Goal: Task Accomplishment & Management: Complete application form

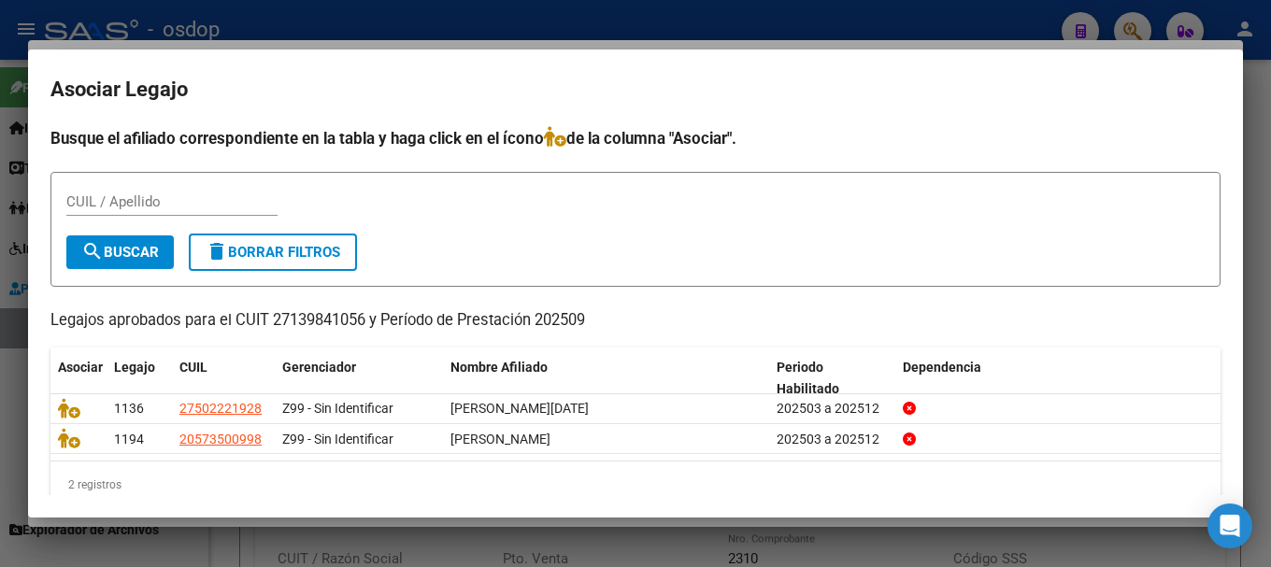
scroll to position [30, 0]
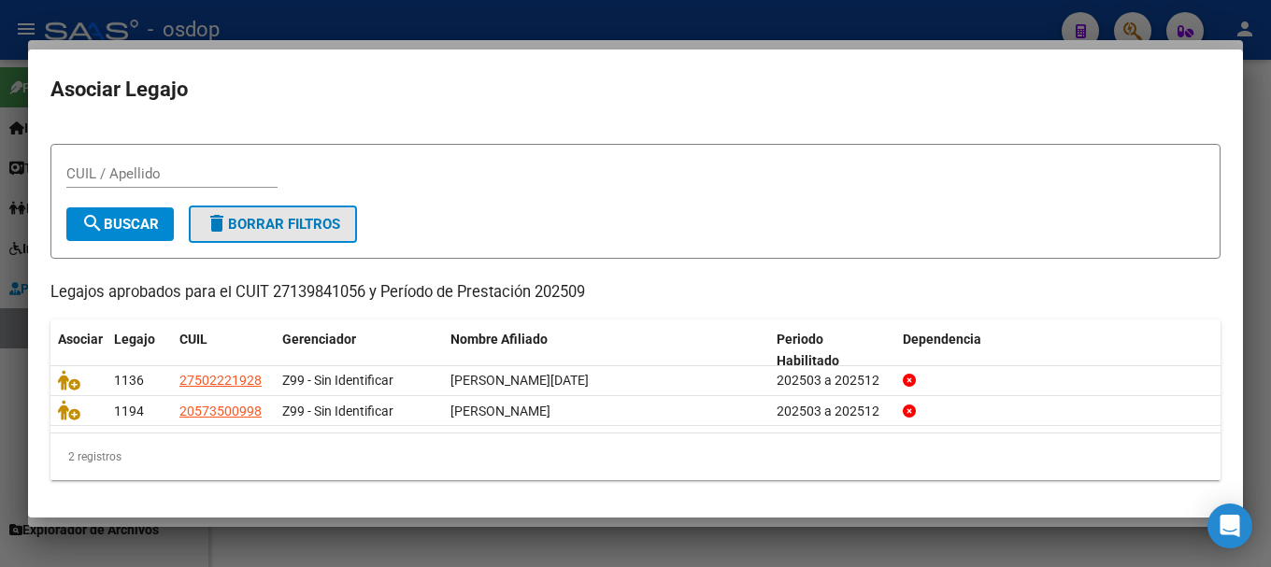
click at [292, 218] on span "delete Borrar Filtros" at bounding box center [273, 224] width 135 height 17
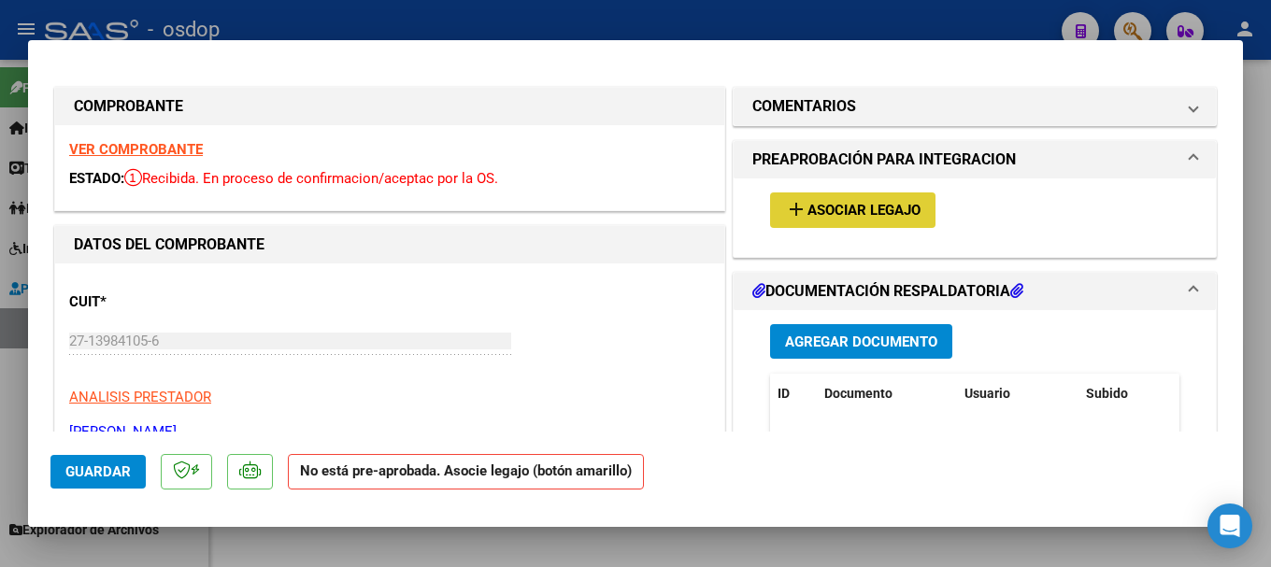
type input "$ 0,00"
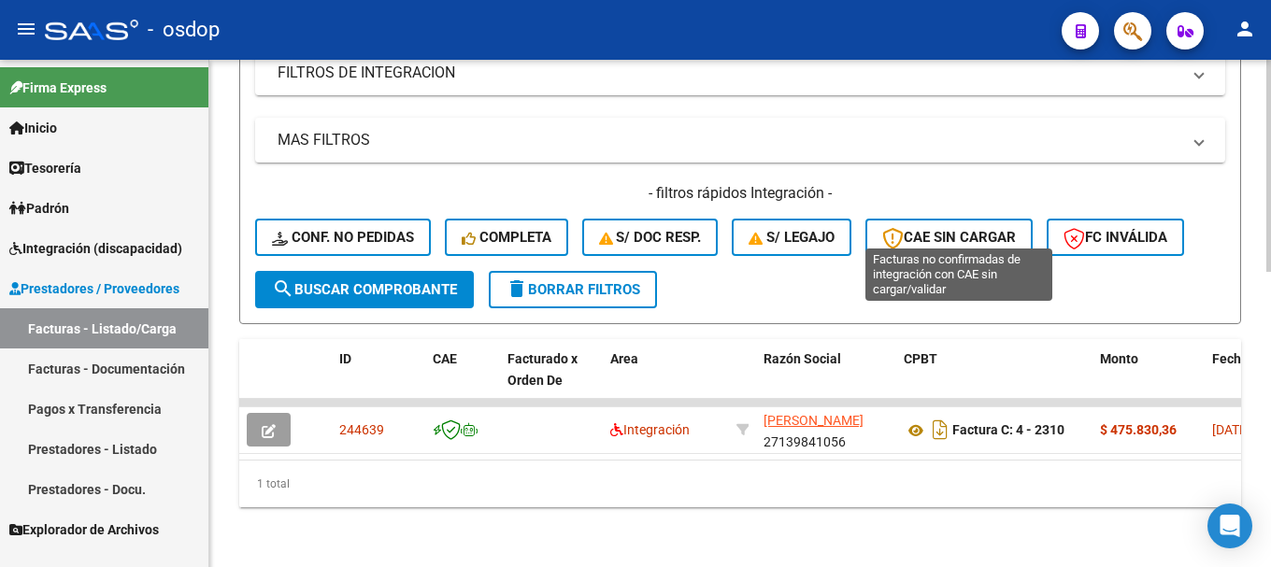
scroll to position [707, 0]
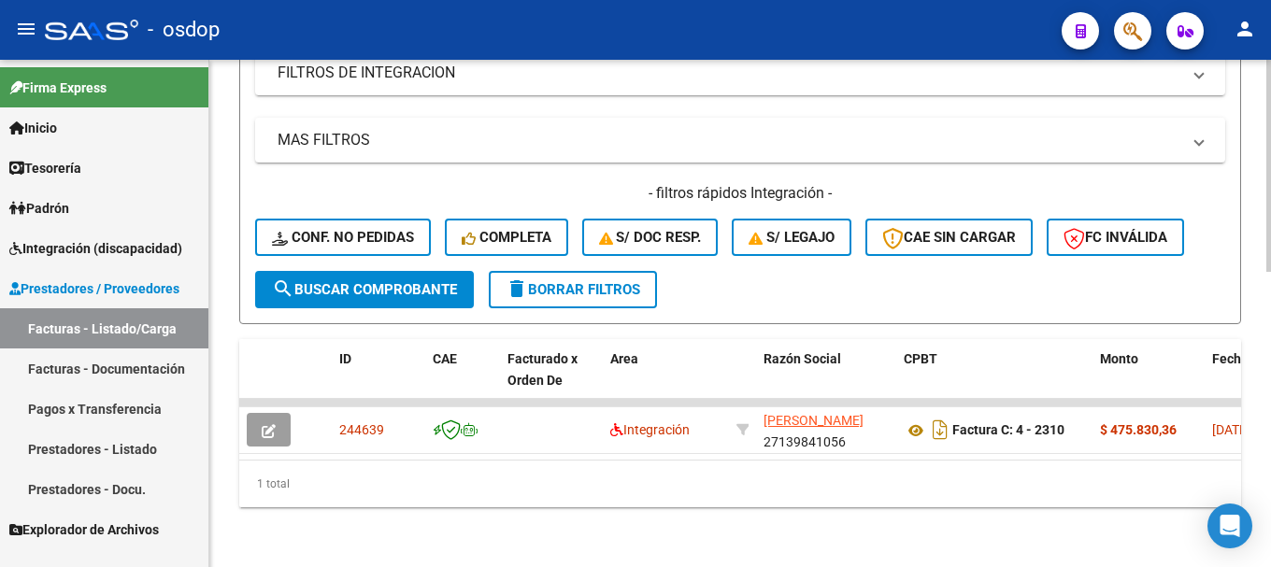
drag, startPoint x: 610, startPoint y: 275, endPoint x: 609, endPoint y: 285, distance: 10.3
click at [610, 281] on span "delete Borrar Filtros" at bounding box center [572, 289] width 135 height 17
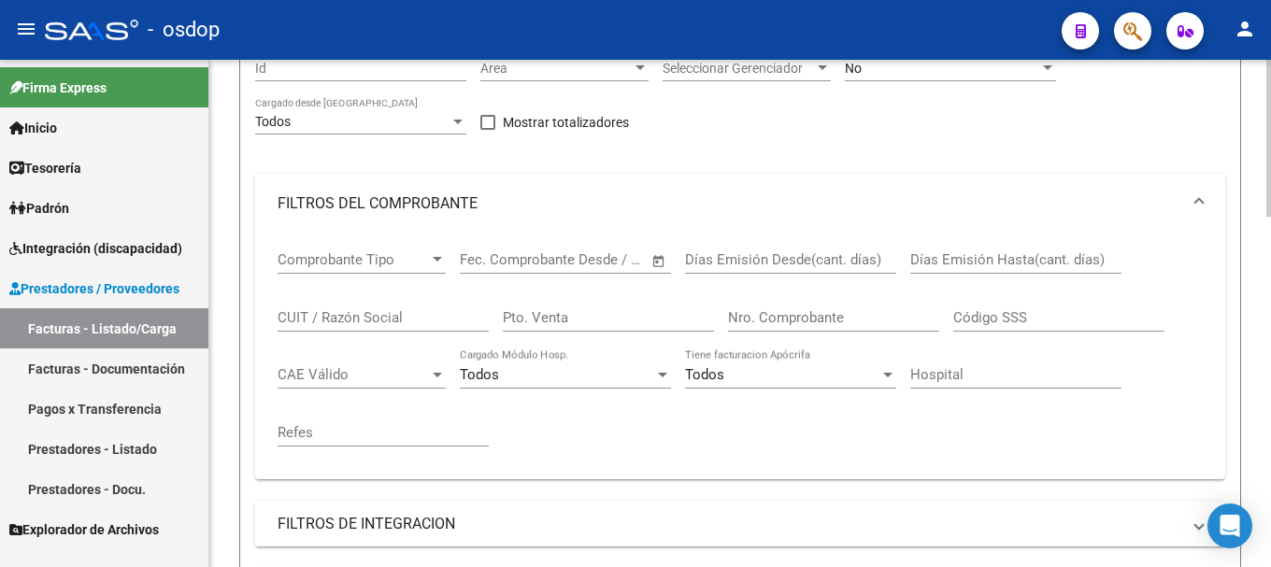
scroll to position [240, 0]
click at [774, 321] on input "Nro. Comprobante" at bounding box center [833, 318] width 211 height 17
paste input "301"
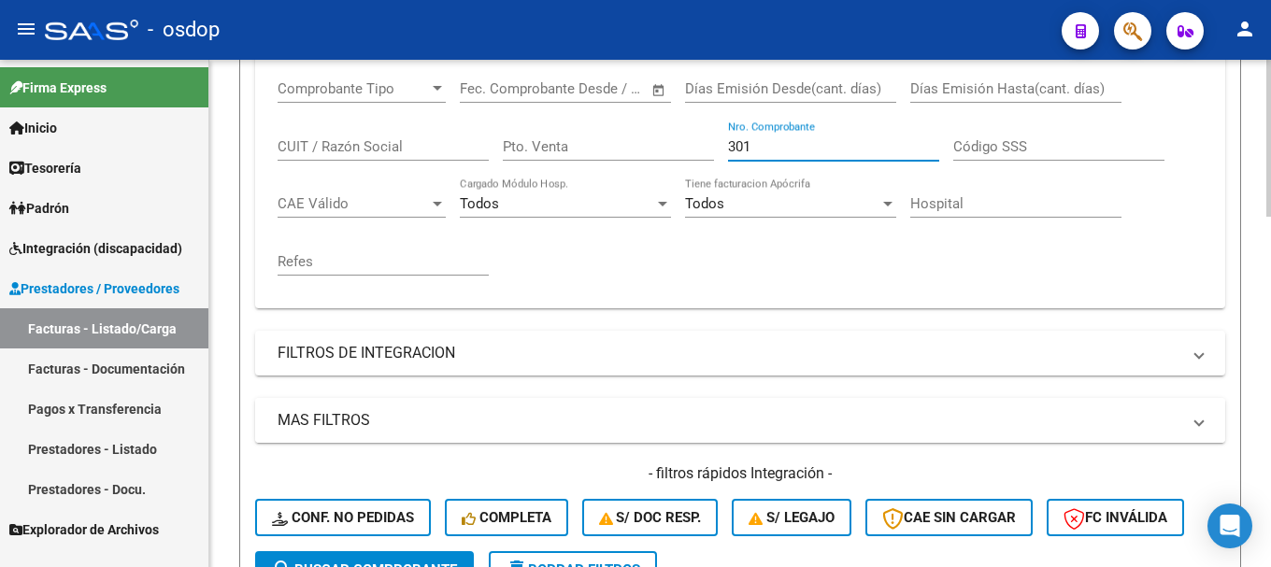
scroll to position [614, 0]
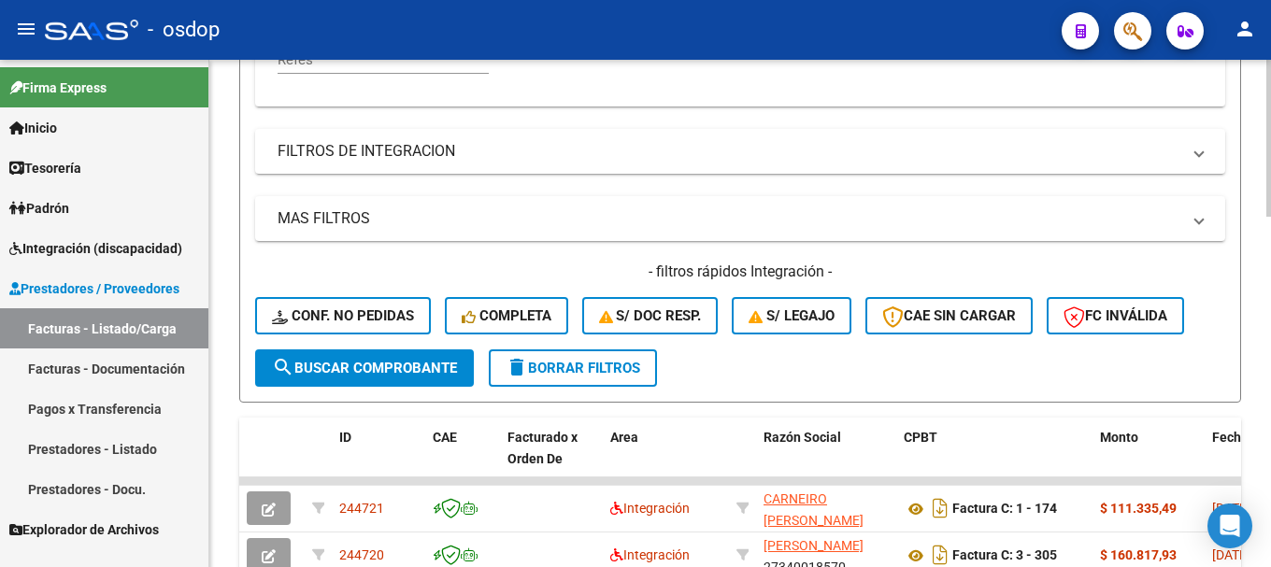
type input "301"
click at [376, 376] on span "search Buscar Comprobante" at bounding box center [364, 368] width 185 height 17
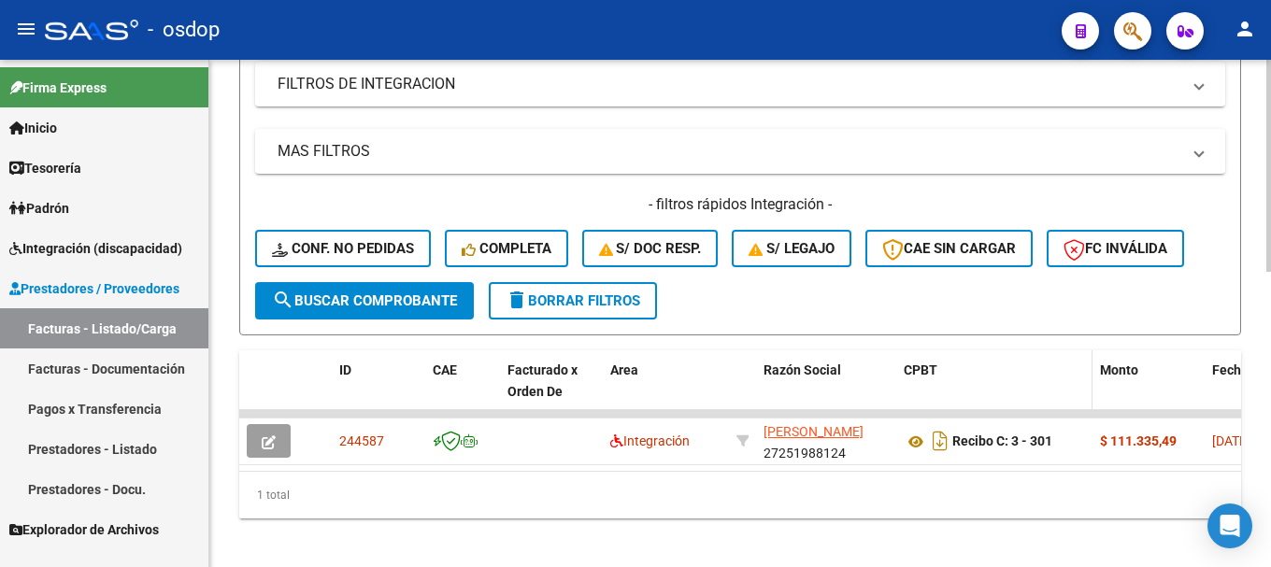
scroll to position [707, 0]
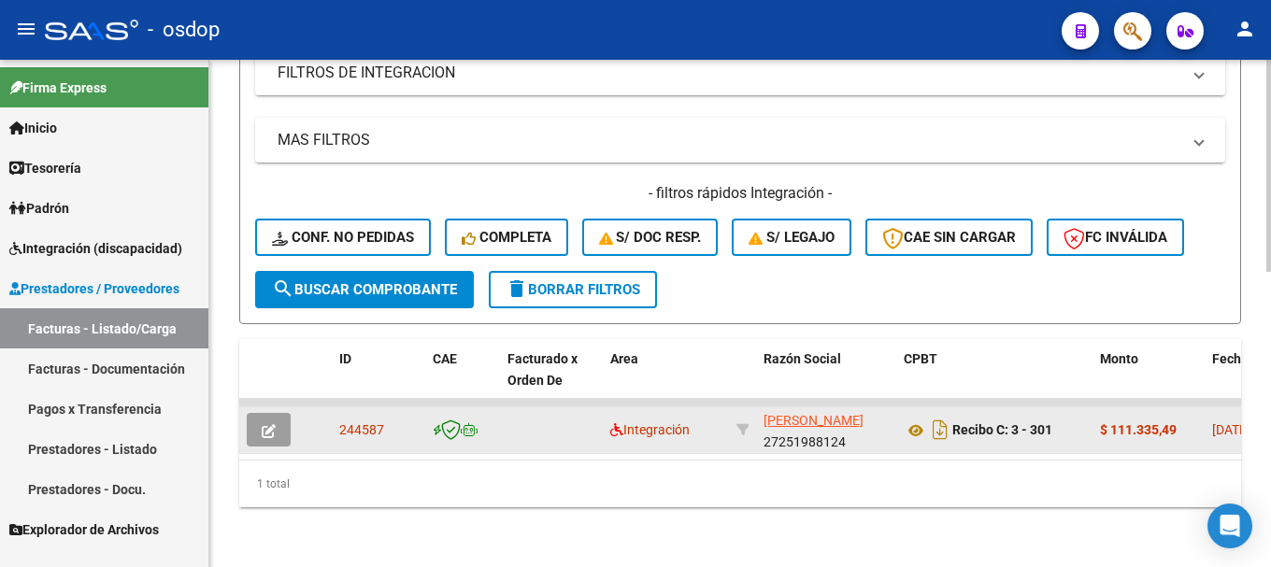
click at [268, 424] on icon "button" at bounding box center [269, 431] width 14 height 14
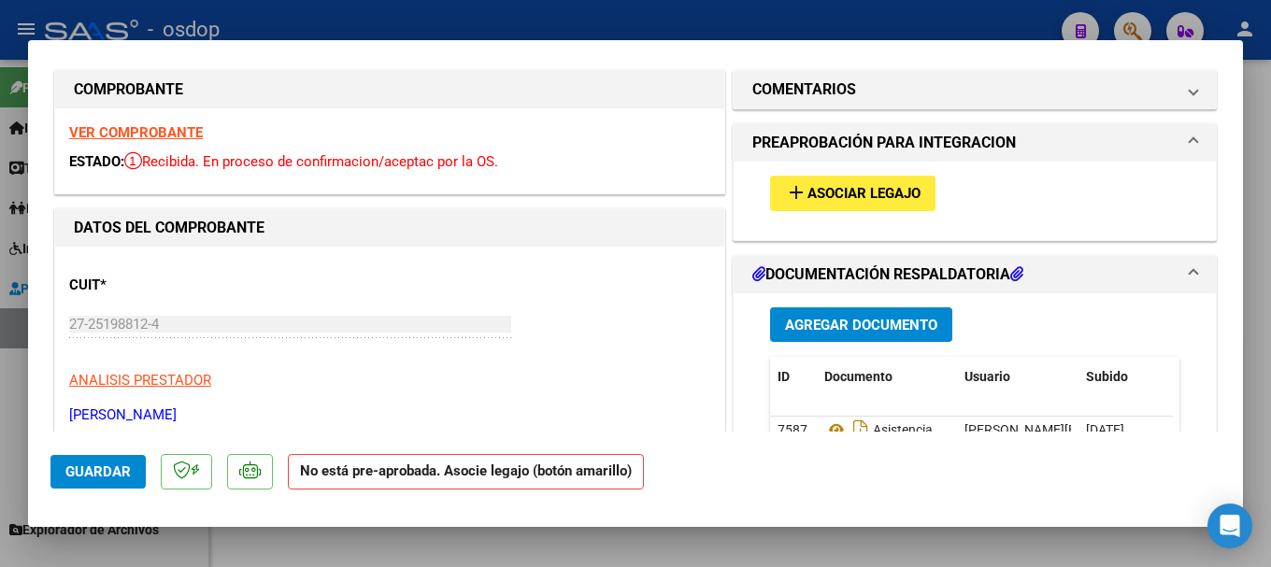
scroll to position [0, 0]
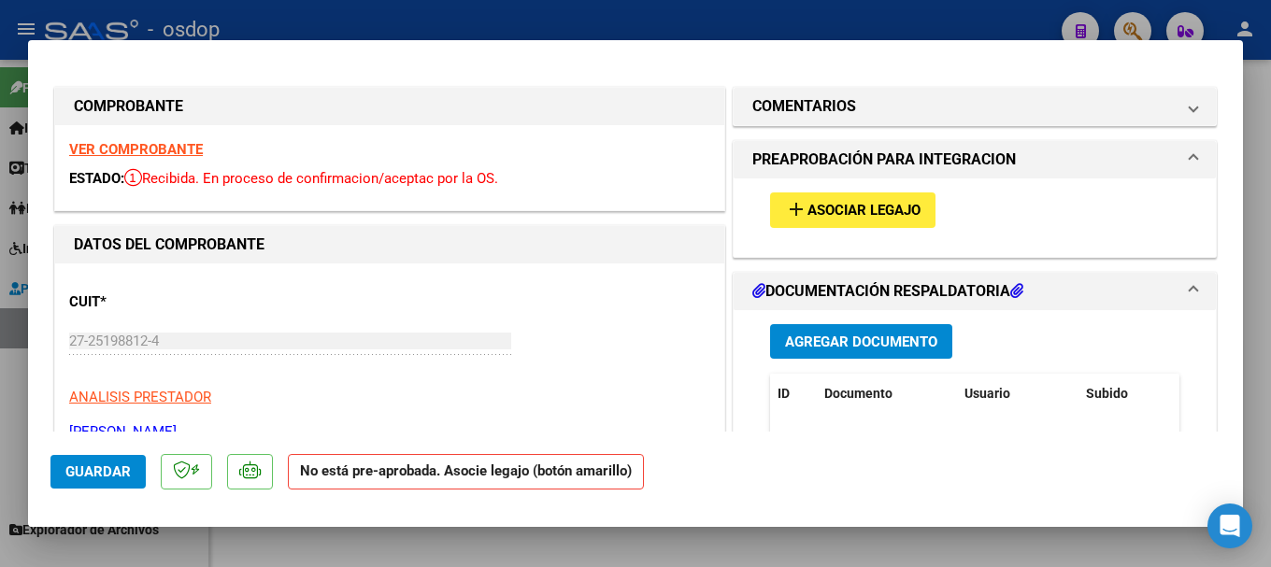
click at [854, 217] on span "Asociar Legajo" at bounding box center [863, 211] width 113 height 17
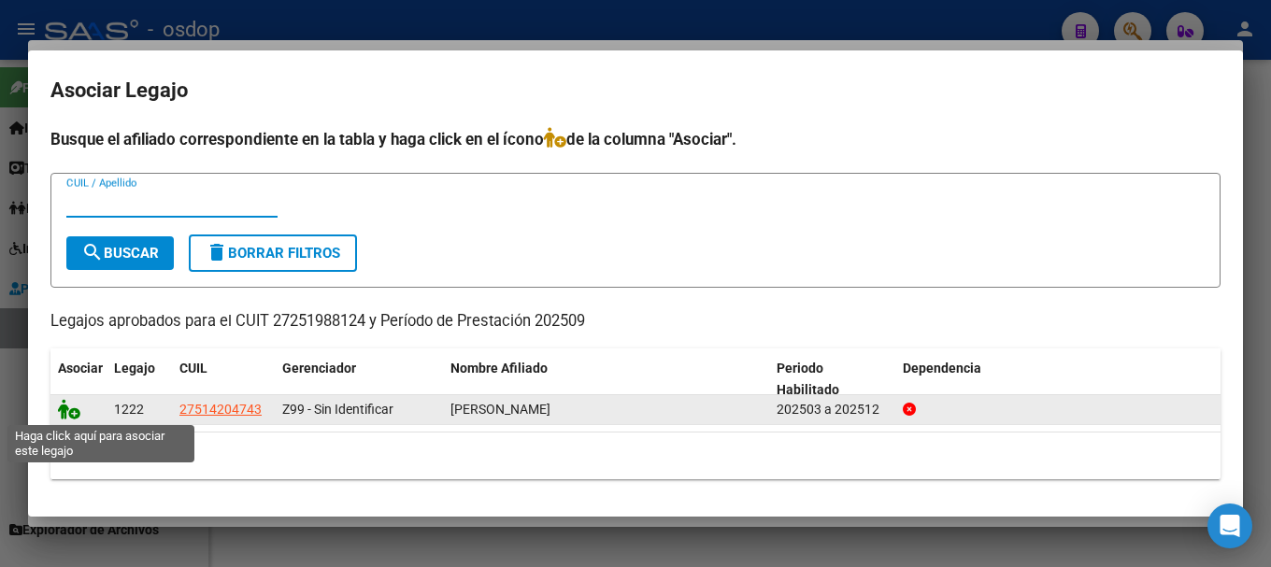
click at [61, 406] on icon at bounding box center [69, 409] width 22 height 21
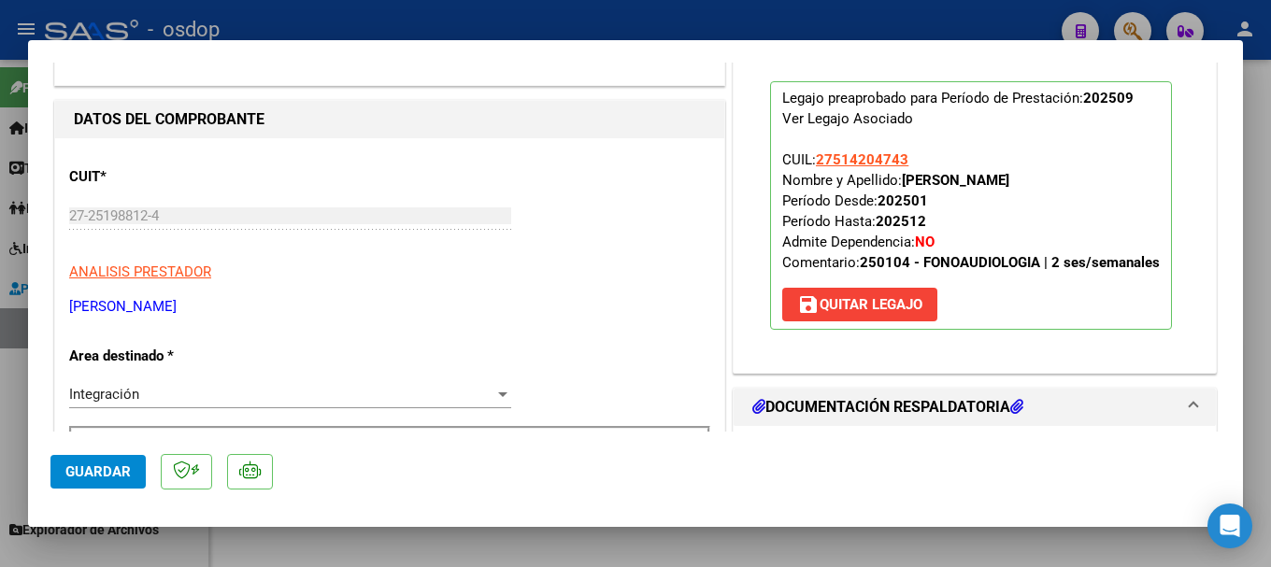
scroll to position [280, 0]
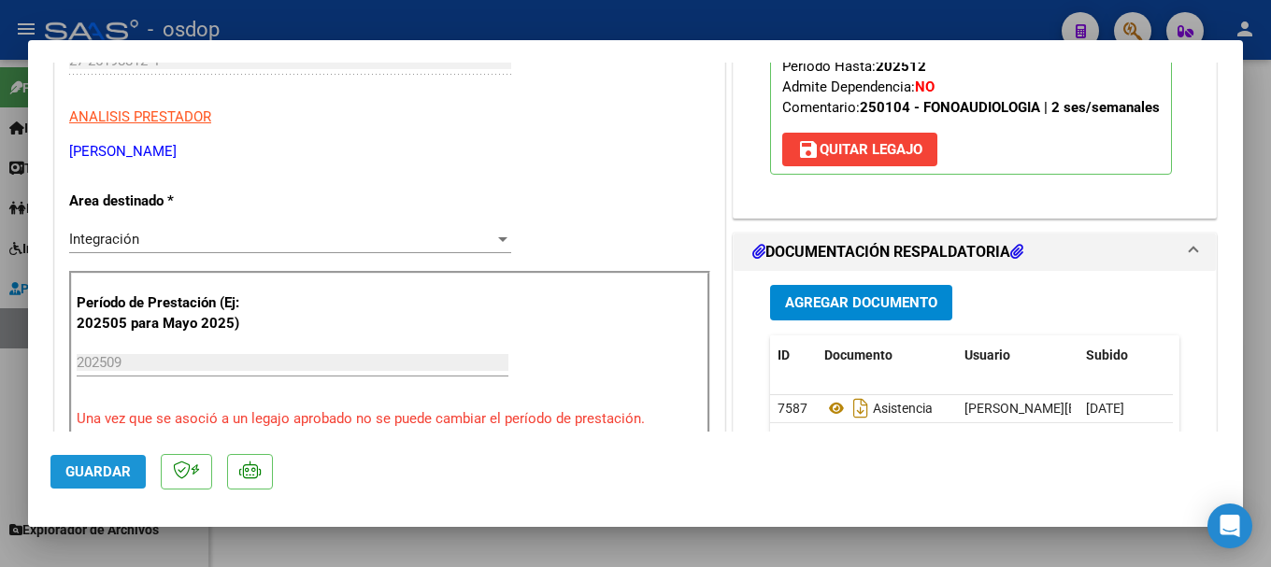
click at [105, 472] on span "Guardar" at bounding box center [97, 471] width 65 height 17
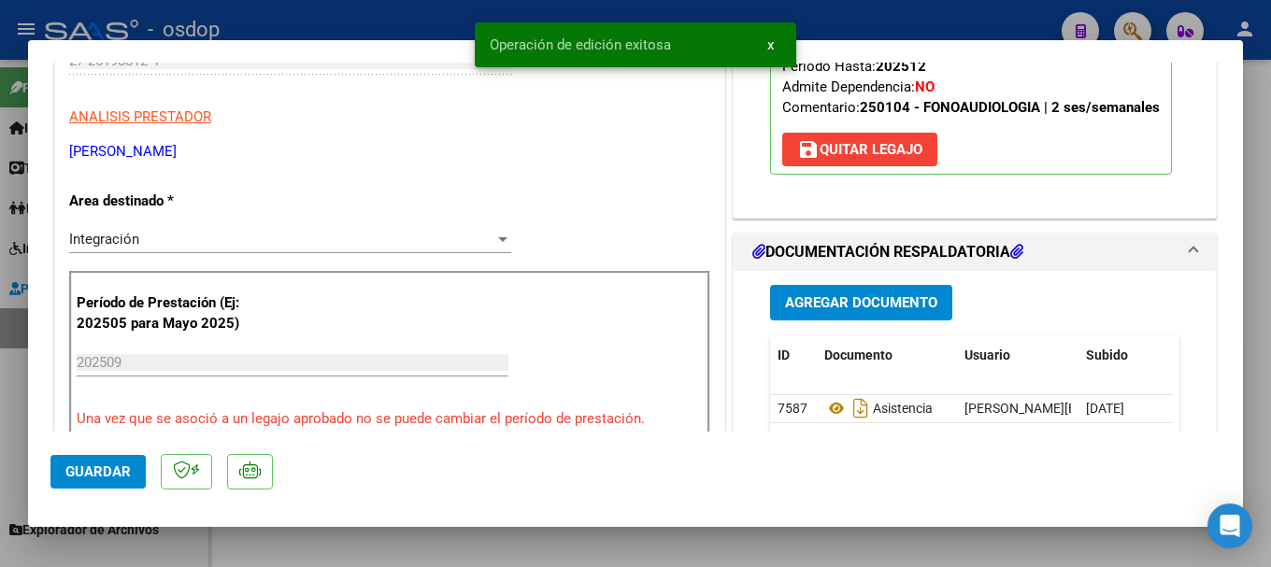
drag, startPoint x: 488, startPoint y: 47, endPoint x: 682, endPoint y: 42, distance: 194.4
click at [682, 42] on snack-bar-container "Operación de edición exitosa x" at bounding box center [635, 44] width 321 height 45
copy span "Operación de edición exitosa"
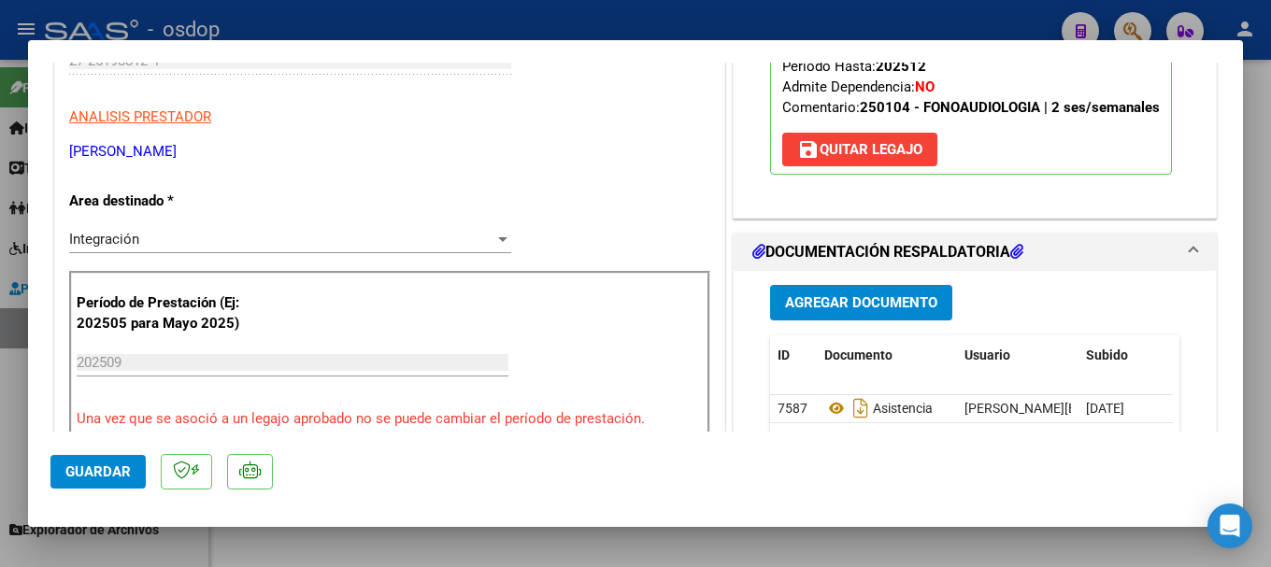
type input "$ 0,00"
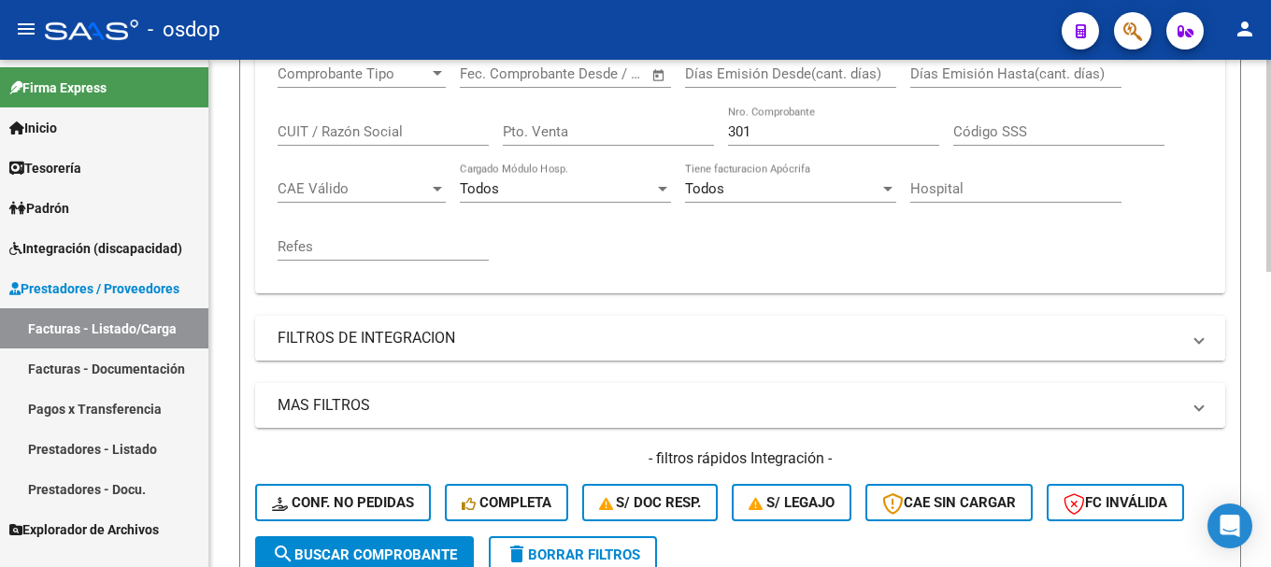
scroll to position [707, 0]
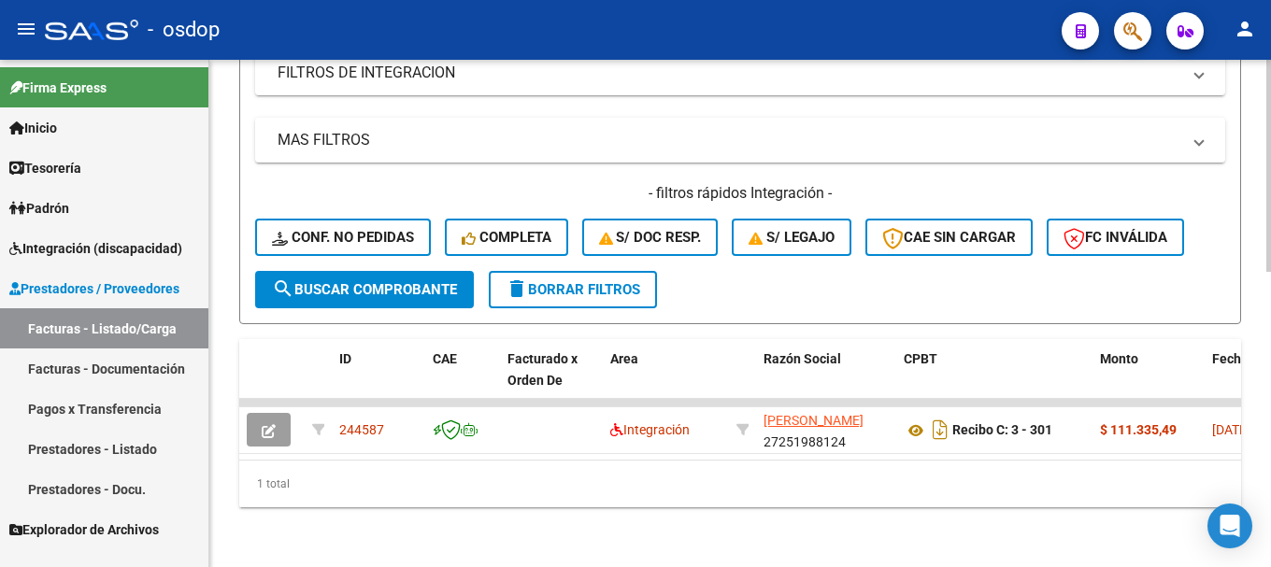
click at [587, 281] on span "delete Borrar Filtros" at bounding box center [572, 289] width 135 height 17
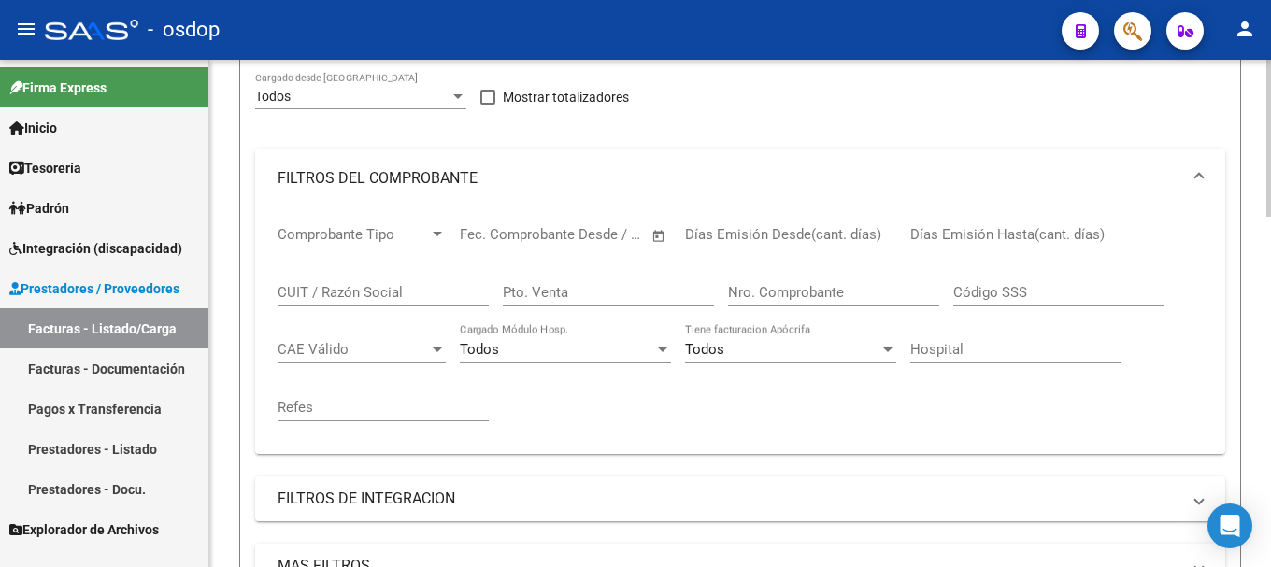
scroll to position [240, 0]
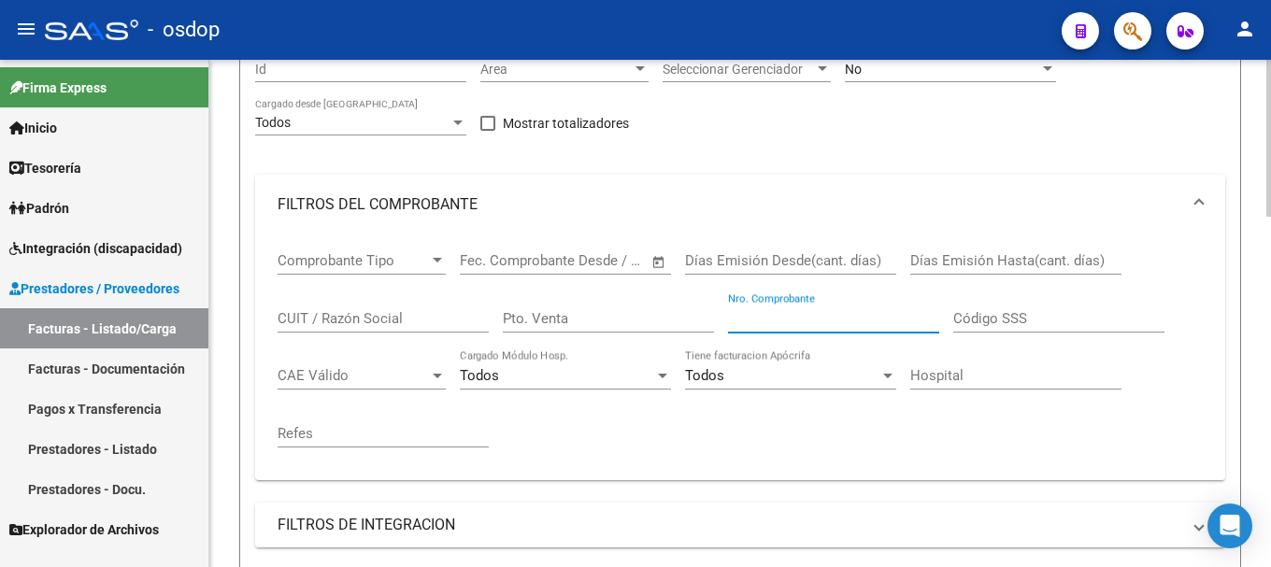
paste input "313"
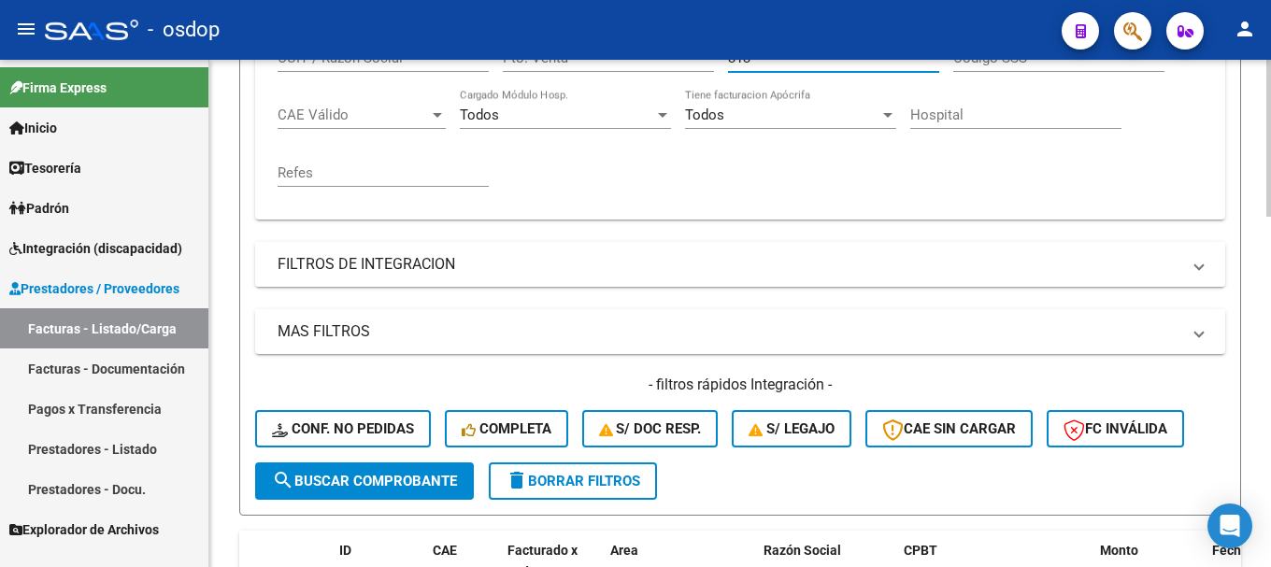
scroll to position [520, 0]
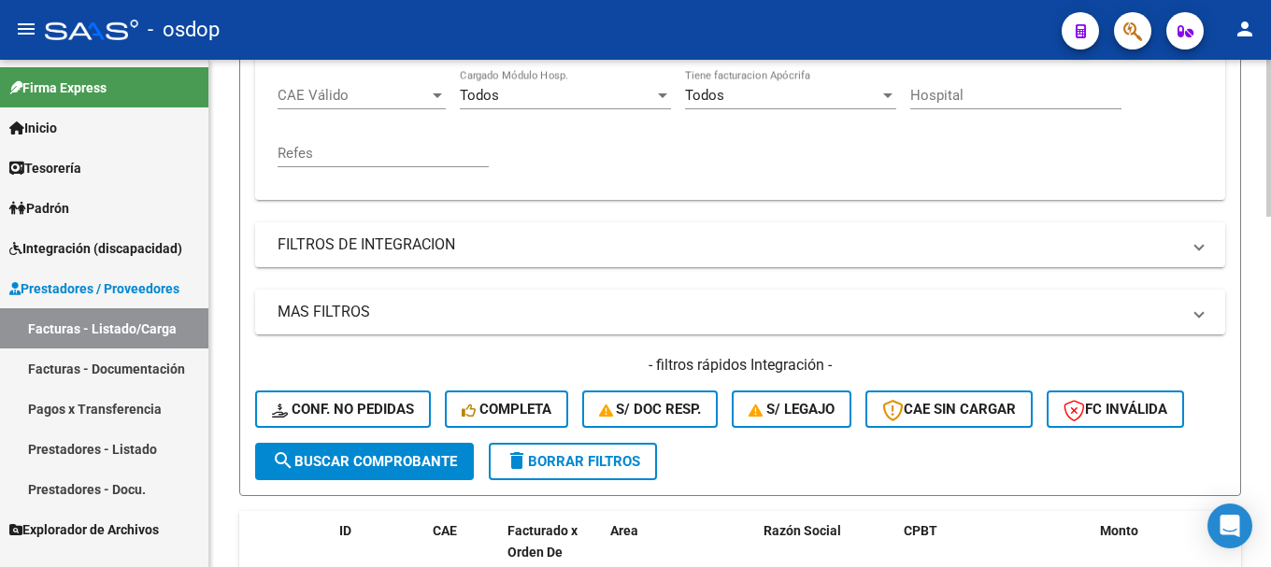
type input "313"
click at [407, 462] on span "search Buscar Comprobante" at bounding box center [364, 461] width 185 height 17
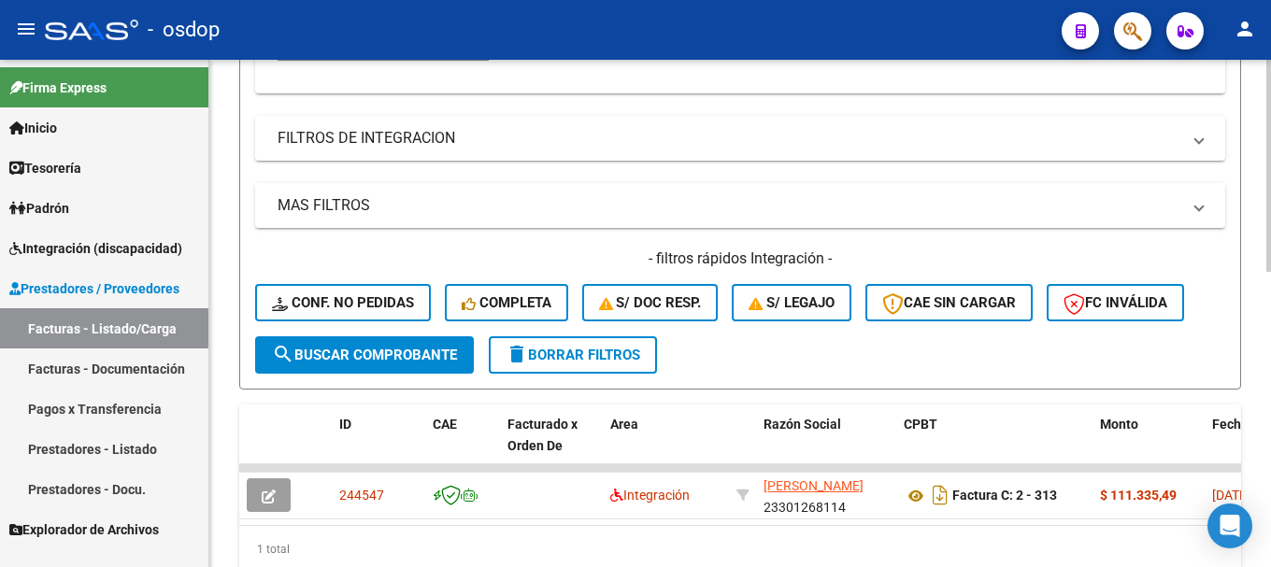
scroll to position [707, 0]
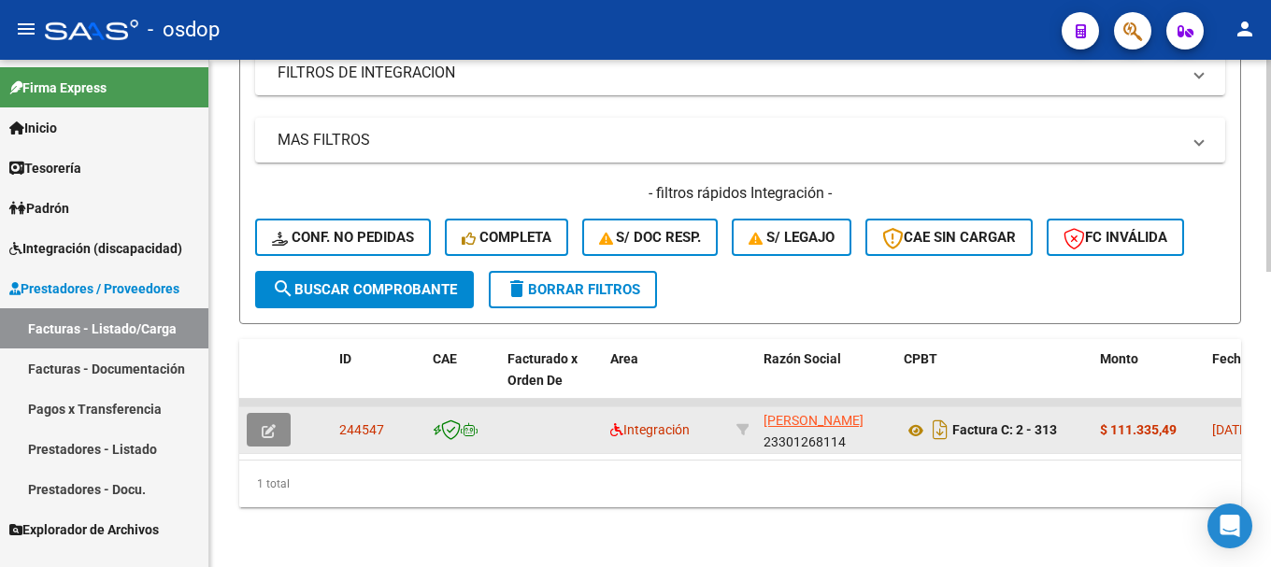
click at [267, 424] on icon "button" at bounding box center [269, 431] width 14 height 14
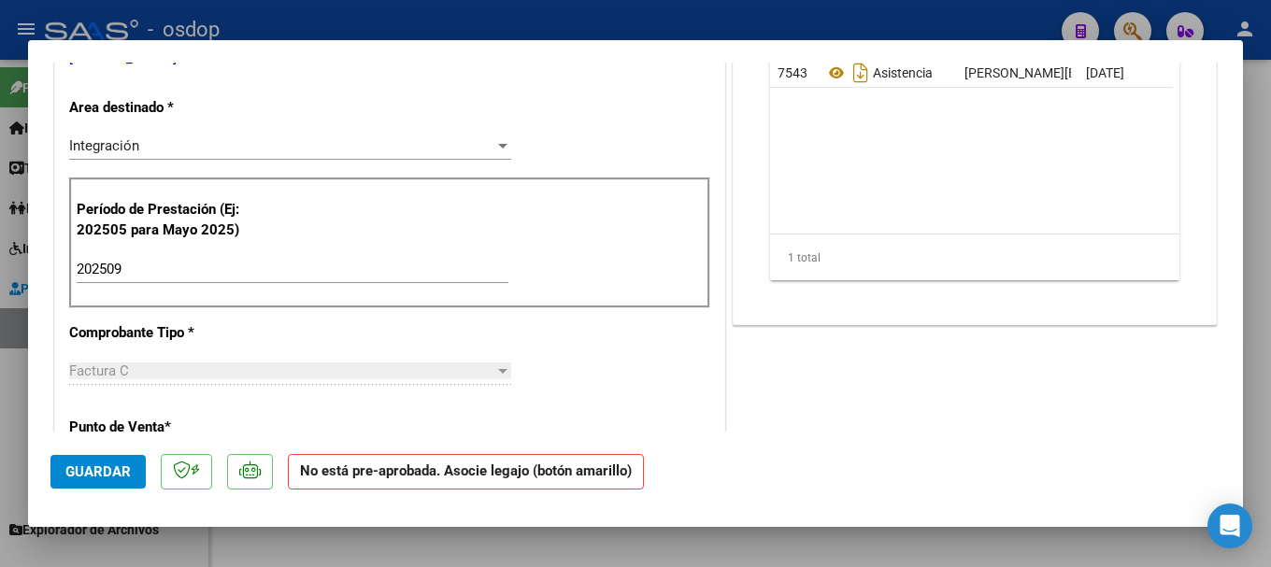
scroll to position [93, 0]
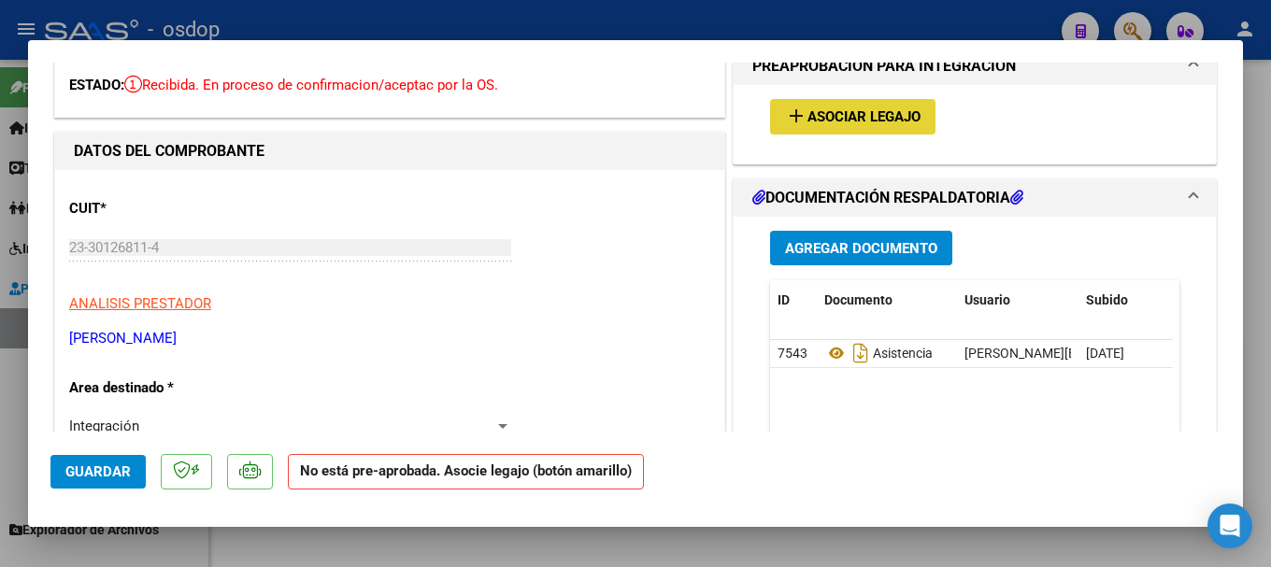
click at [853, 109] on span "Asociar Legajo" at bounding box center [863, 117] width 113 height 17
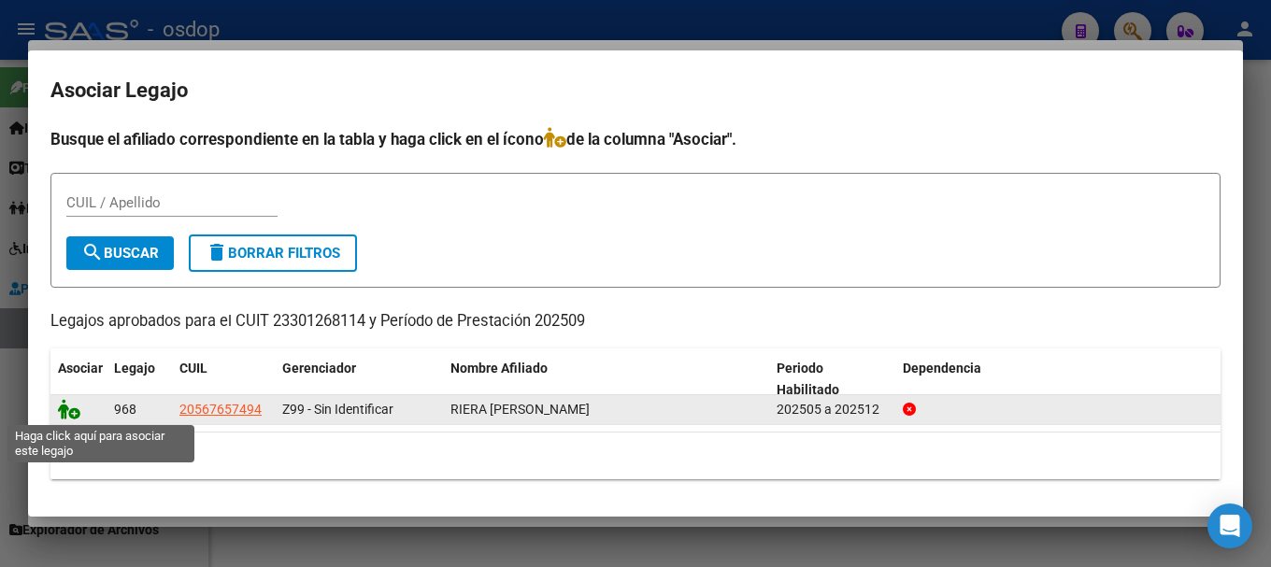
click at [61, 407] on icon at bounding box center [69, 409] width 22 height 21
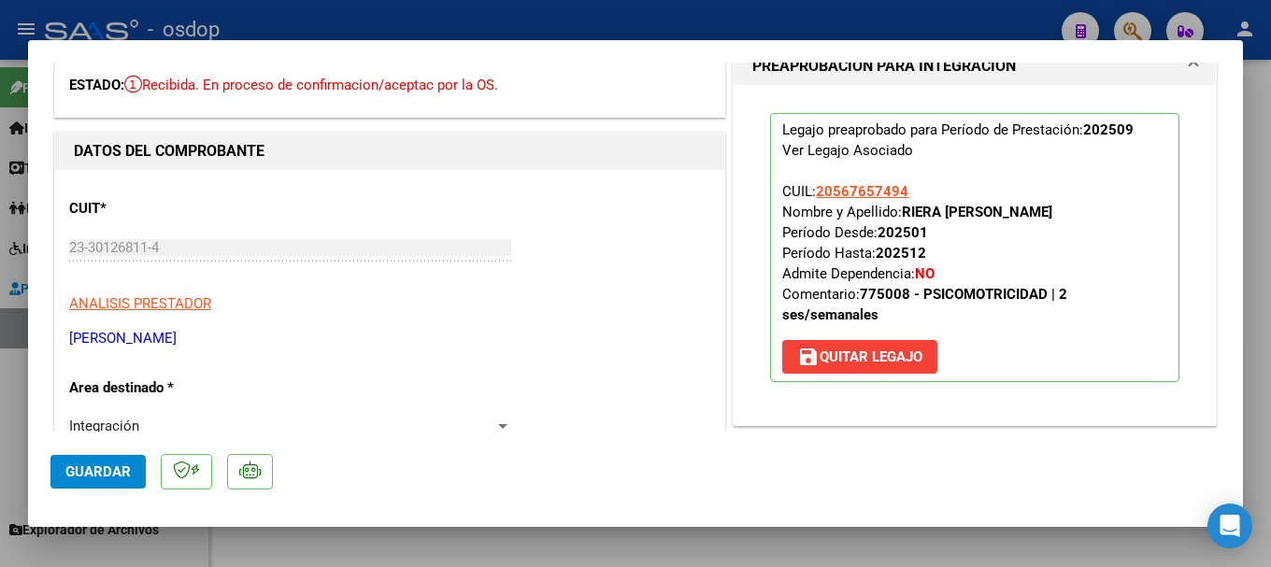
click at [114, 465] on span "Guardar" at bounding box center [97, 471] width 65 height 17
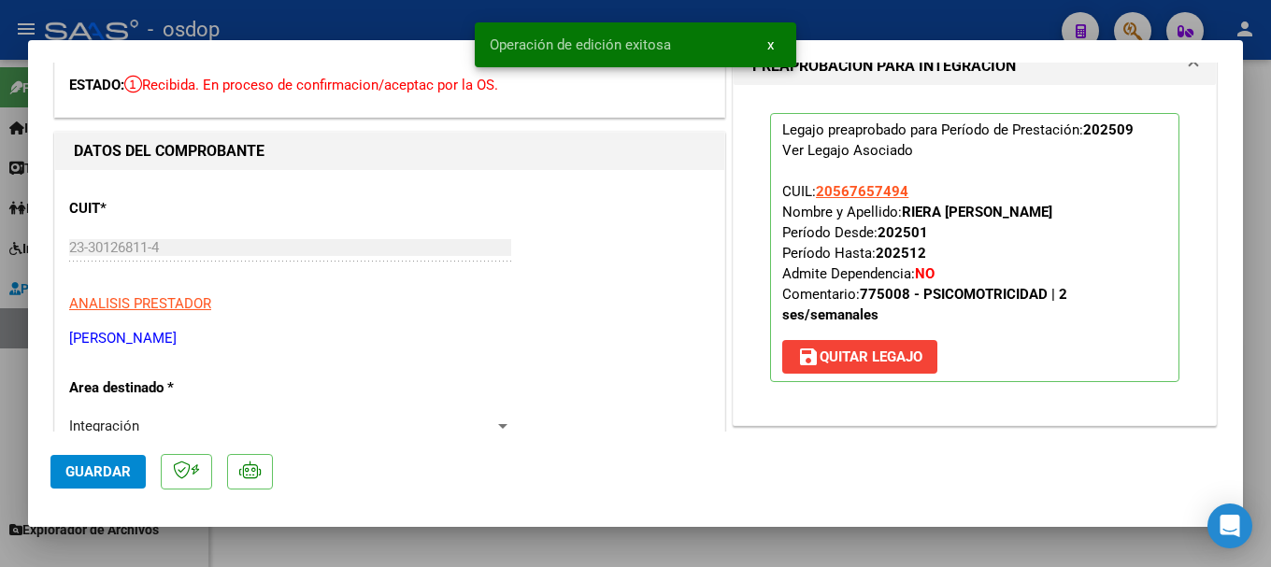
drag, startPoint x: 491, startPoint y: 40, endPoint x: 681, endPoint y: 46, distance: 189.7
click at [681, 46] on snack-bar-container "Operación de edición exitosa x" at bounding box center [635, 44] width 321 height 45
copy span "Operación de edición exitosa"
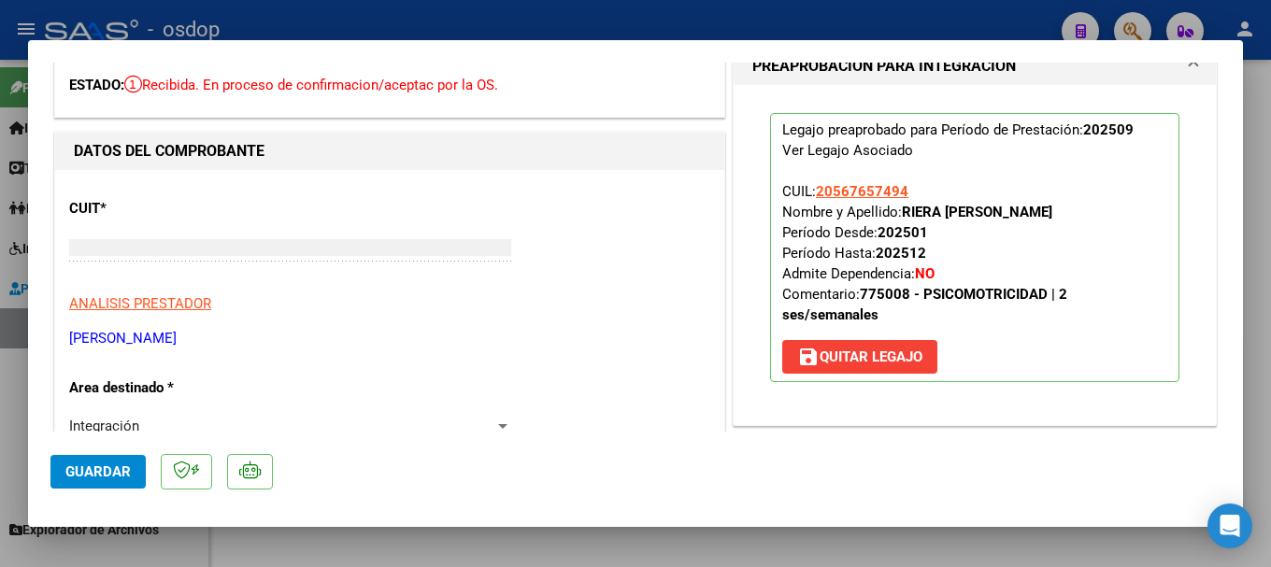
type input "$ 0,00"
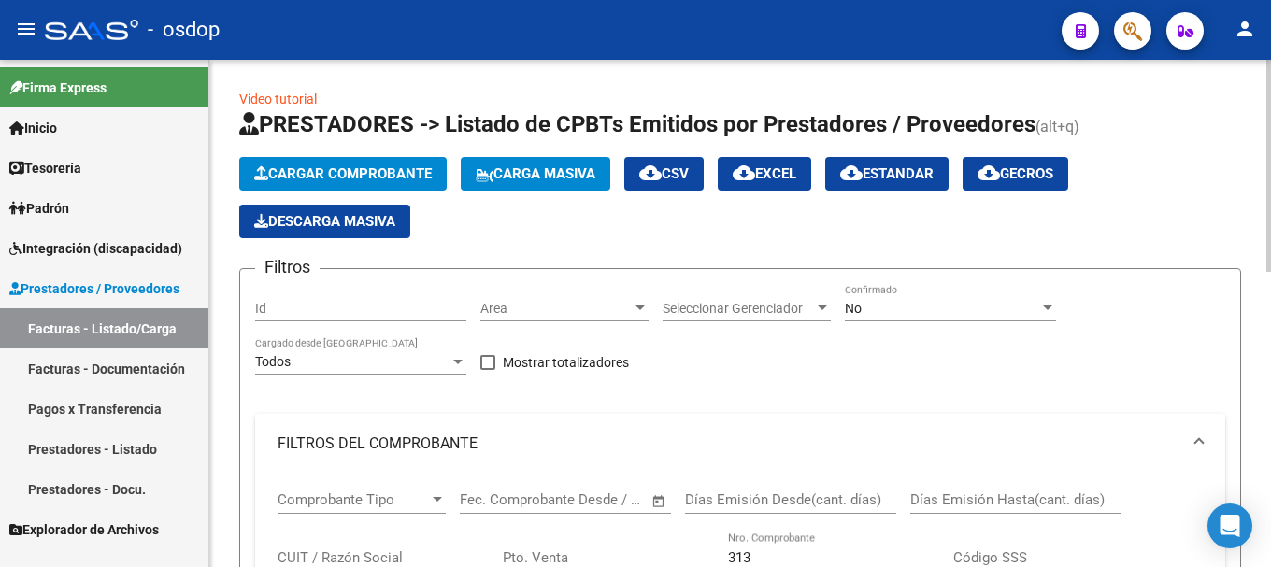
scroll to position [0, 0]
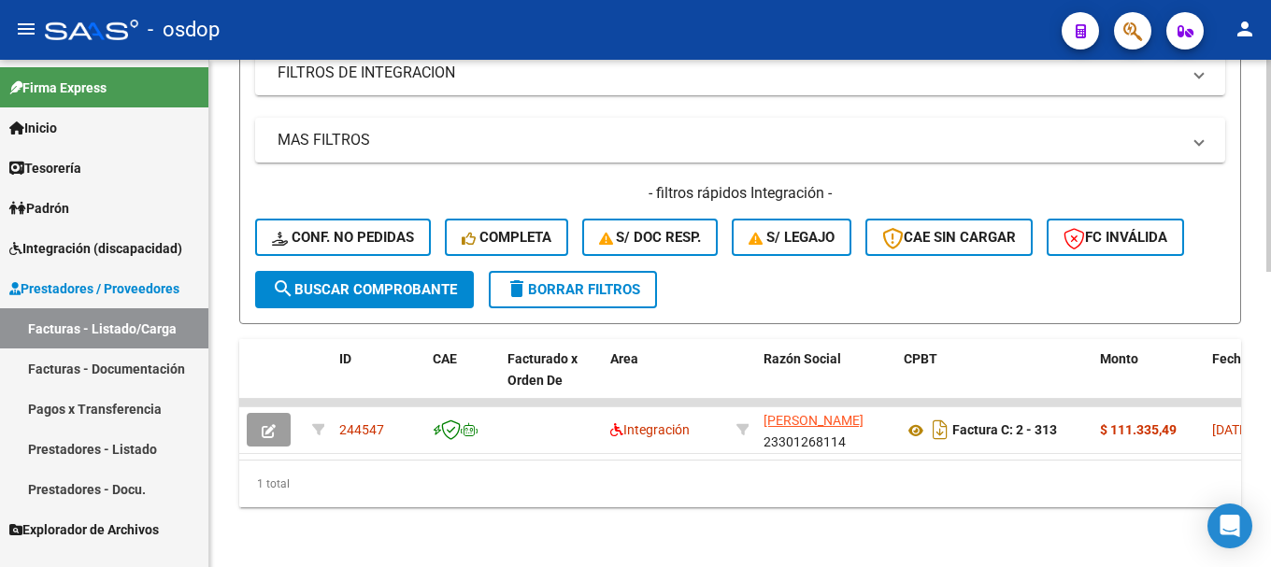
click at [562, 281] on span "delete Borrar Filtros" at bounding box center [572, 289] width 135 height 17
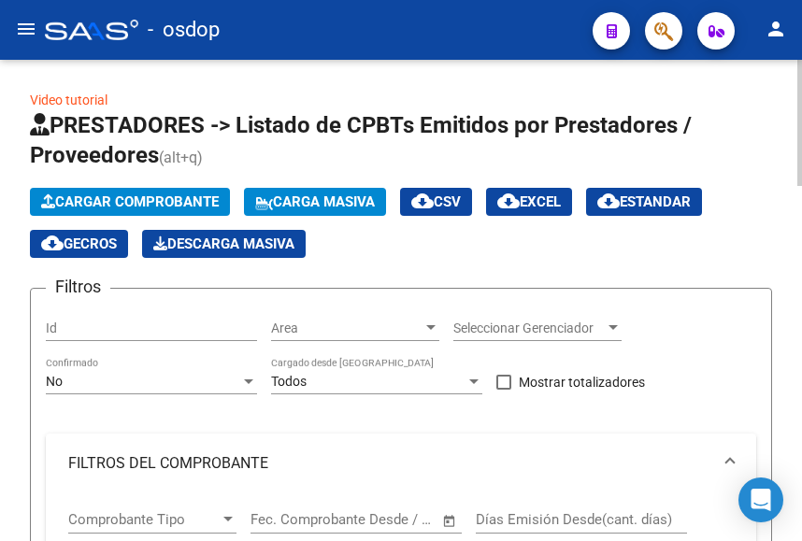
click at [135, 204] on span "Cargar Comprobante" at bounding box center [130, 201] width 178 height 17
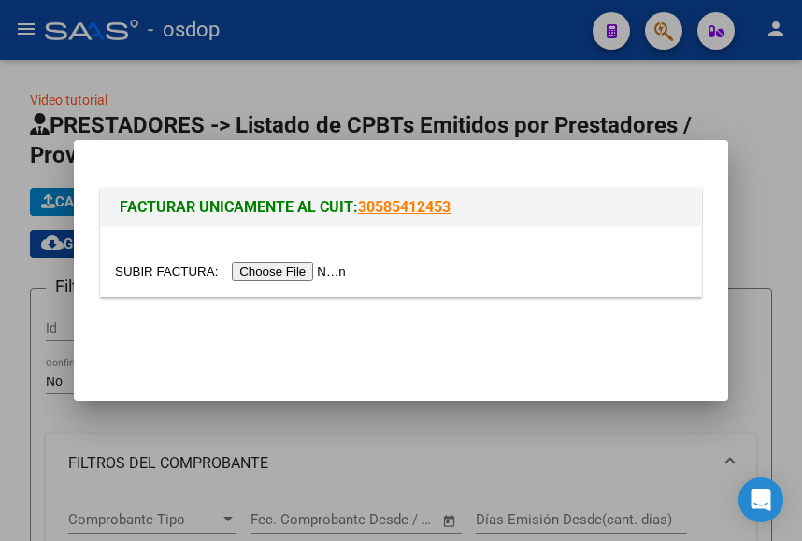
click at [277, 275] on input "file" at bounding box center [233, 272] width 236 height 20
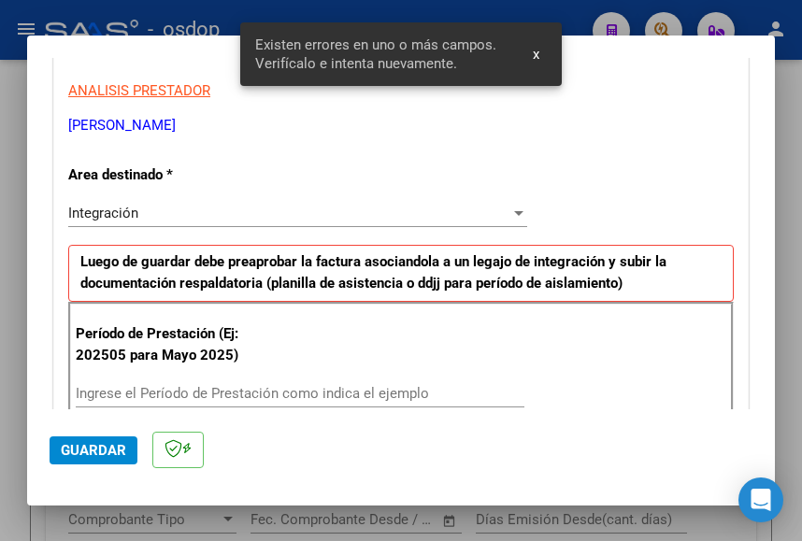
scroll to position [475, 0]
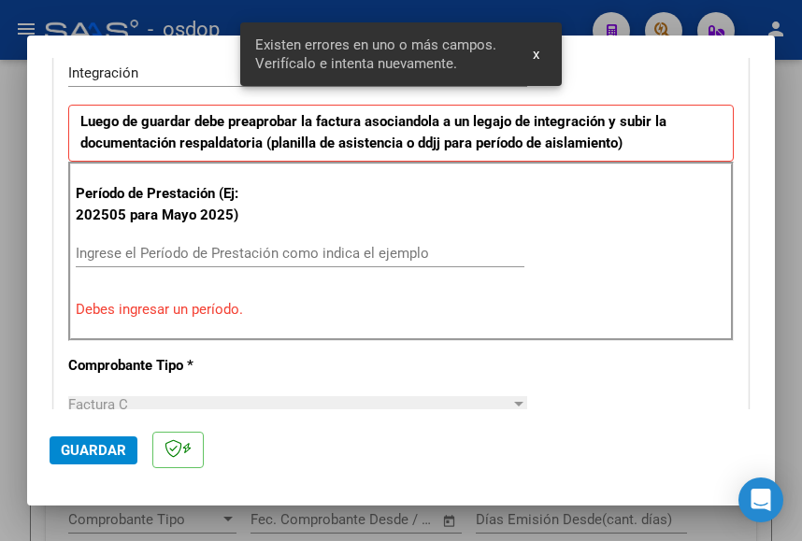
click at [177, 252] on input "Ingrese el Período de Prestación como indica el ejemplo" at bounding box center [300, 253] width 448 height 17
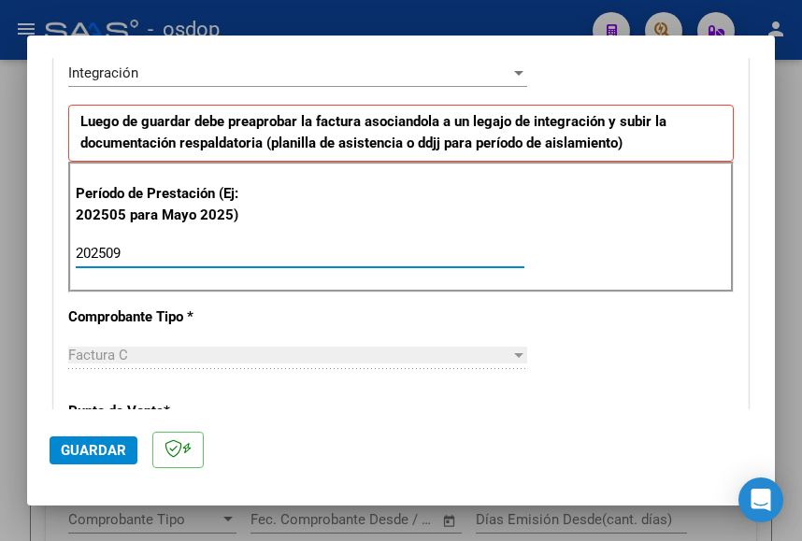
type input "202509"
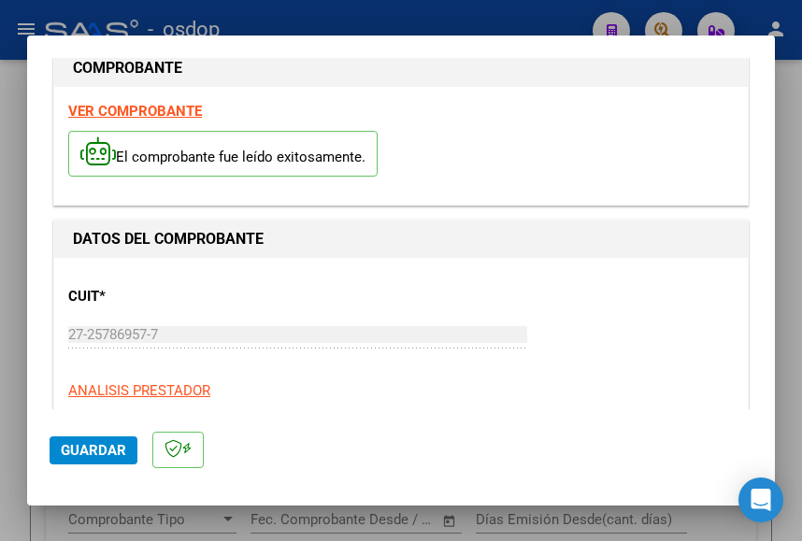
scroll to position [0, 0]
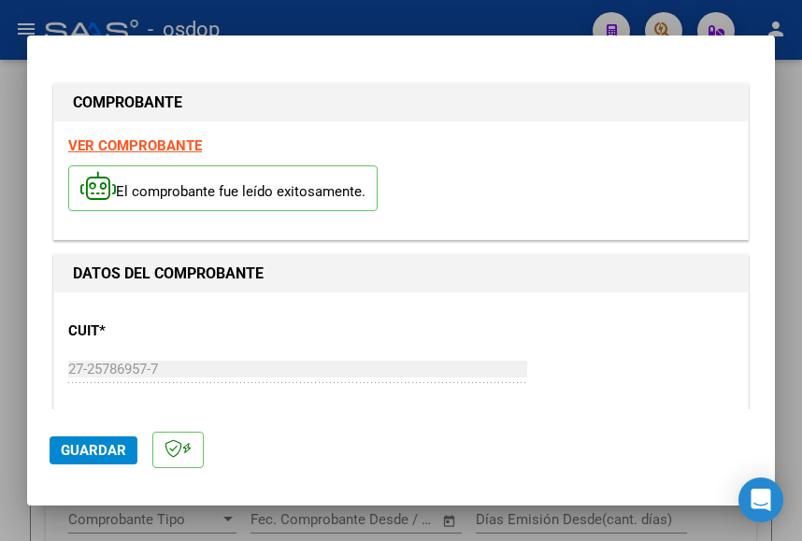
click at [152, 145] on strong "VER COMPROBANTE" at bounding box center [135, 145] width 134 height 17
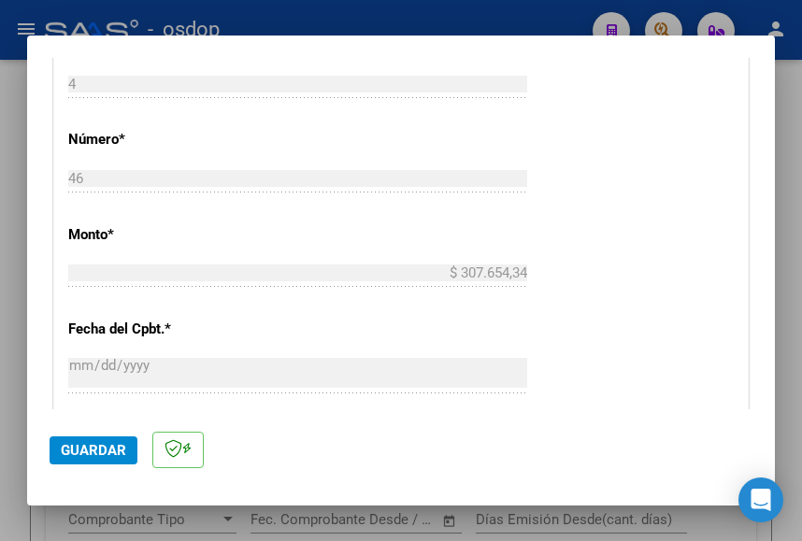
scroll to position [1214, 0]
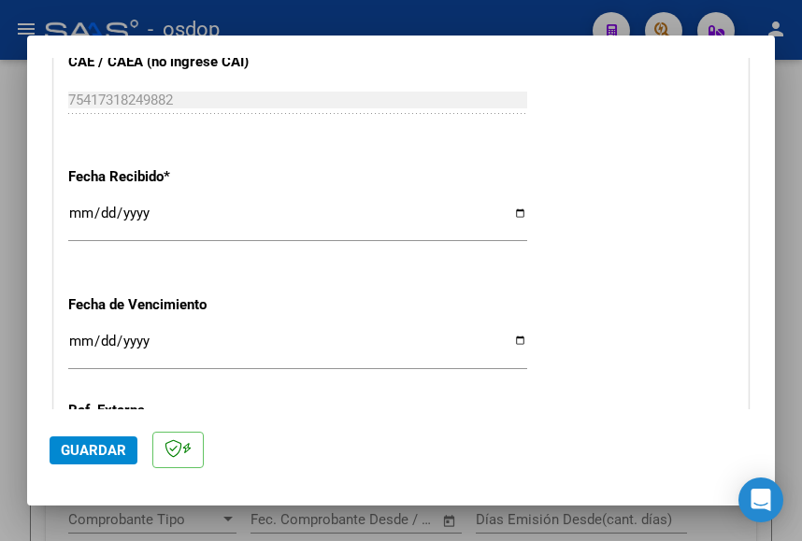
click at [90, 447] on span "Guardar" at bounding box center [93, 450] width 65 height 17
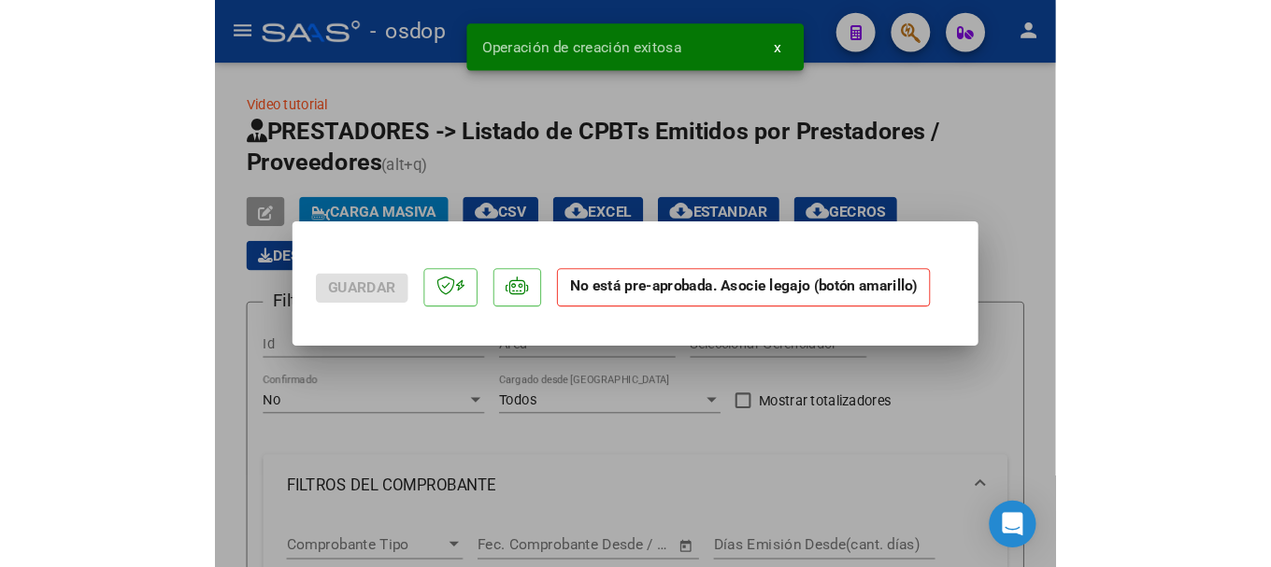
scroll to position [0, 0]
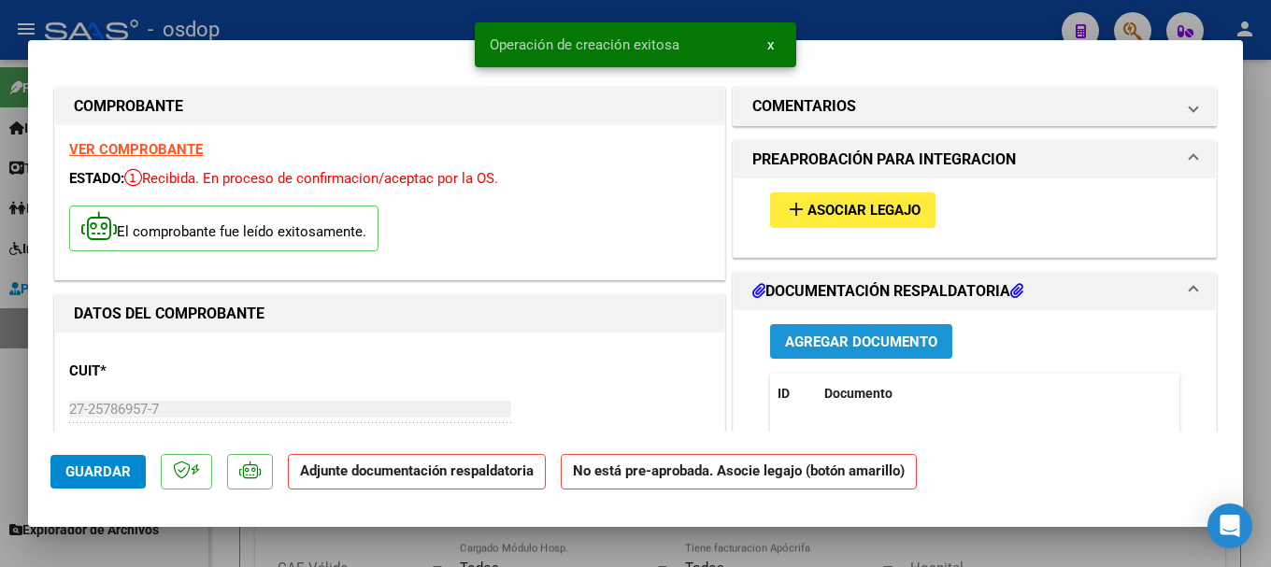
click at [851, 346] on span "Agregar Documento" at bounding box center [861, 342] width 152 height 17
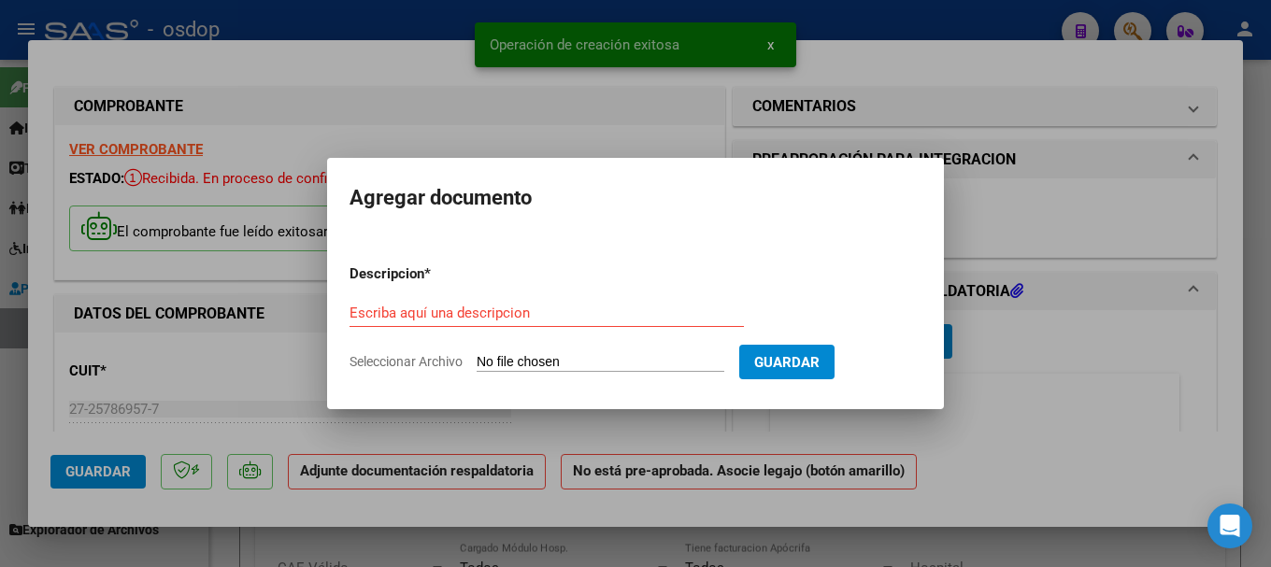
click at [589, 361] on input "Seleccionar Archivo" at bounding box center [600, 363] width 248 height 18
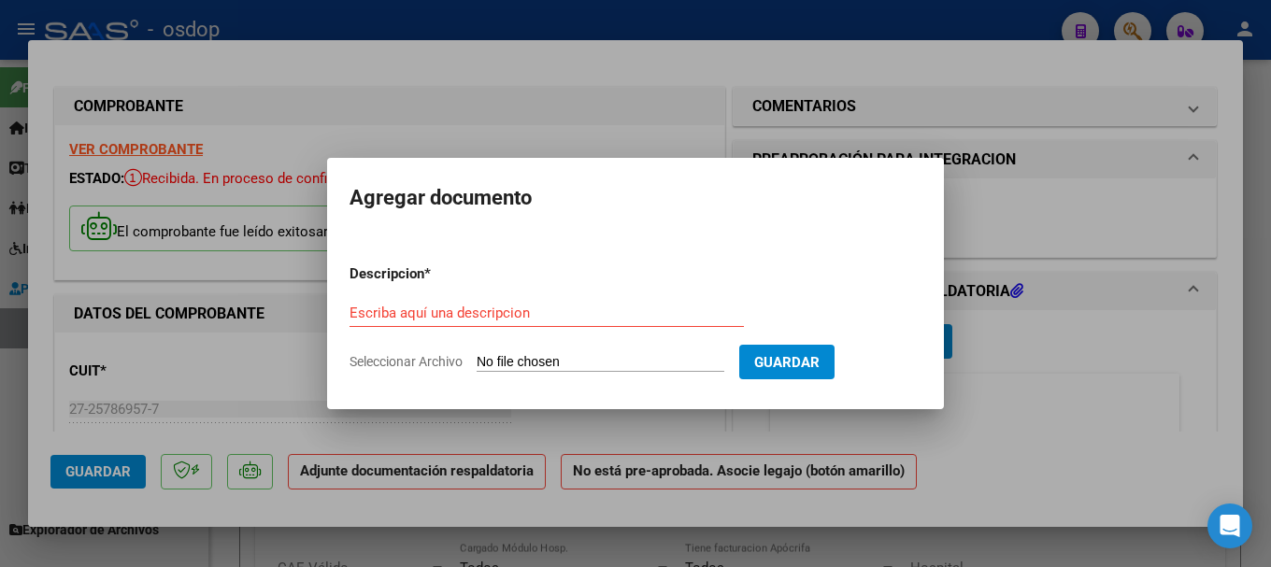
type input "C:\fakepath\PLANILLA DE ASISTENCIA.pdf"
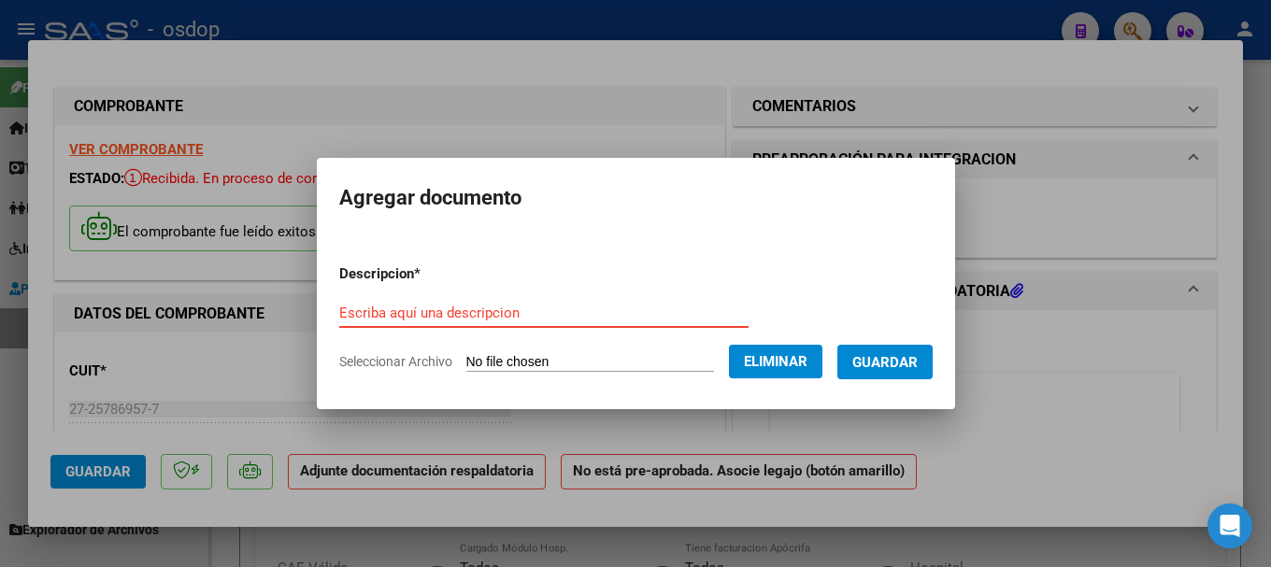
click at [391, 305] on input "Escriba aquí una descripcion" at bounding box center [543, 313] width 409 height 17
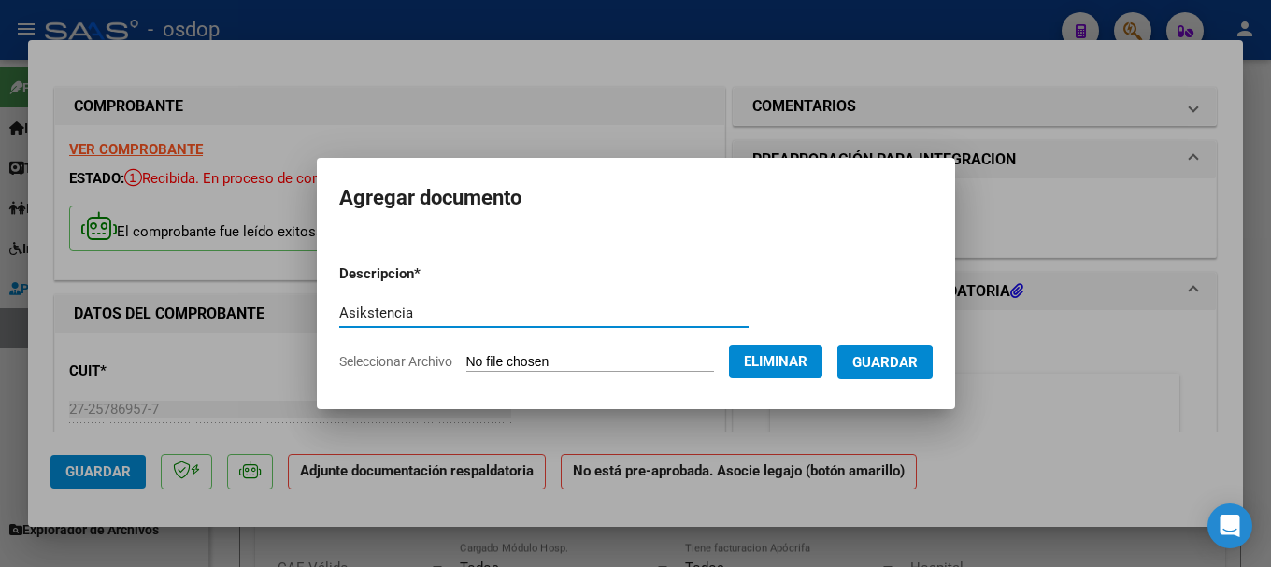
drag, startPoint x: 341, startPoint y: 319, endPoint x: 359, endPoint y: 359, distance: 43.9
click at [340, 319] on input "Asikstencia" at bounding box center [543, 313] width 409 height 17
click at [496, 312] on input "Asistencia" at bounding box center [543, 313] width 409 height 17
type input "Asistencia"
click at [909, 348] on button "Guardar" at bounding box center [884, 362] width 95 height 35
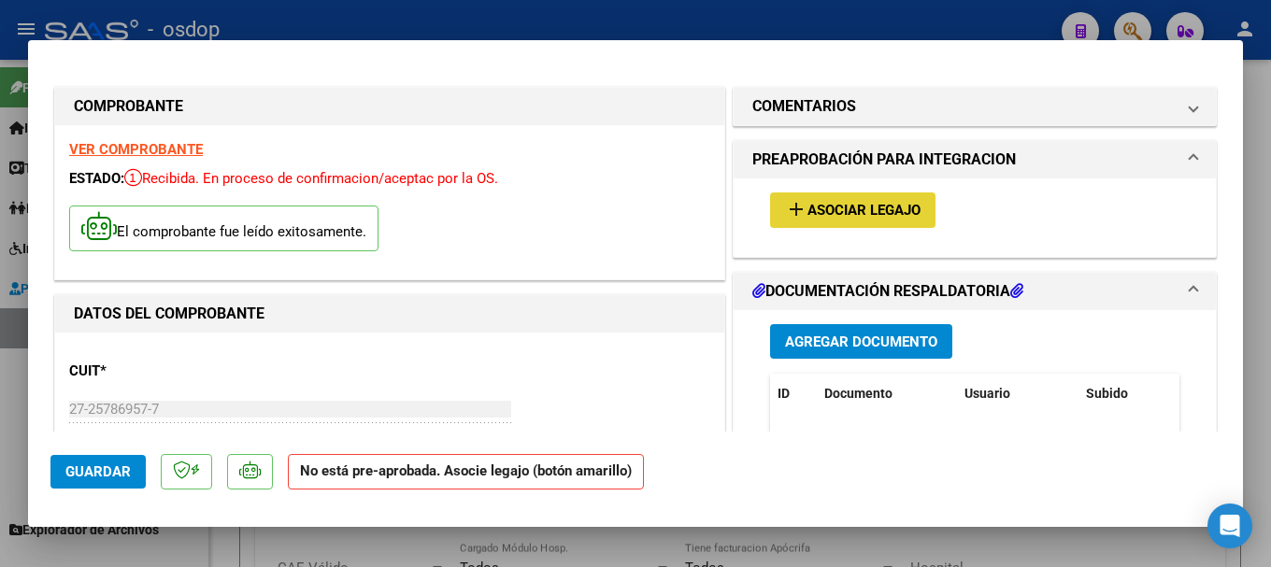
click at [833, 197] on button "add Asociar Legajo" at bounding box center [852, 209] width 165 height 35
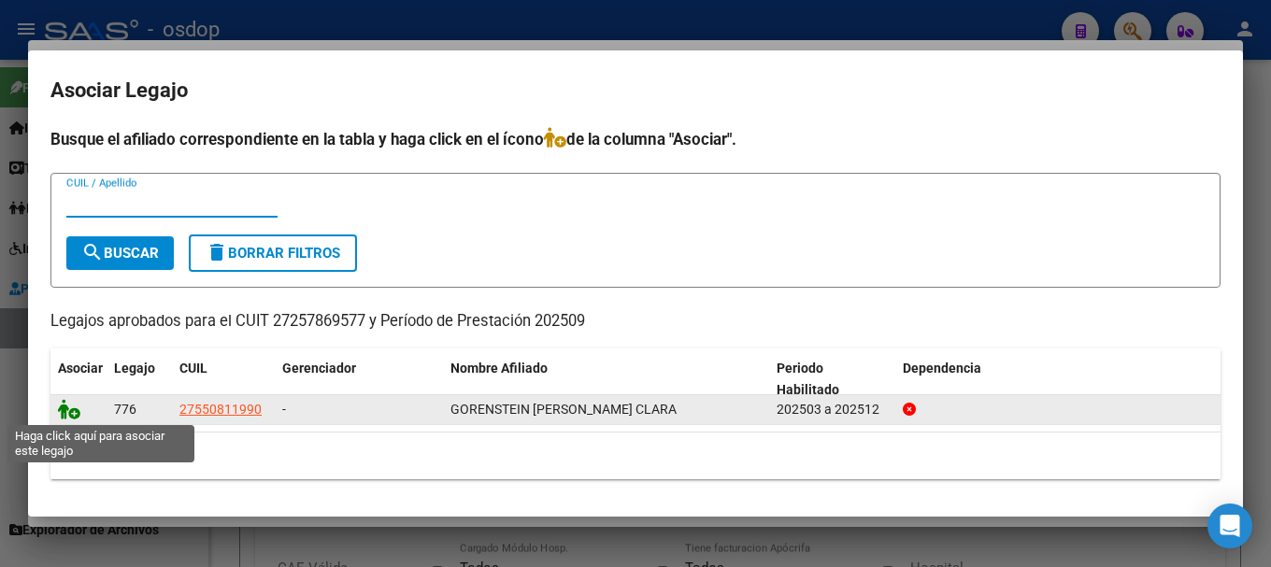
click at [64, 410] on icon at bounding box center [69, 409] width 22 height 21
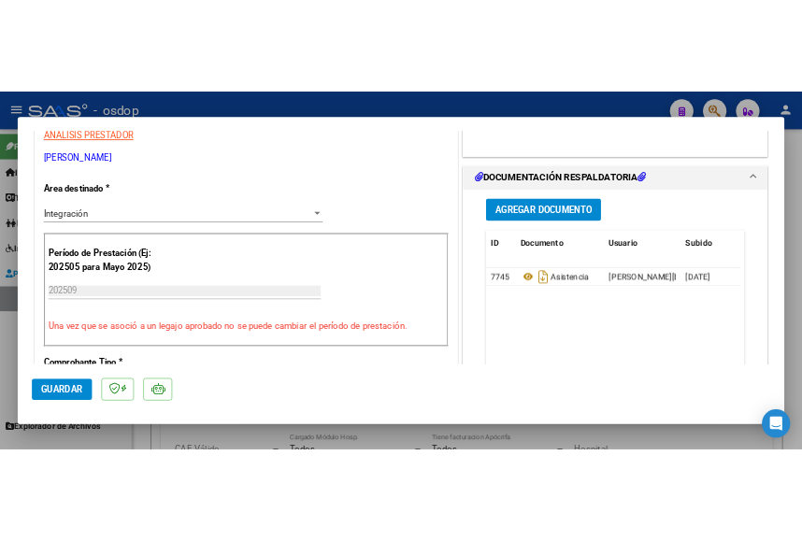
scroll to position [747, 0]
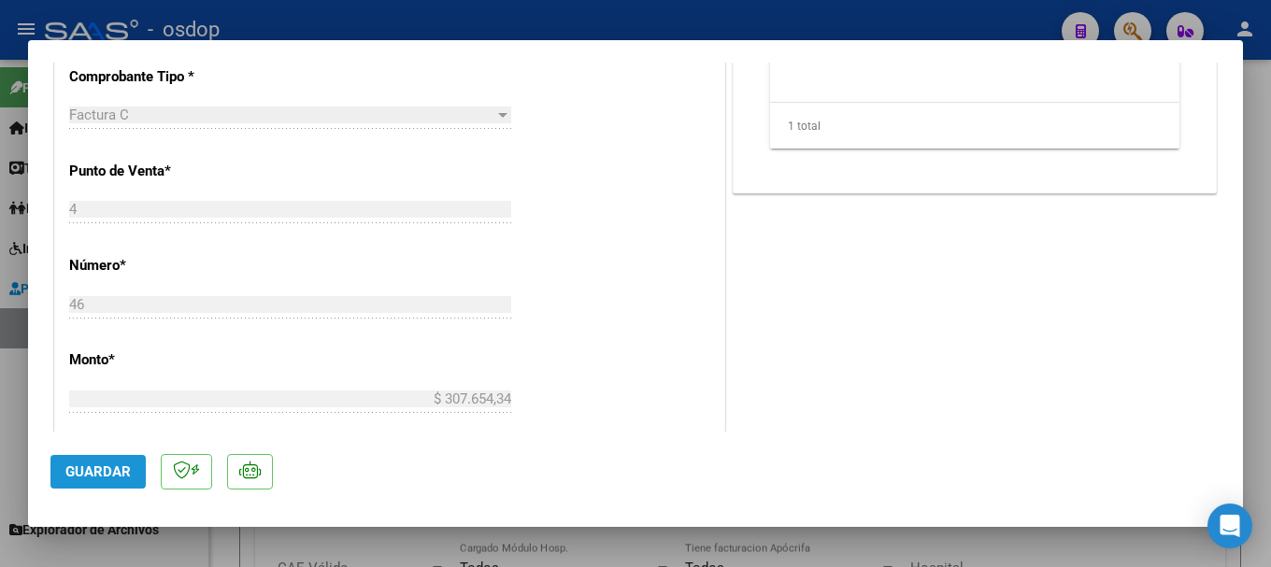
click at [114, 466] on span "Guardar" at bounding box center [97, 471] width 65 height 17
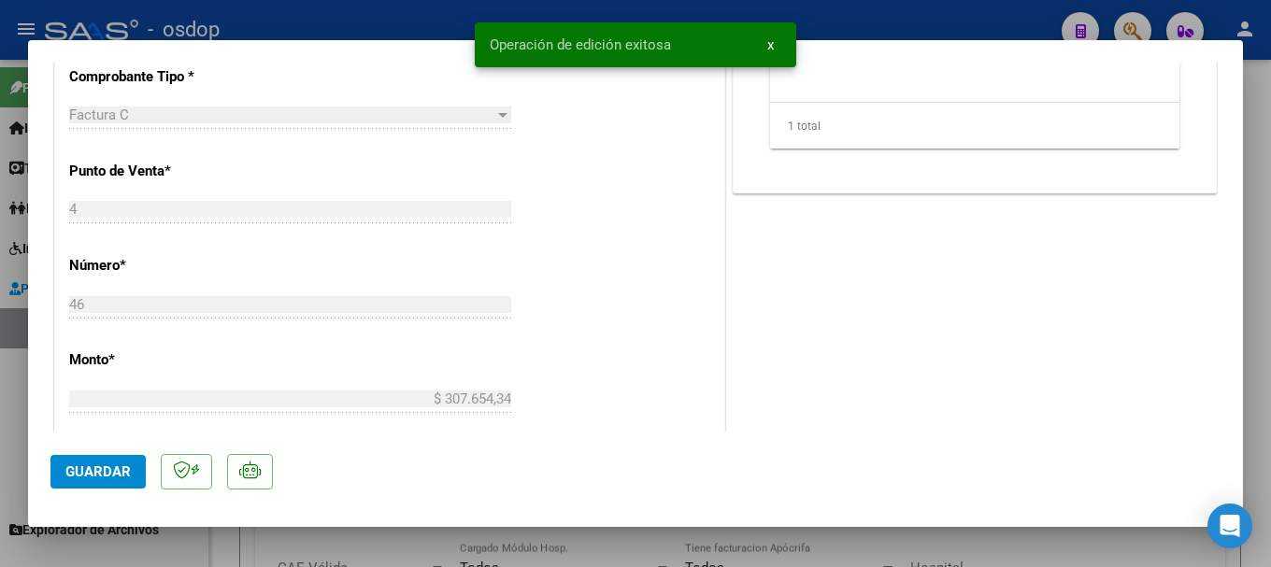
drag, startPoint x: 489, startPoint y: 37, endPoint x: 675, endPoint y: 33, distance: 186.0
click at [675, 33] on snack-bar-container "Operación de edición exitosa x" at bounding box center [635, 44] width 321 height 45
copy span "Operación de edición exitosa"
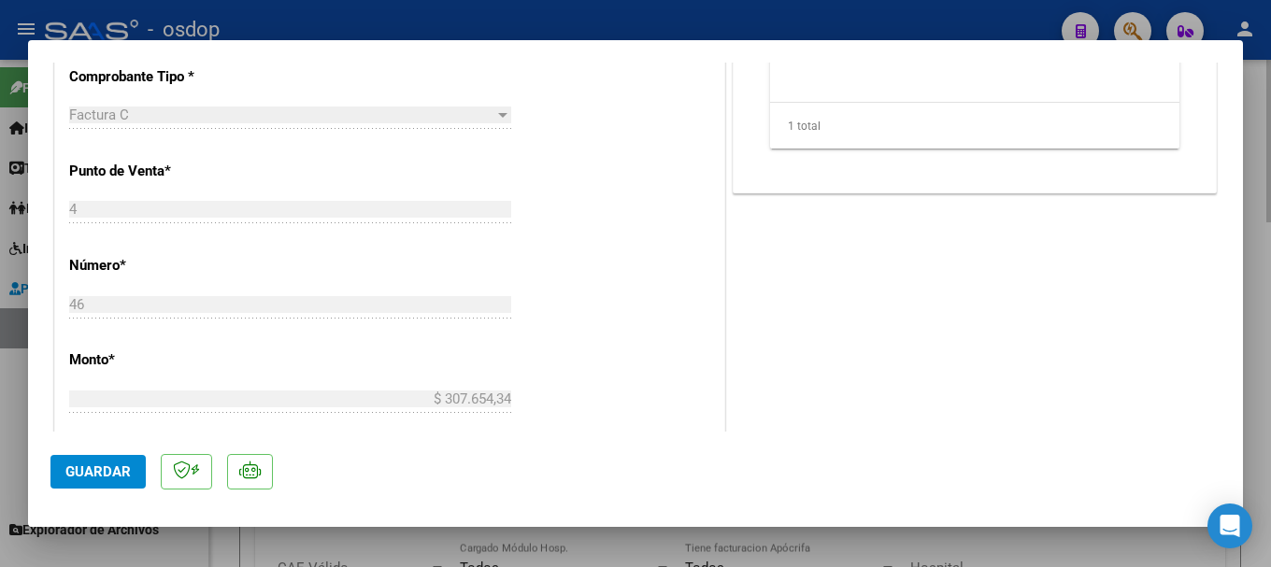
type input "$ 0,00"
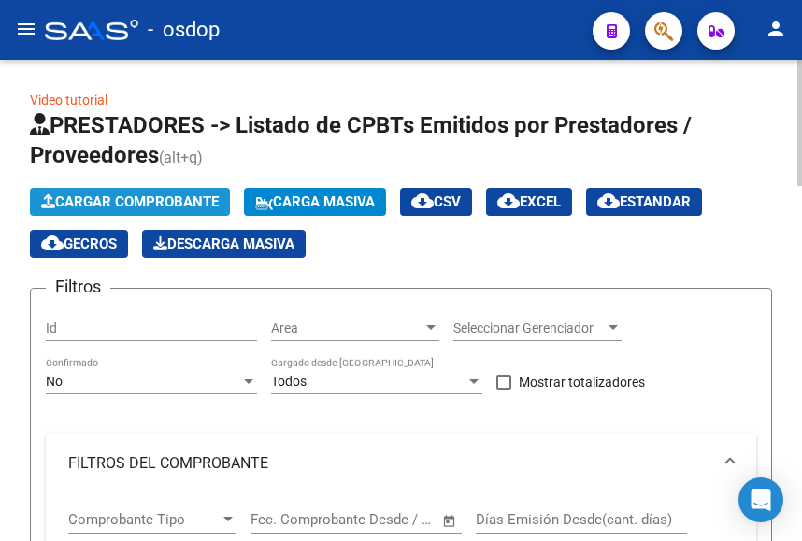
click at [124, 206] on span "Cargar Comprobante" at bounding box center [130, 201] width 178 height 17
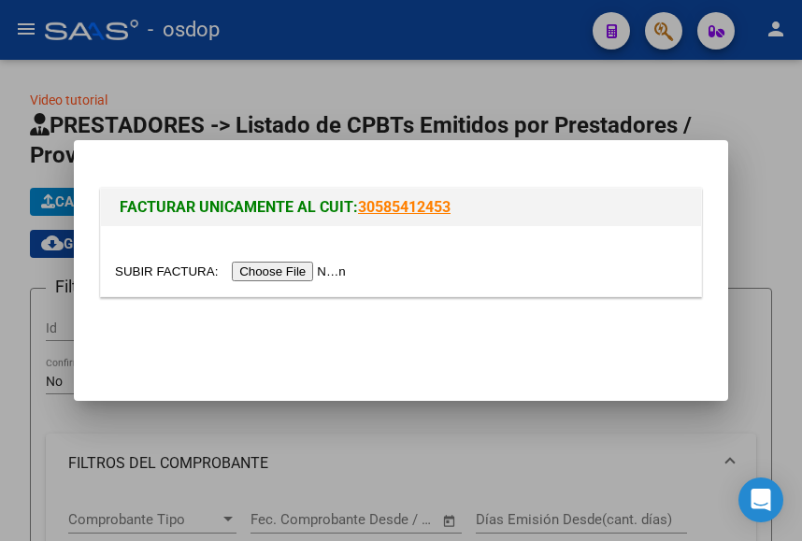
click at [270, 272] on input "file" at bounding box center [233, 272] width 236 height 20
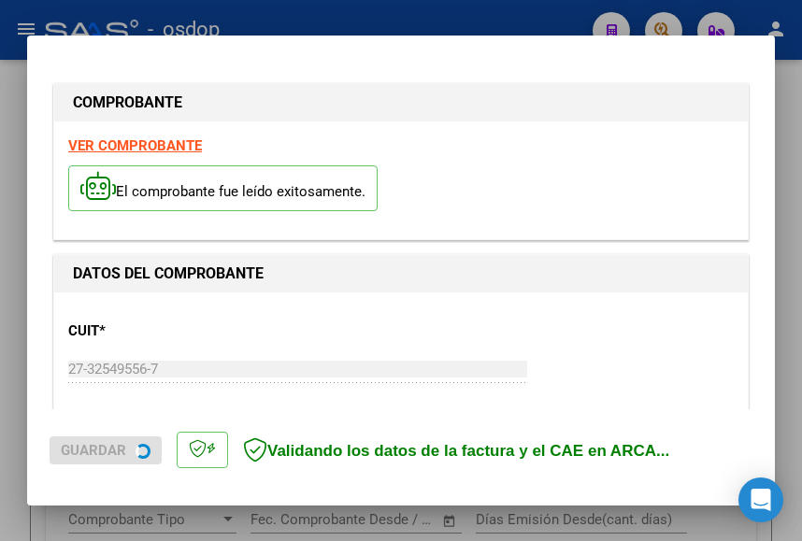
click at [162, 146] on strong "VER COMPROBANTE" at bounding box center [135, 145] width 134 height 17
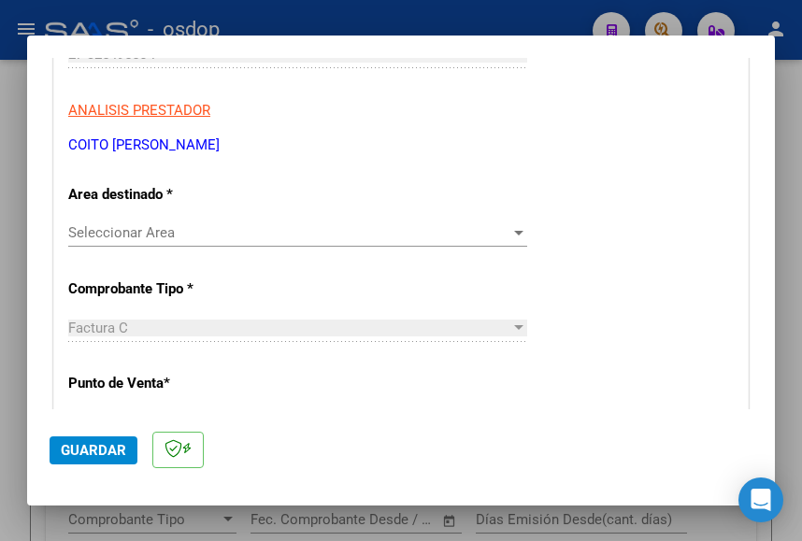
scroll to position [241, 0]
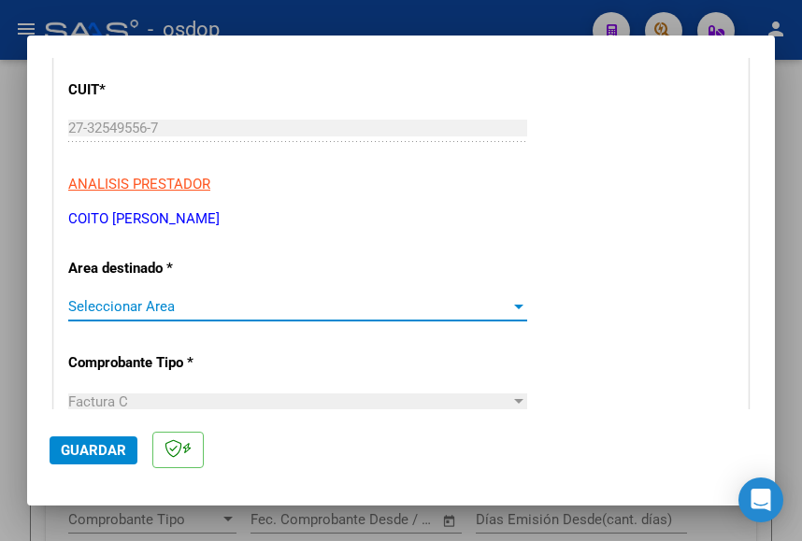
click at [180, 309] on span "Seleccionar Area" at bounding box center [289, 306] width 442 height 17
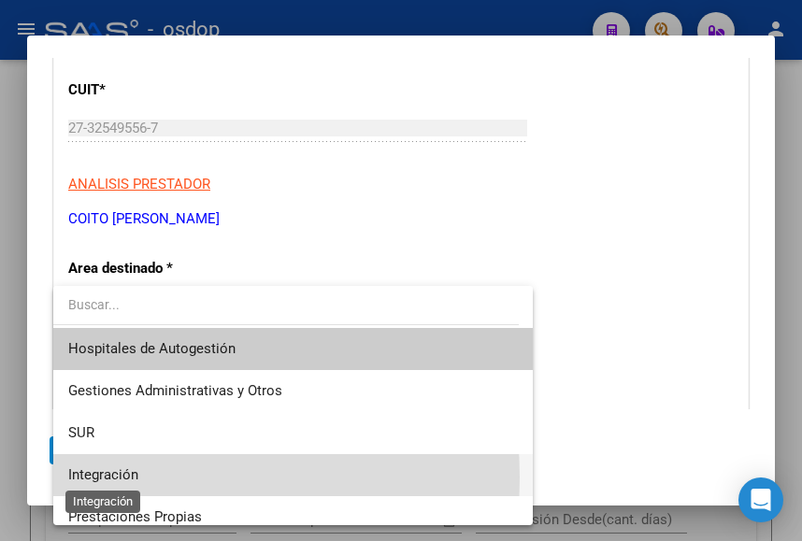
click at [109, 477] on span "Integración" at bounding box center [103, 474] width 70 height 17
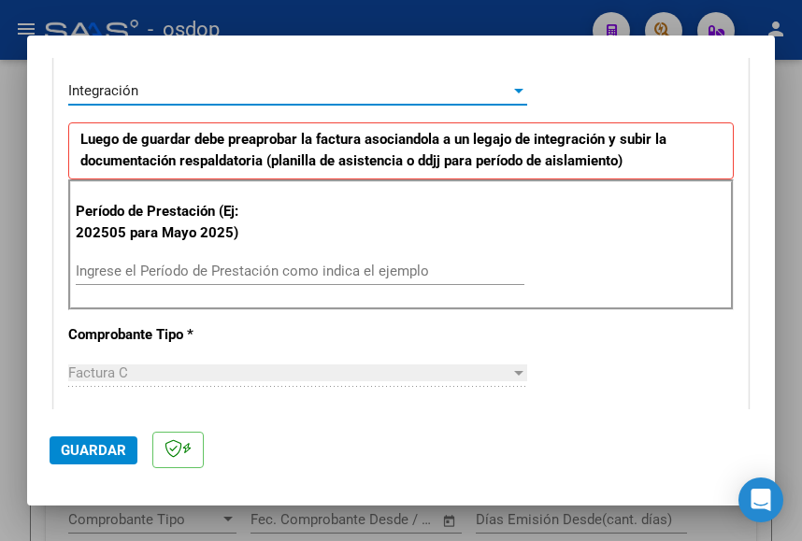
scroll to position [521, 0]
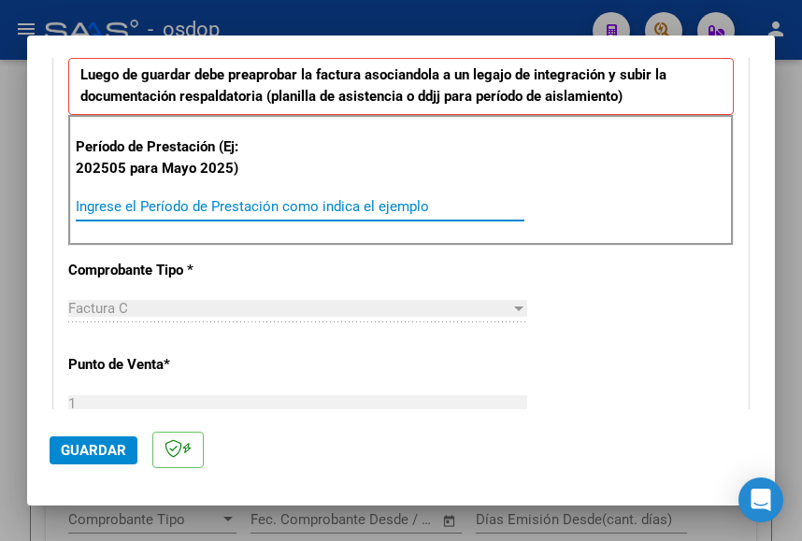
click at [149, 205] on input "Ingrese el Período de Prestación como indica el ejemplo" at bounding box center [300, 206] width 448 height 17
type input "202509"
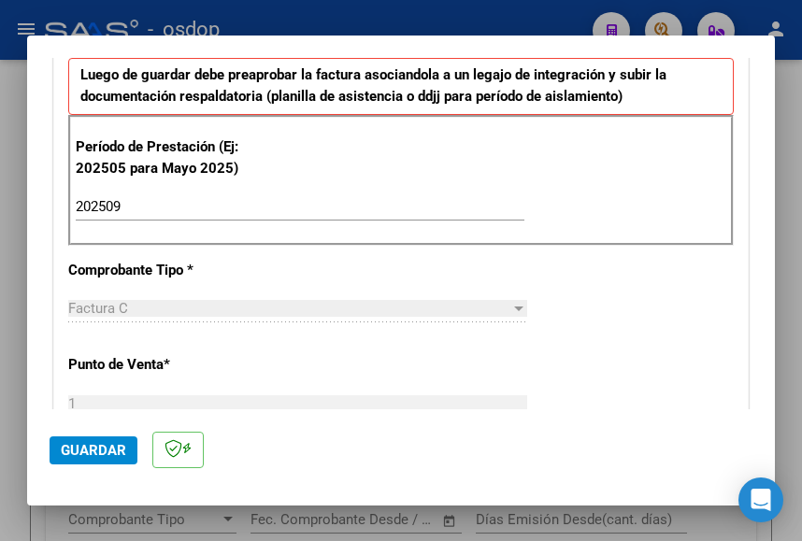
click at [565, 268] on div "CUIT * 27-32549556-7 Ingresar CUIT ANALISIS PRESTADOR COITO [PERSON_NAME] Area …" at bounding box center [400, 527] width 693 height 1512
click at [90, 456] on span "Guardar" at bounding box center [93, 450] width 65 height 17
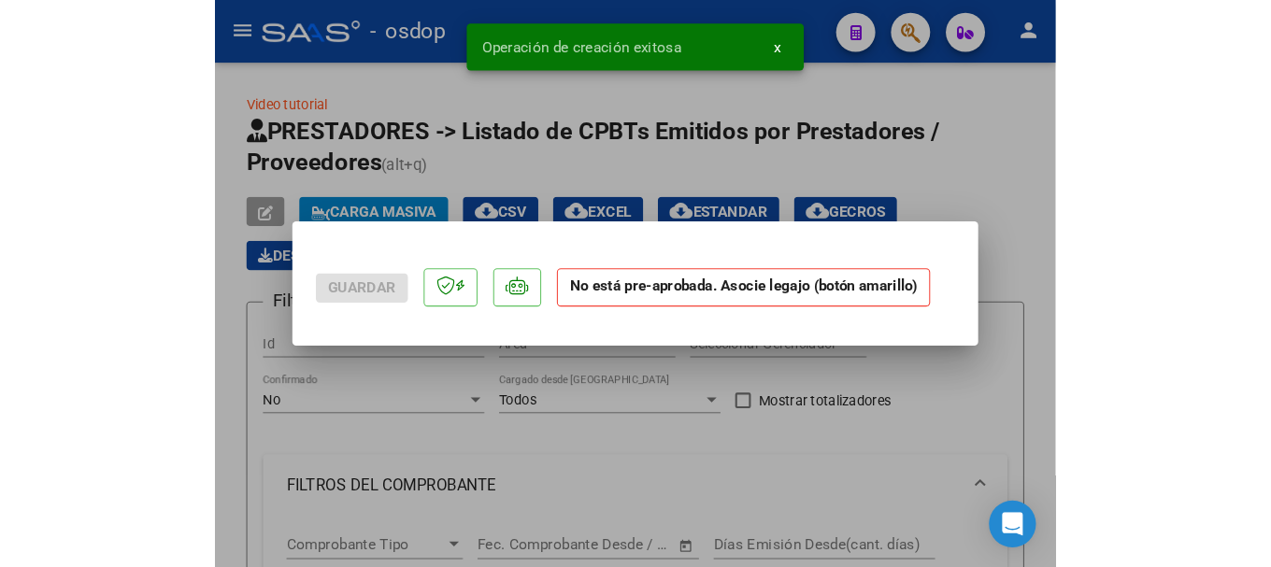
scroll to position [0, 0]
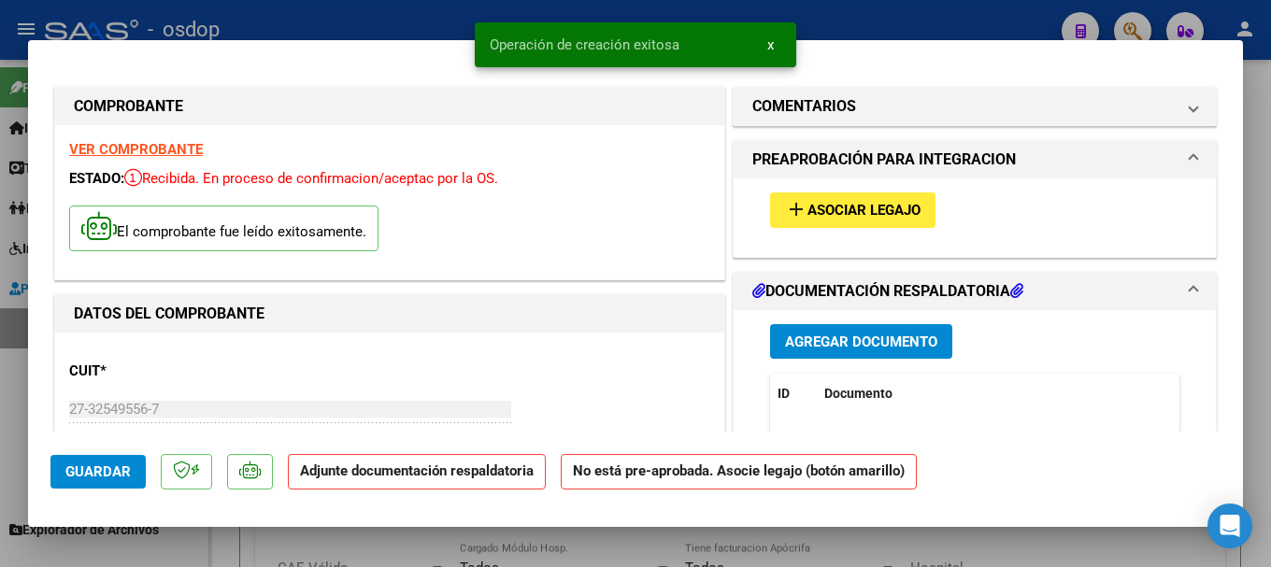
click at [869, 348] on span "Agregar Documento" at bounding box center [861, 342] width 152 height 17
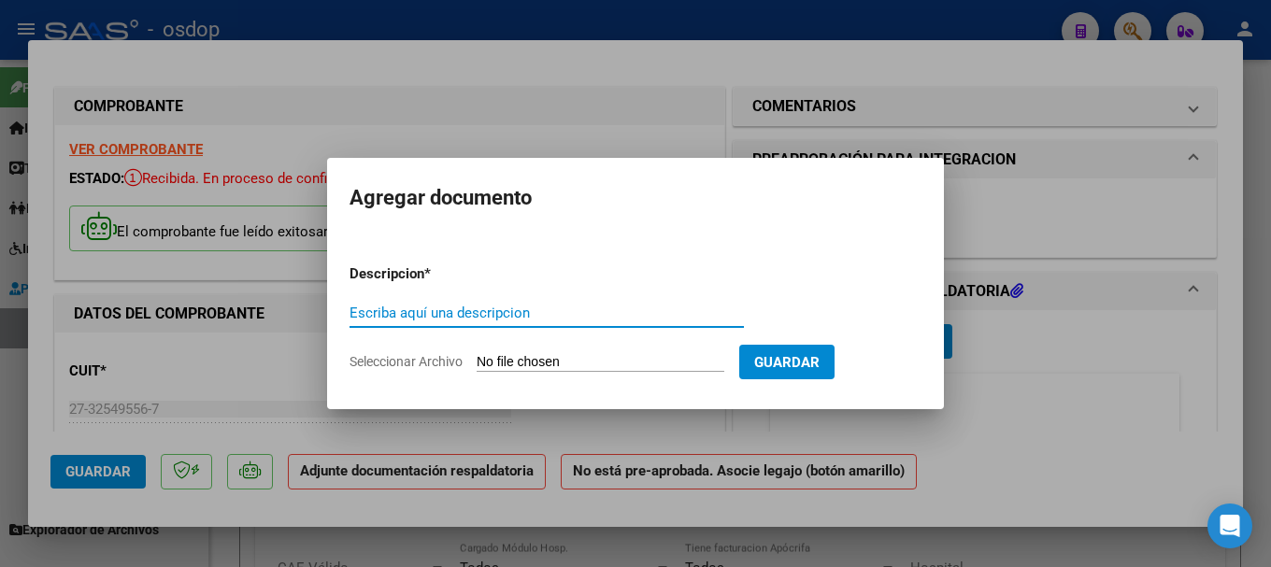
click at [584, 362] on input "Seleccionar Archivo" at bounding box center [600, 363] width 248 height 18
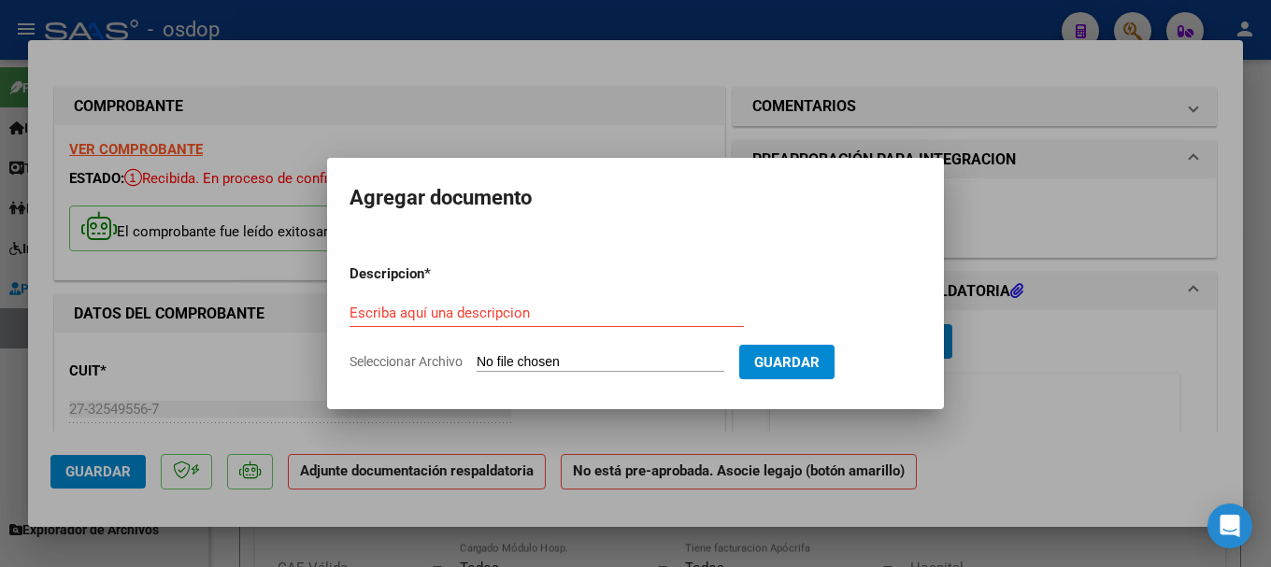
type input "C:\fakepath\planilla sep..pdf"
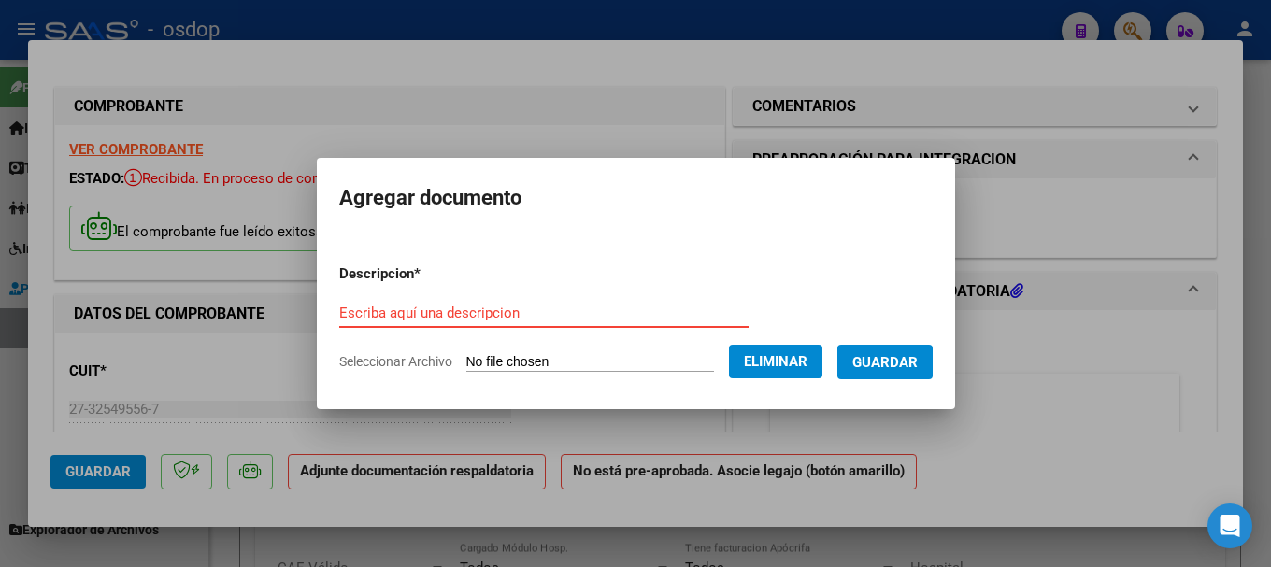
click at [367, 311] on input "Escriba aquí una descripcion" at bounding box center [543, 313] width 409 height 17
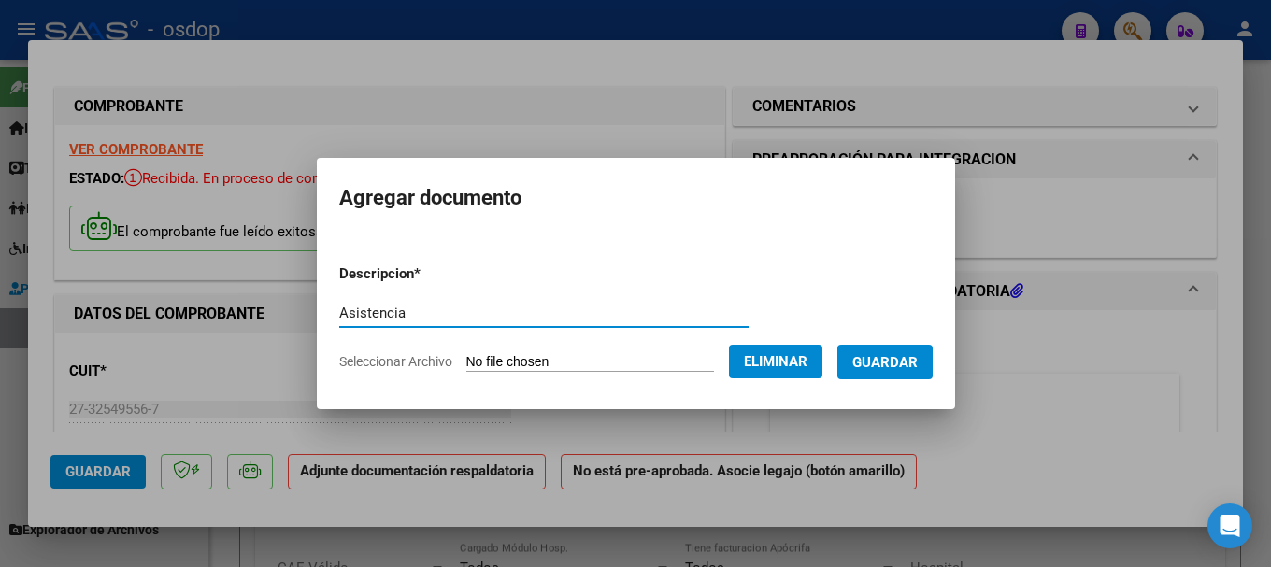
type input "Asistencia"
click at [894, 363] on span "Guardar" at bounding box center [884, 362] width 65 height 17
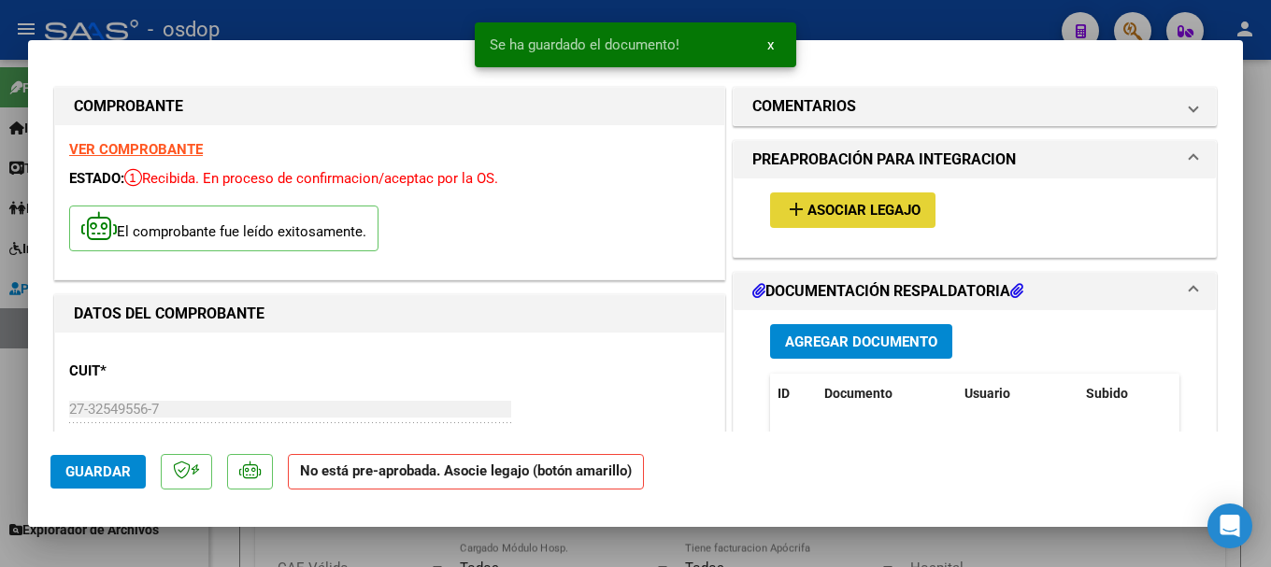
click at [831, 213] on span "Asociar Legajo" at bounding box center [863, 211] width 113 height 17
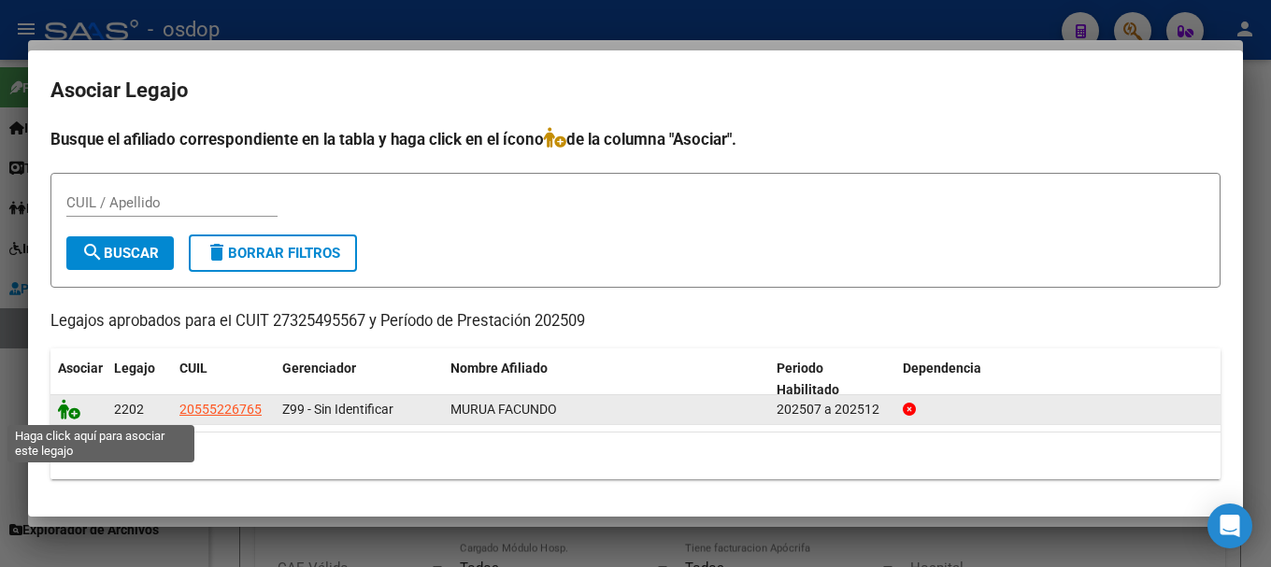
click at [64, 411] on icon at bounding box center [69, 409] width 22 height 21
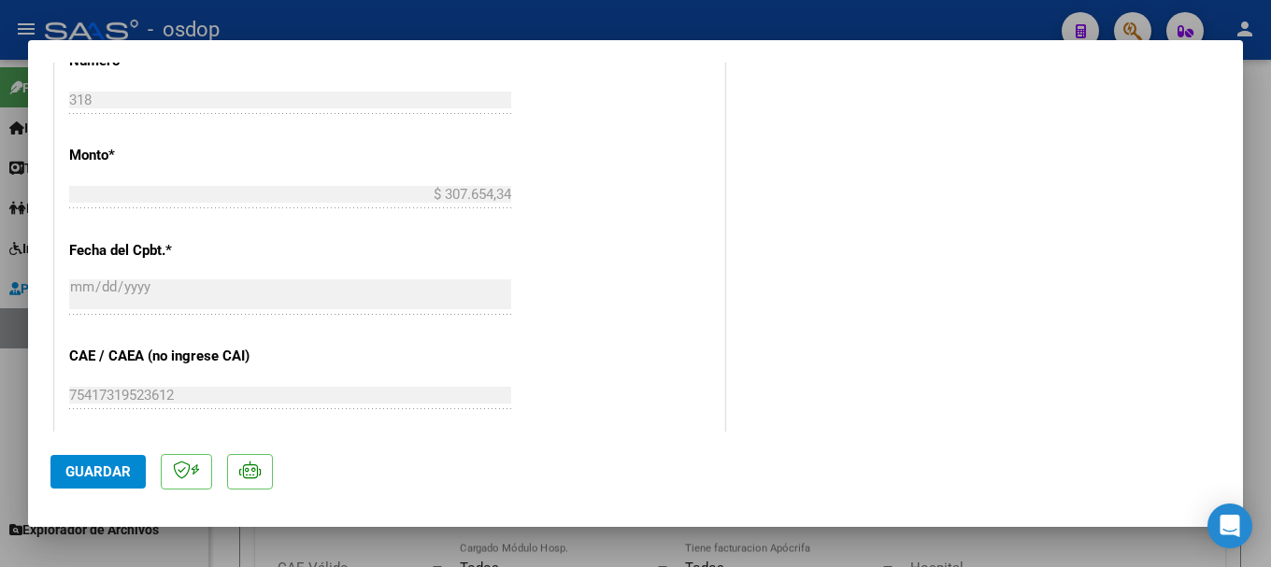
scroll to position [1028, 0]
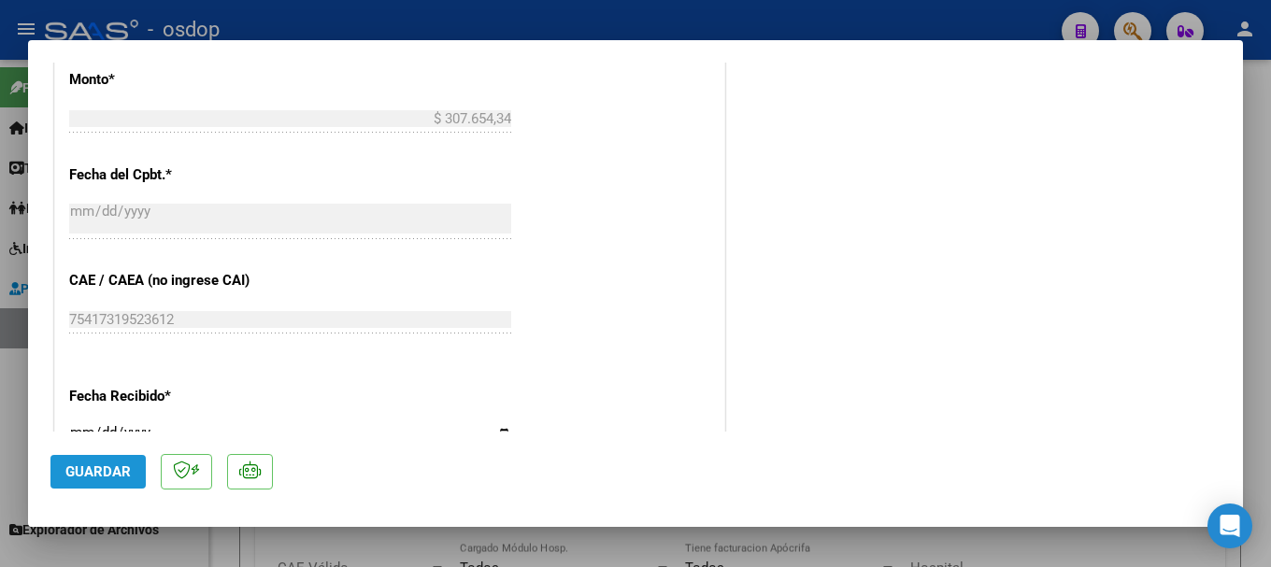
click at [110, 472] on span "Guardar" at bounding box center [97, 471] width 65 height 17
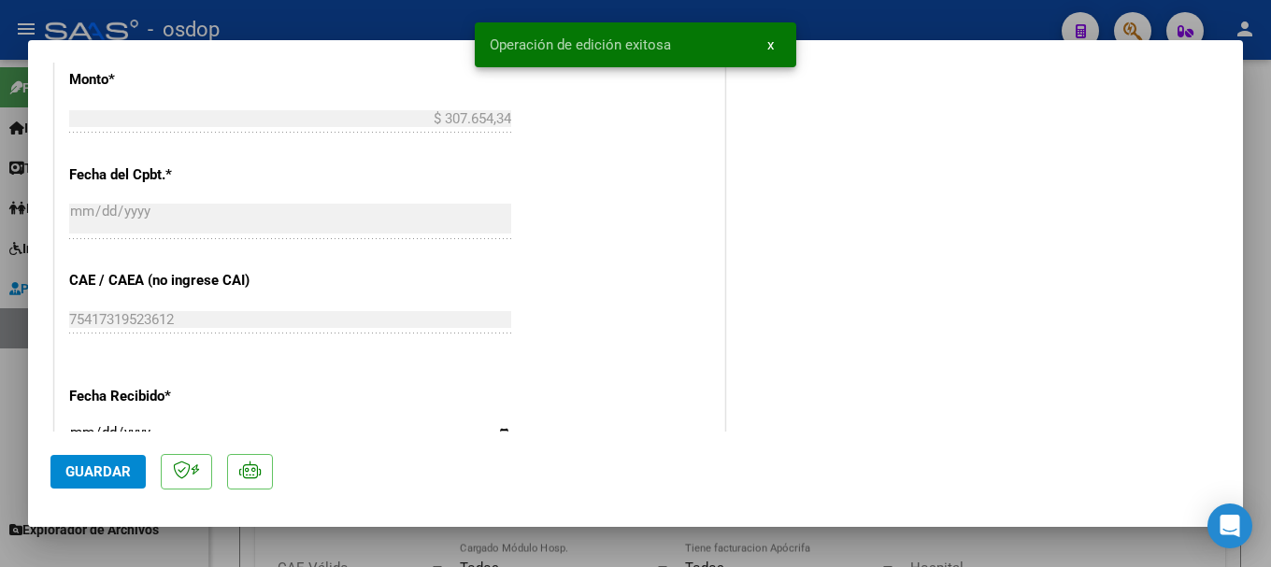
drag, startPoint x: 490, startPoint y: 42, endPoint x: 715, endPoint y: 30, distance: 224.5
click at [713, 29] on snack-bar-container "Operación de edición exitosa x" at bounding box center [635, 44] width 321 height 45
copy span "Operación de edición exitosa"
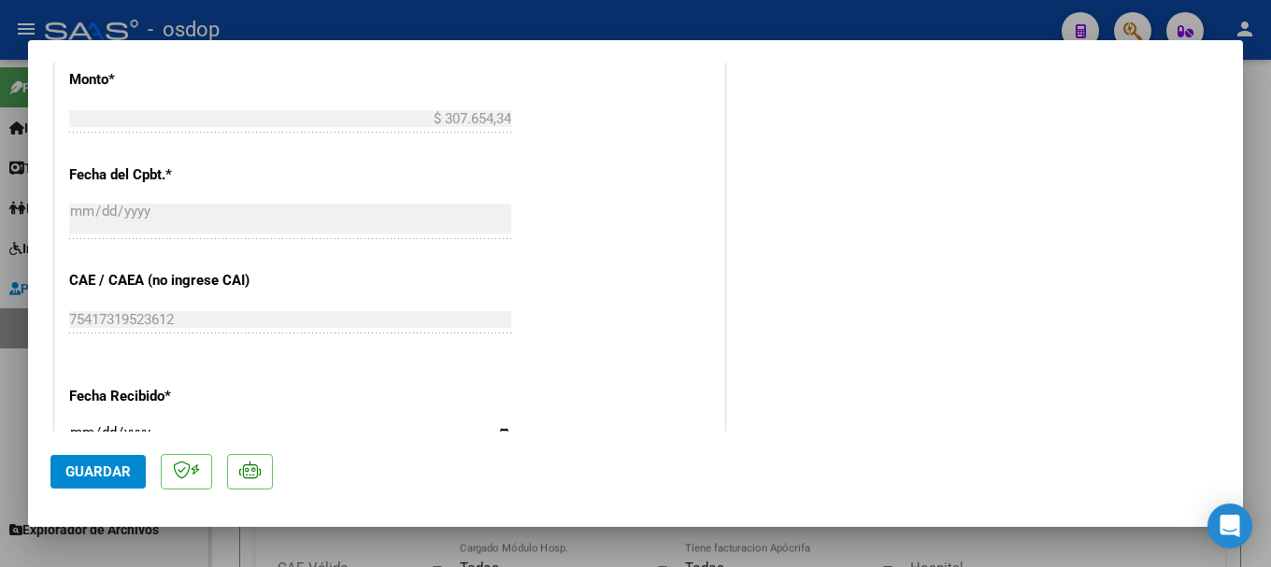
type input "$ 0,00"
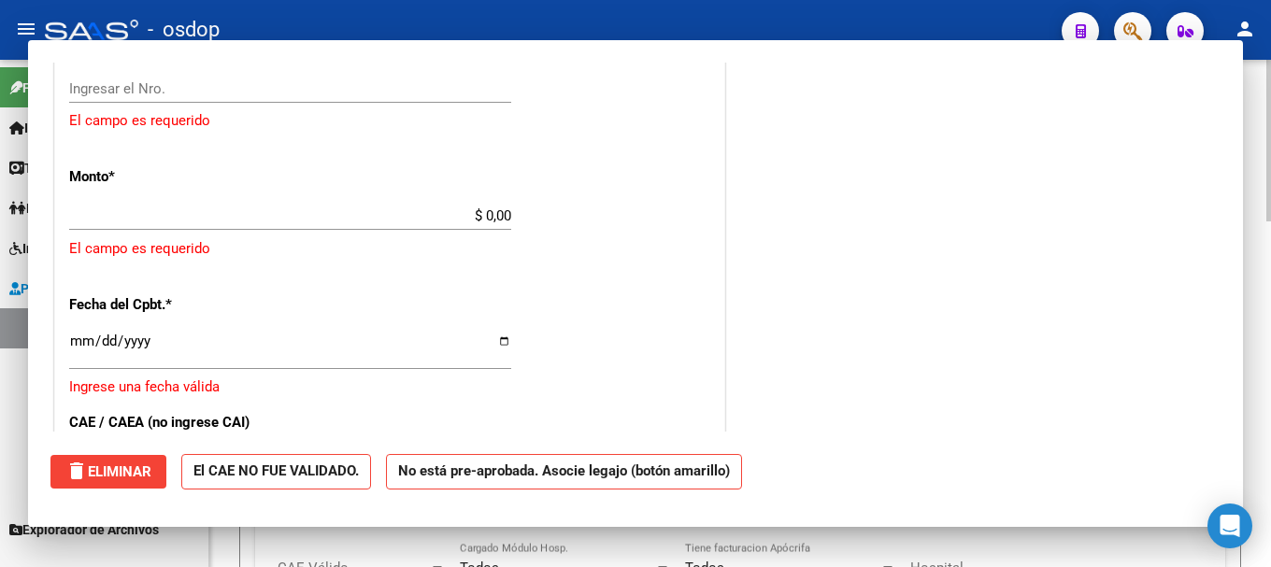
scroll to position [1125, 0]
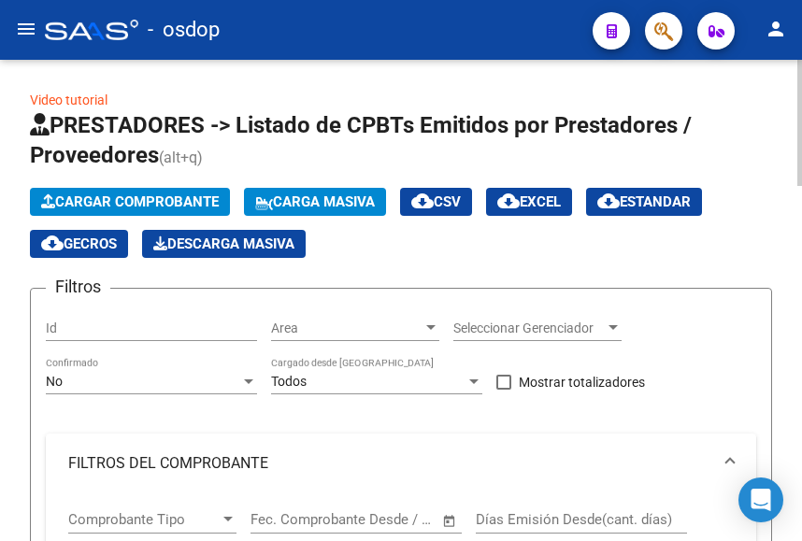
click at [109, 196] on span "Cargar Comprobante" at bounding box center [130, 201] width 178 height 17
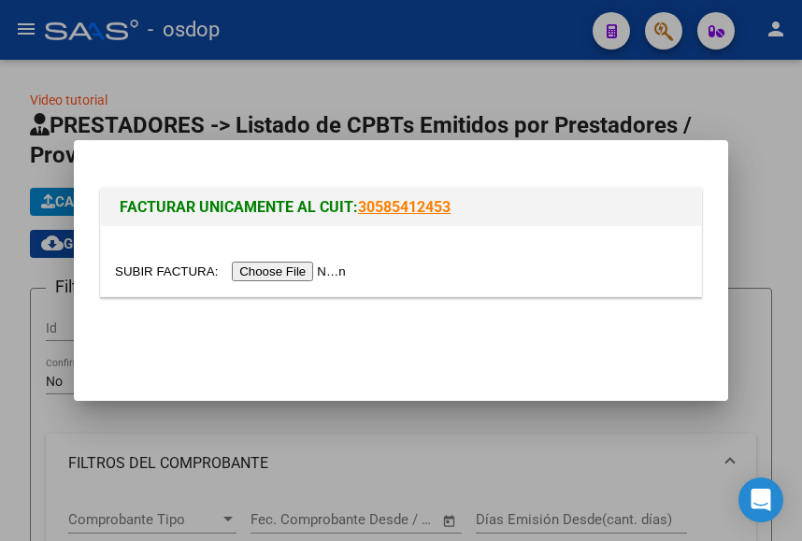
click at [277, 271] on input "file" at bounding box center [233, 272] width 236 height 20
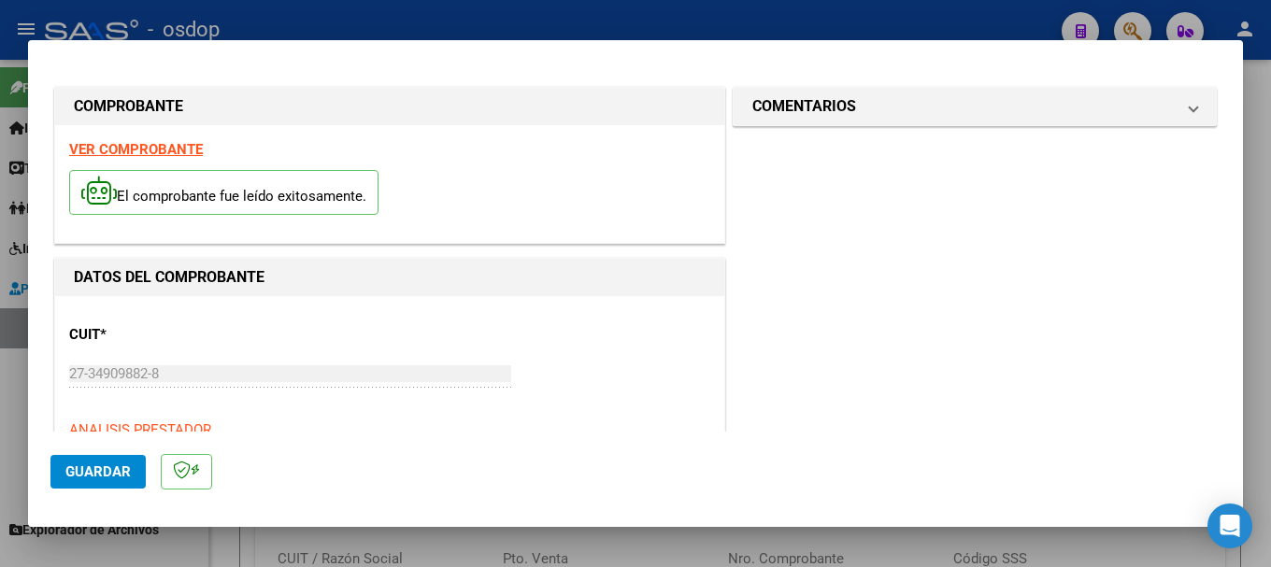
click at [150, 147] on strong "VER COMPROBANTE" at bounding box center [136, 149] width 134 height 17
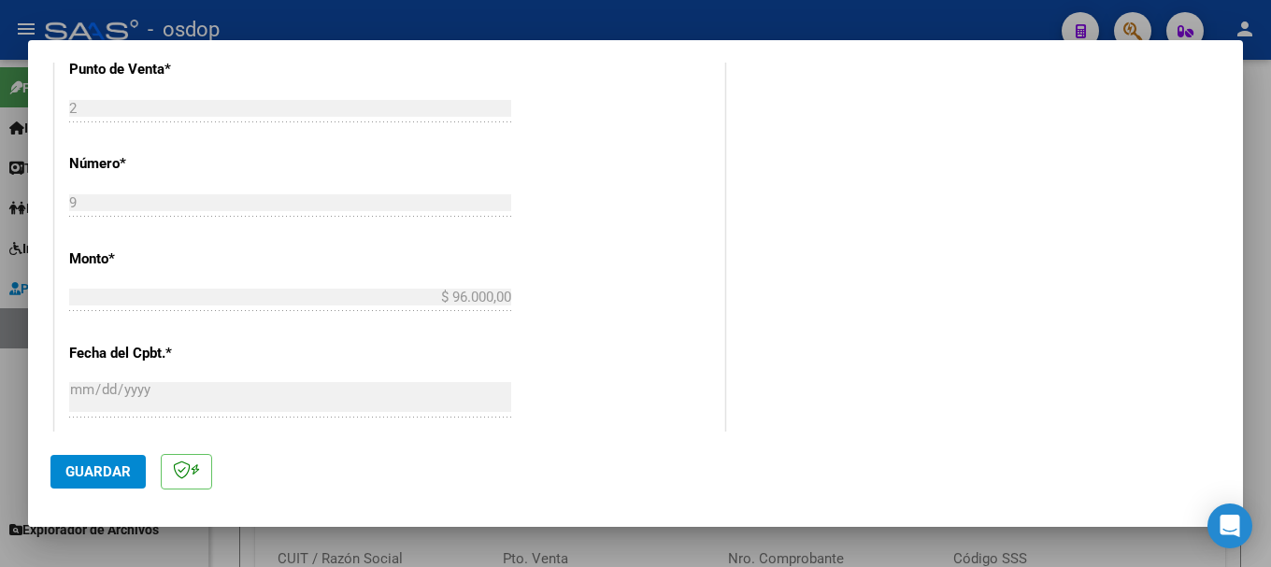
scroll to position [353, 0]
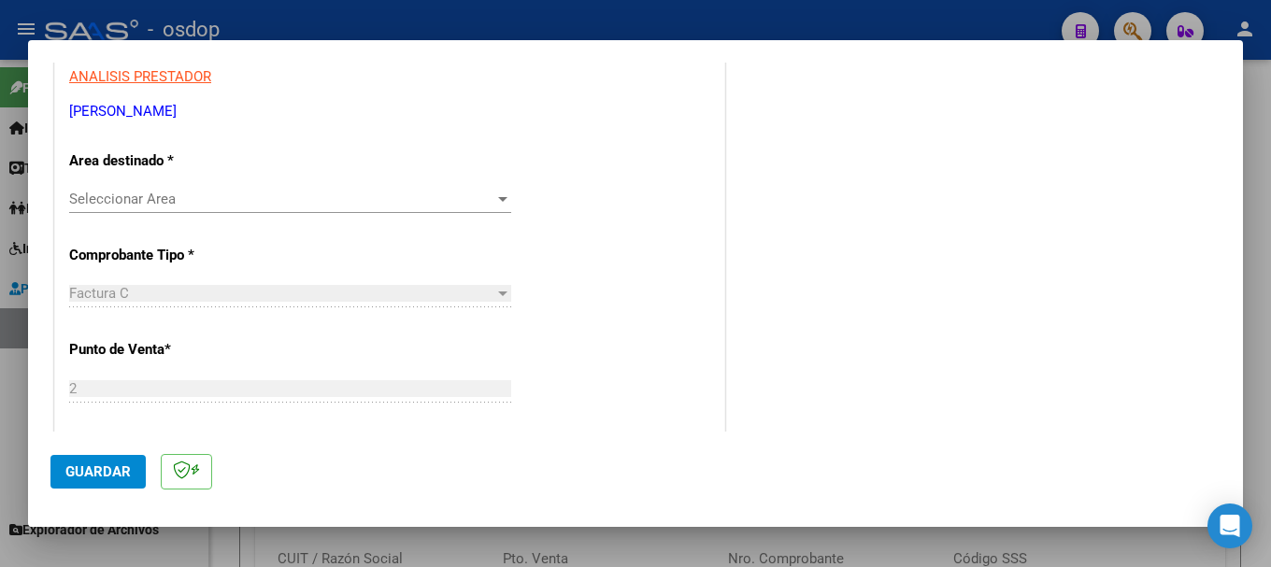
click at [170, 203] on span "Seleccionar Area" at bounding box center [281, 199] width 425 height 17
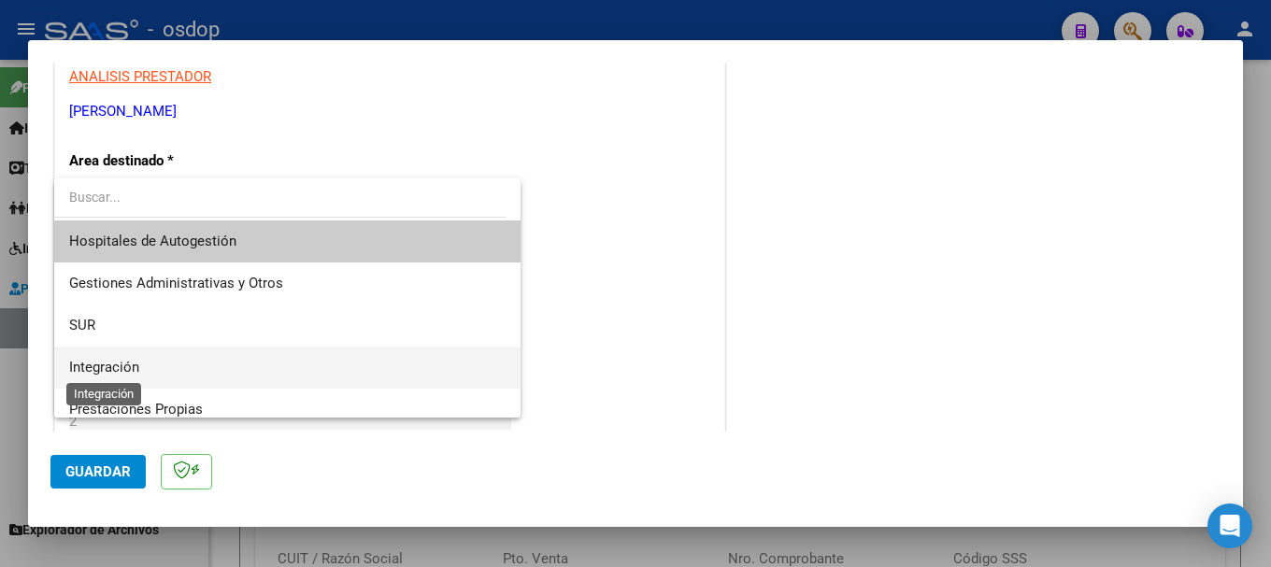
click at [93, 363] on span "Integración" at bounding box center [104, 367] width 70 height 17
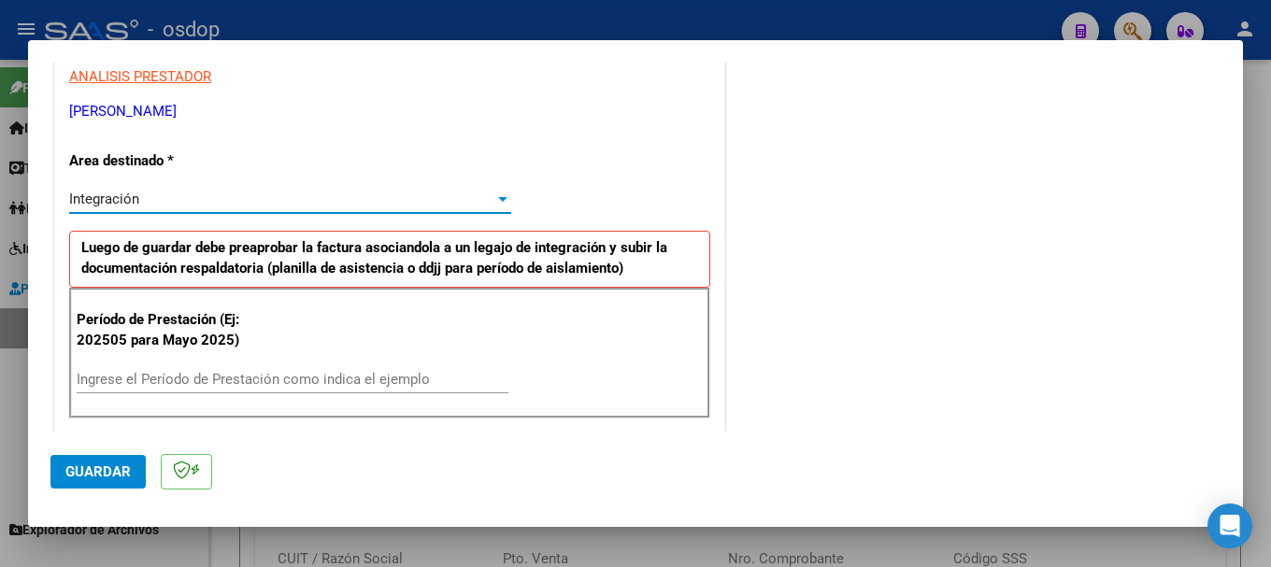
click at [223, 372] on input "Ingrese el Período de Prestación como indica el ejemplo" at bounding box center [293, 379] width 432 height 17
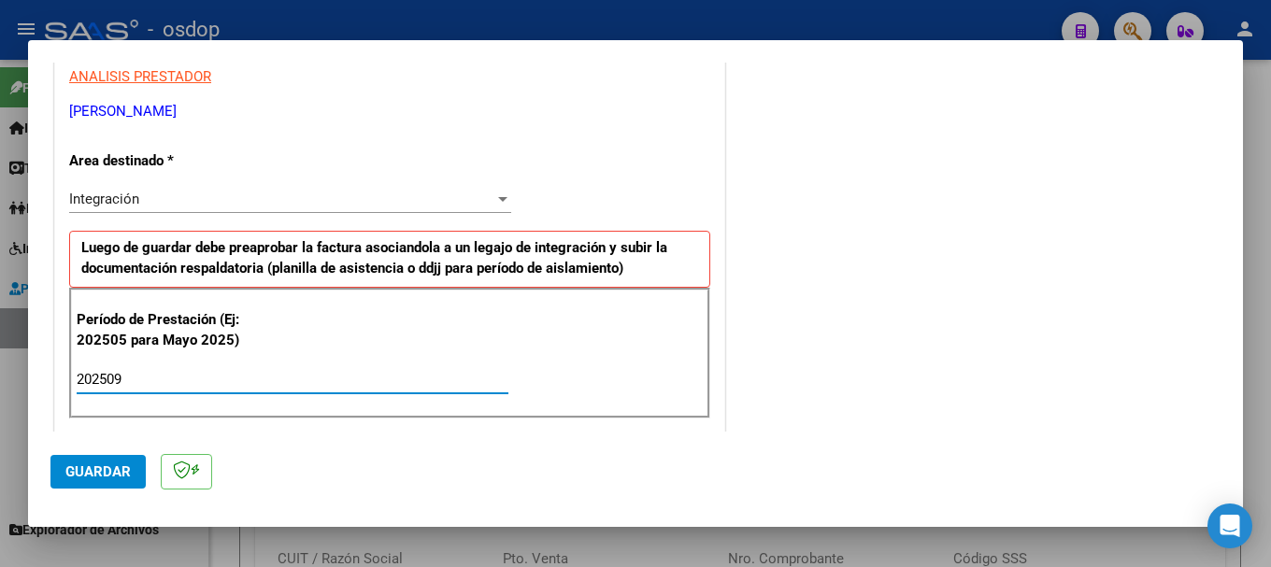
type input "202509"
click at [447, 348] on div "Período de Prestación (Ej: 202505 para Mayo 2025) 202509 Ingrese el Período de …" at bounding box center [389, 353] width 641 height 131
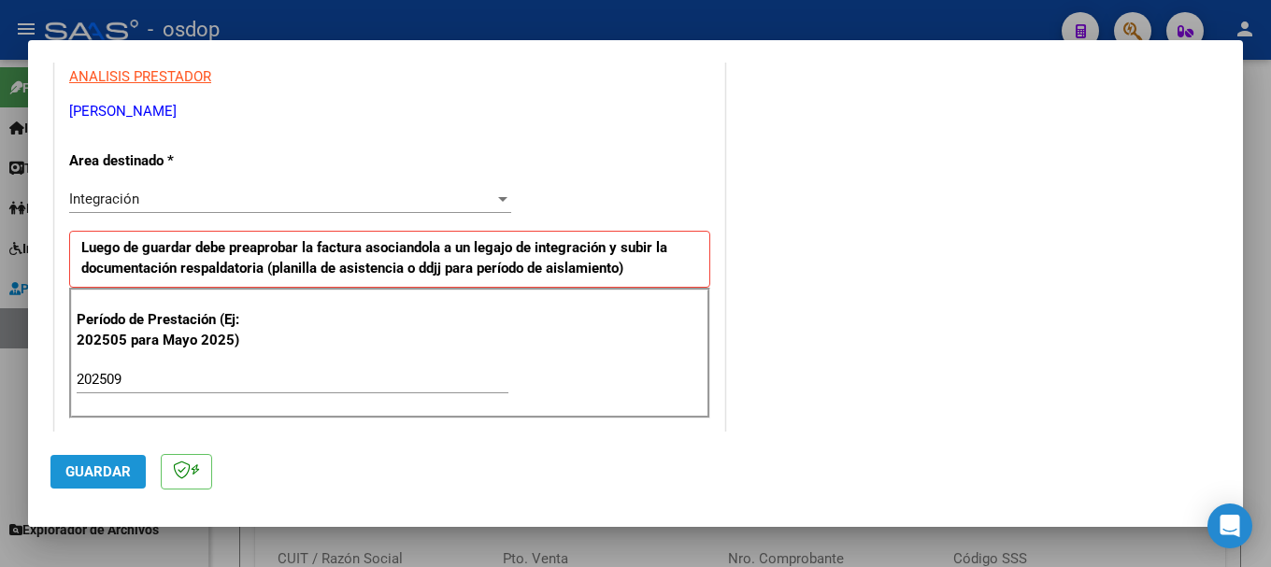
click at [120, 466] on span "Guardar" at bounding box center [97, 471] width 65 height 17
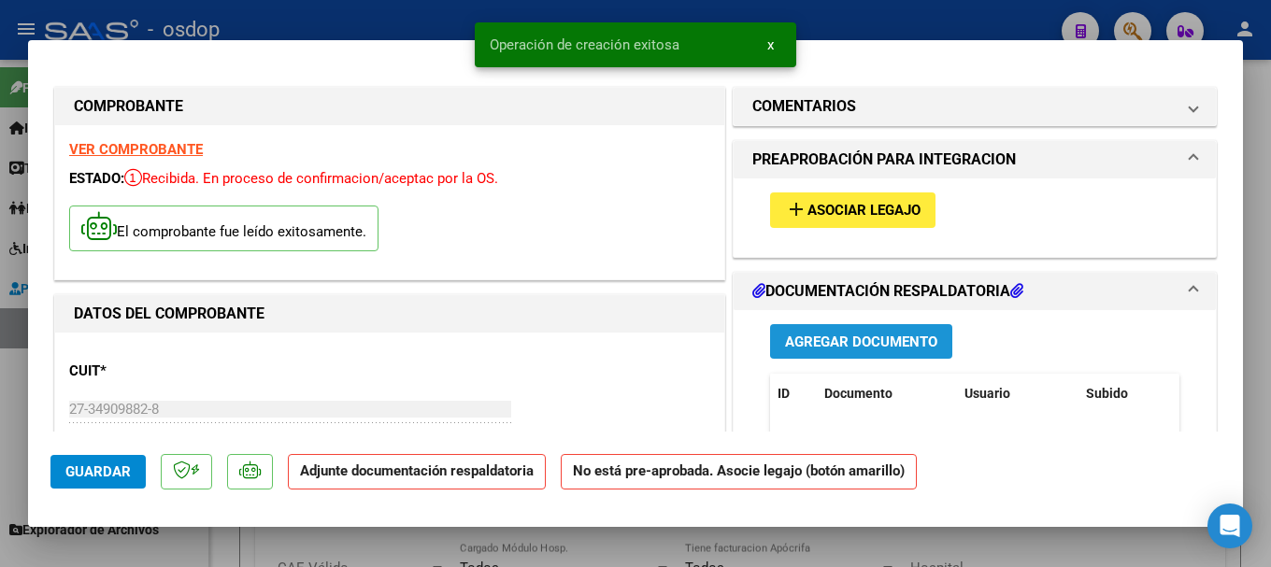
click at [869, 340] on span "Agregar Documento" at bounding box center [861, 342] width 152 height 17
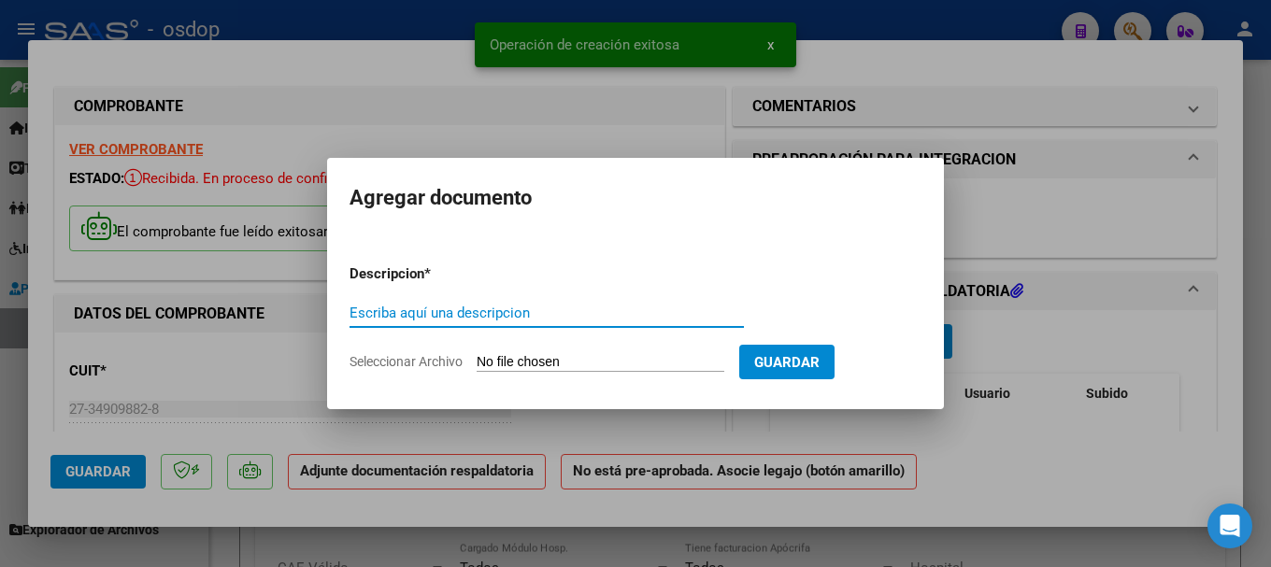
click at [613, 362] on input "Seleccionar Archivo" at bounding box center [600, 363] width 248 height 18
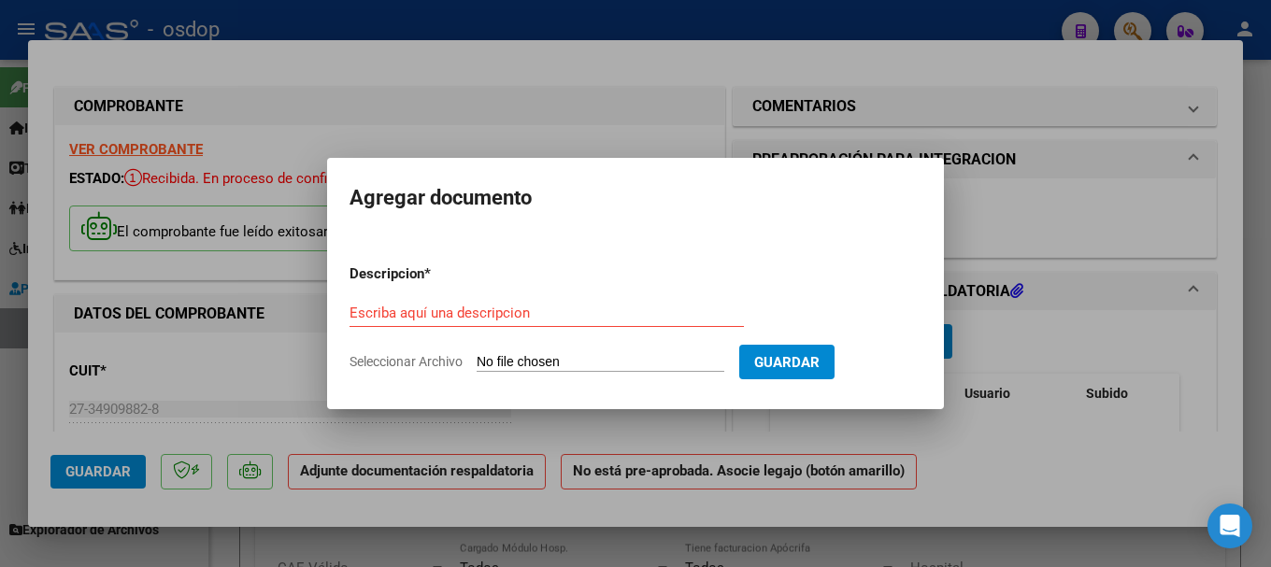
type input "C:\fakepath\Asistencia Septiembre 2025.pdf"
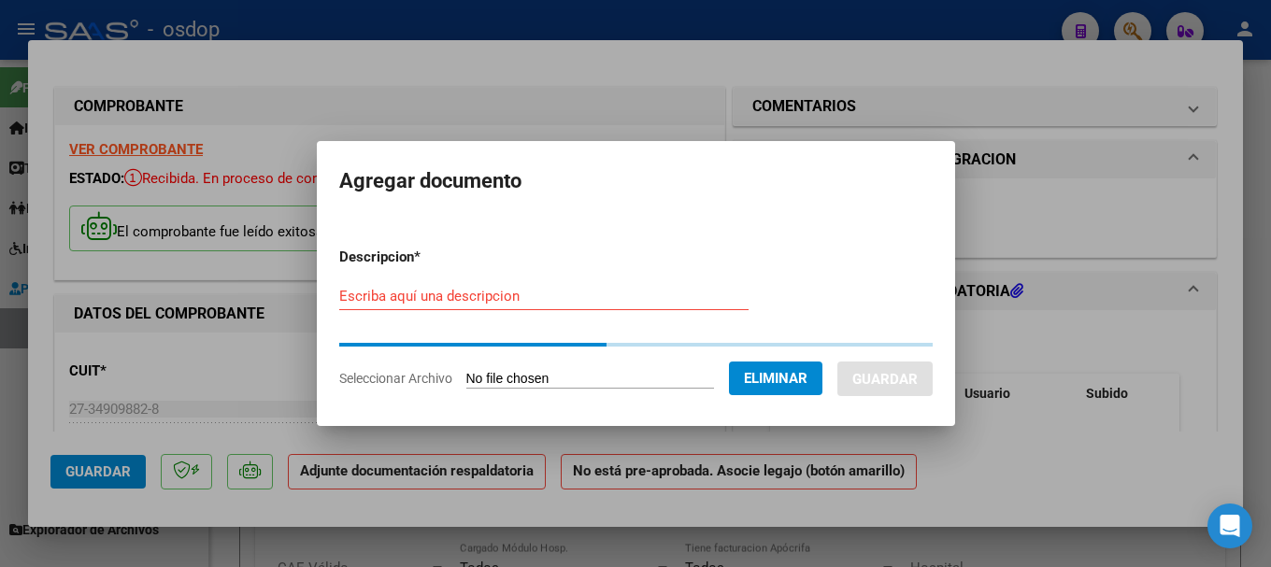
click at [435, 299] on input "Escriba aquí una descripcion" at bounding box center [543, 296] width 409 height 17
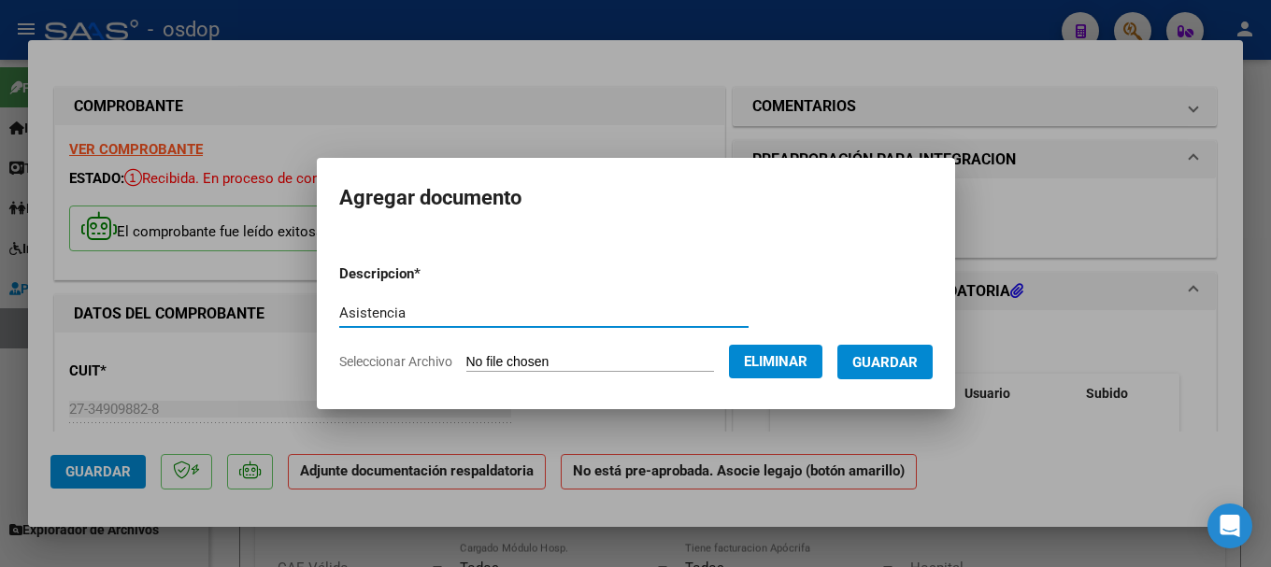
type input "Asistencia"
click at [916, 363] on span "Guardar" at bounding box center [884, 362] width 65 height 17
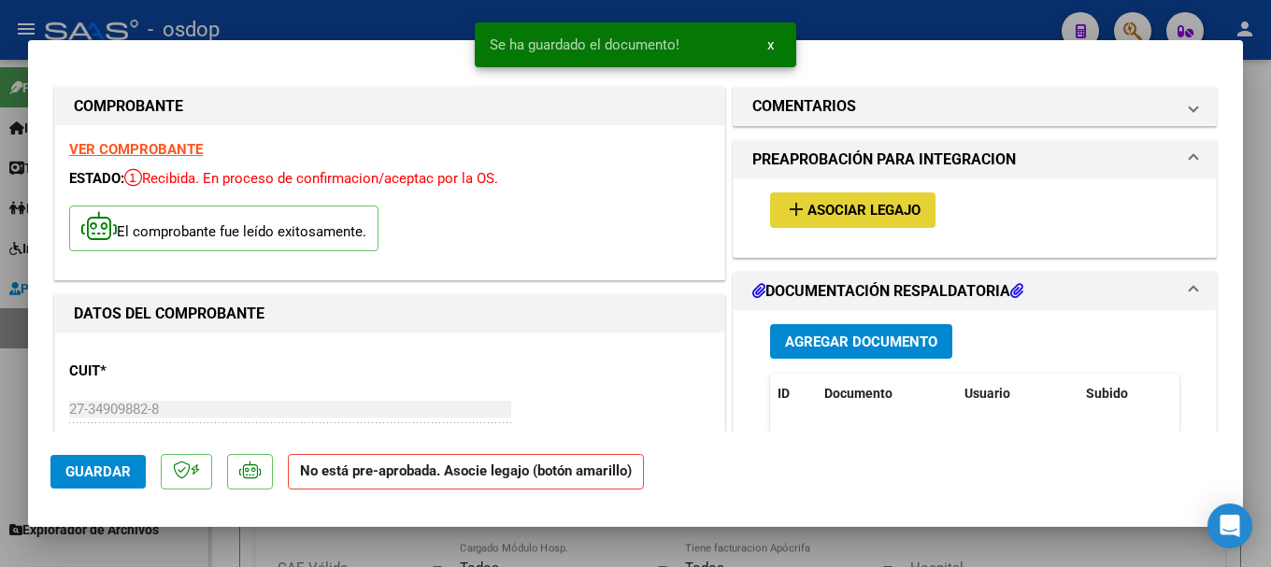
click at [834, 204] on span "Asociar Legajo" at bounding box center [863, 211] width 113 height 17
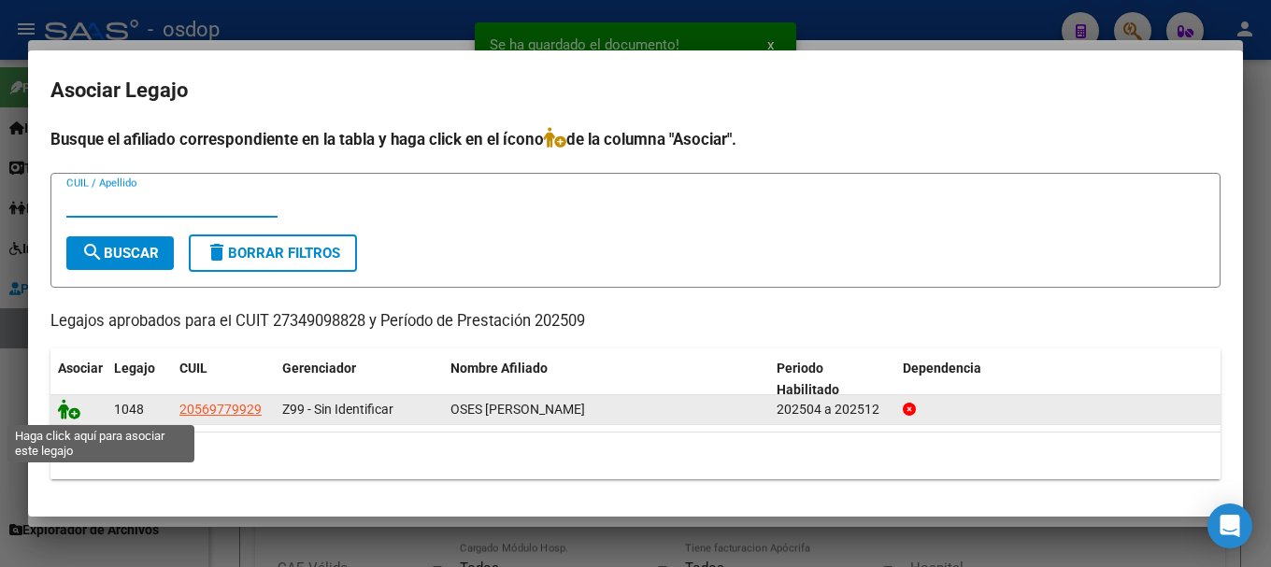
click at [61, 406] on icon at bounding box center [69, 409] width 22 height 21
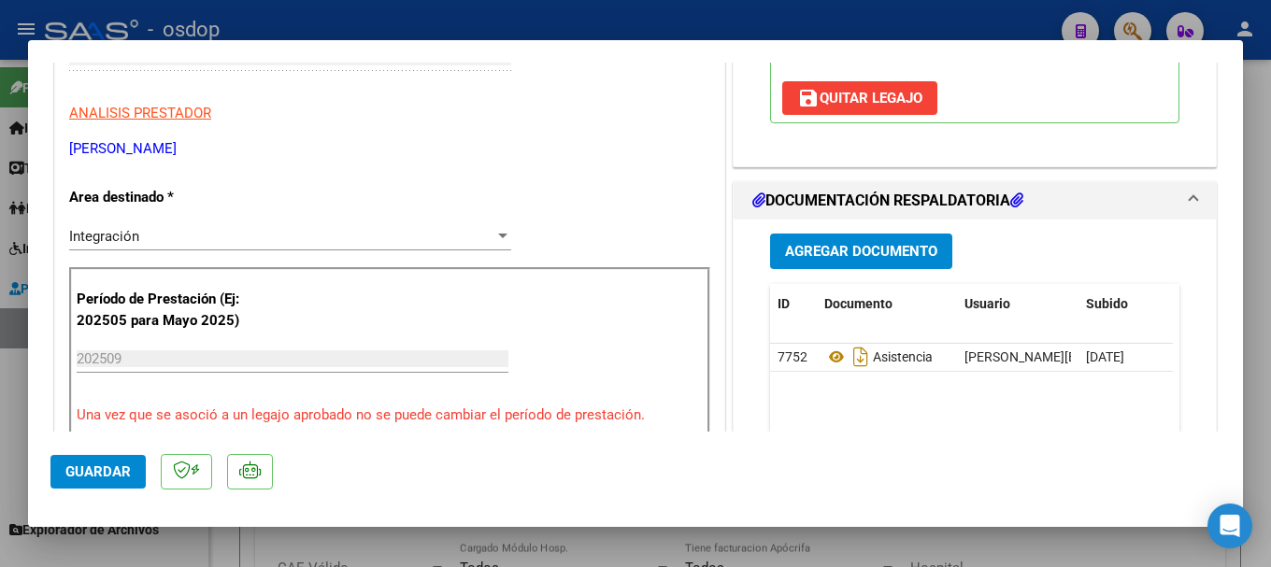
scroll to position [467, 0]
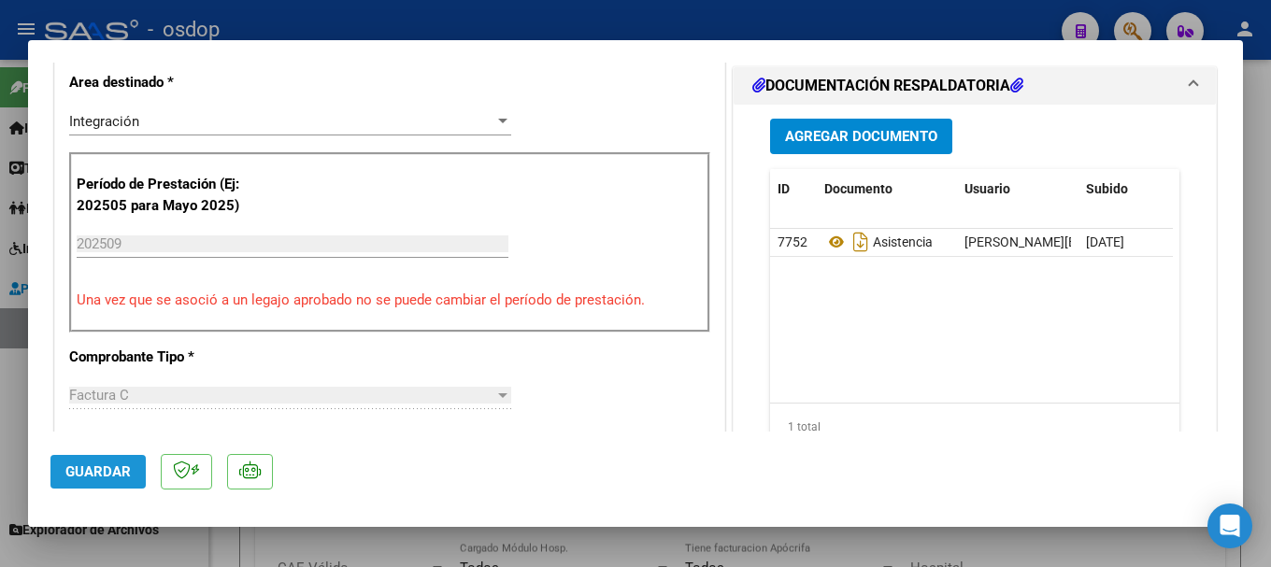
click at [105, 476] on span "Guardar" at bounding box center [97, 471] width 65 height 17
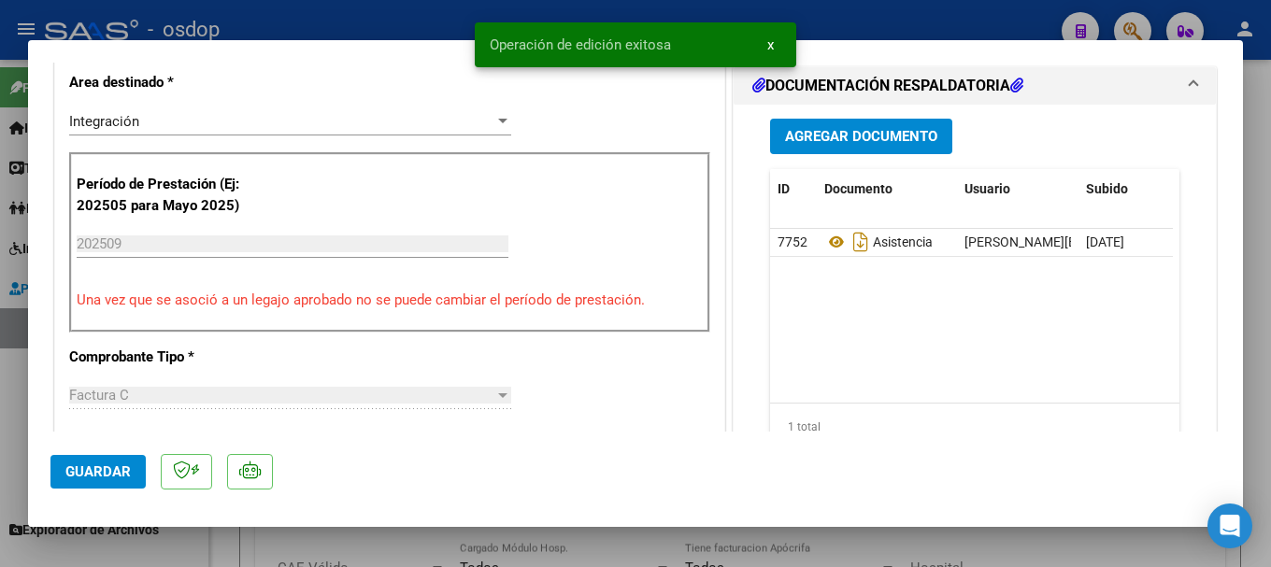
drag, startPoint x: 490, startPoint y: 40, endPoint x: 682, endPoint y: 32, distance: 191.7
click at [682, 32] on snack-bar-container "Operación de edición exitosa x" at bounding box center [635, 44] width 321 height 45
copy span "Operación de edición exitosa"
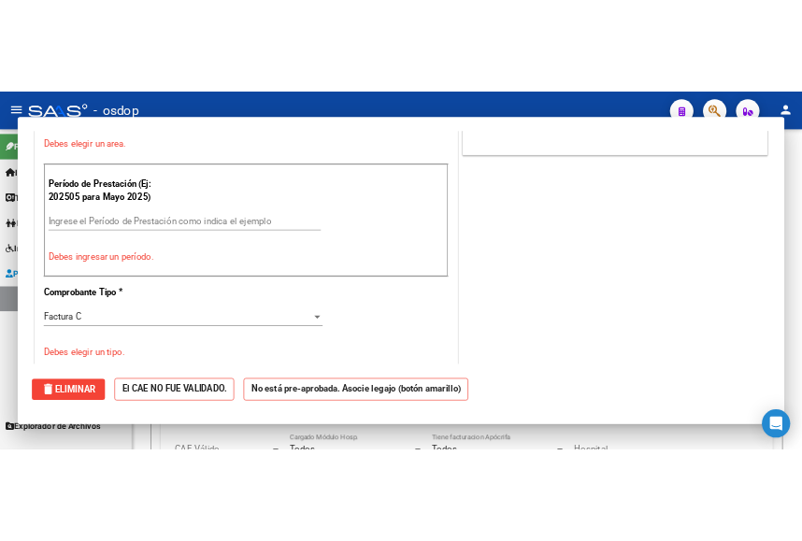
scroll to position [0, 0]
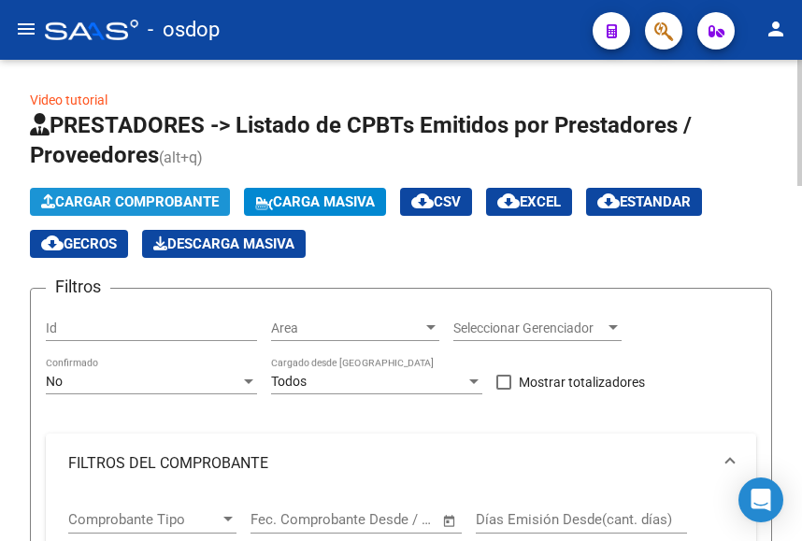
click at [118, 200] on span "Cargar Comprobante" at bounding box center [130, 201] width 178 height 17
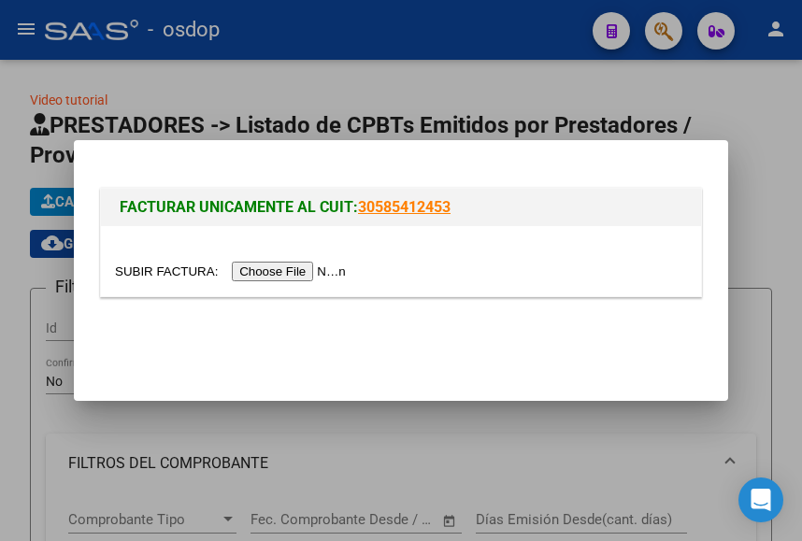
click at [284, 274] on input "file" at bounding box center [233, 272] width 236 height 20
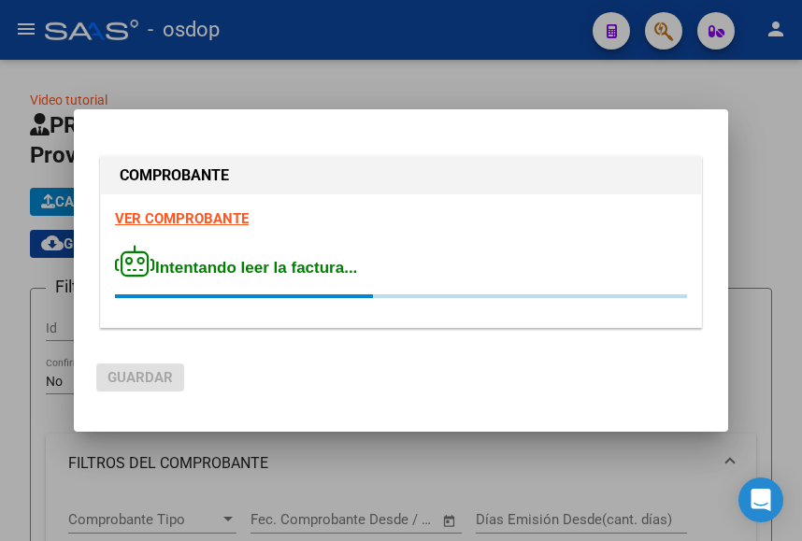
click at [182, 230] on div at bounding box center [401, 230] width 572 height 0
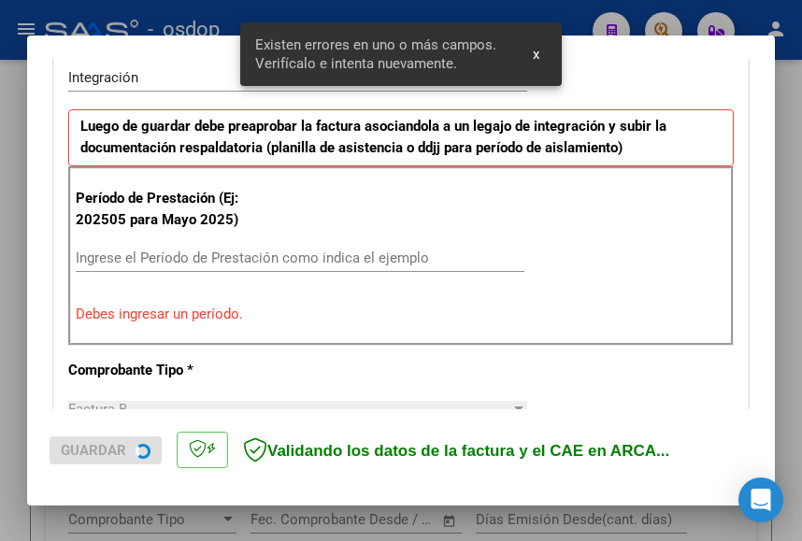
scroll to position [475, 0]
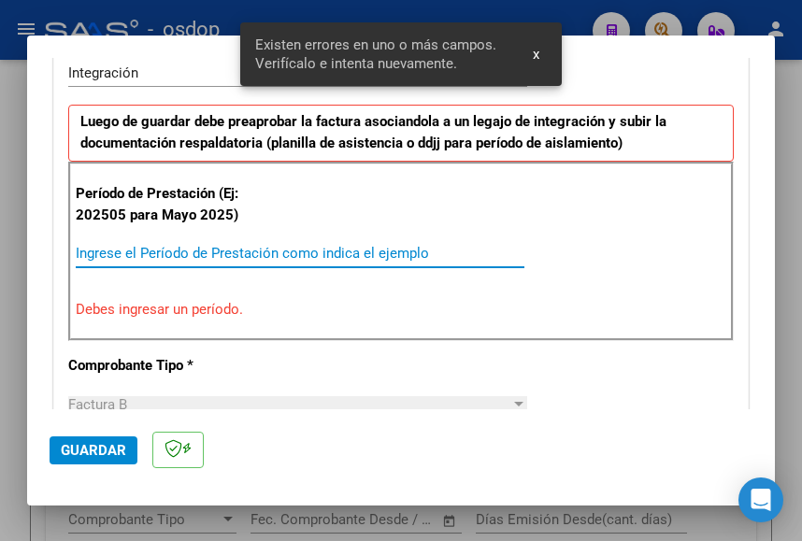
click at [146, 252] on input "Ingrese el Período de Prestación como indica el ejemplo" at bounding box center [300, 253] width 448 height 17
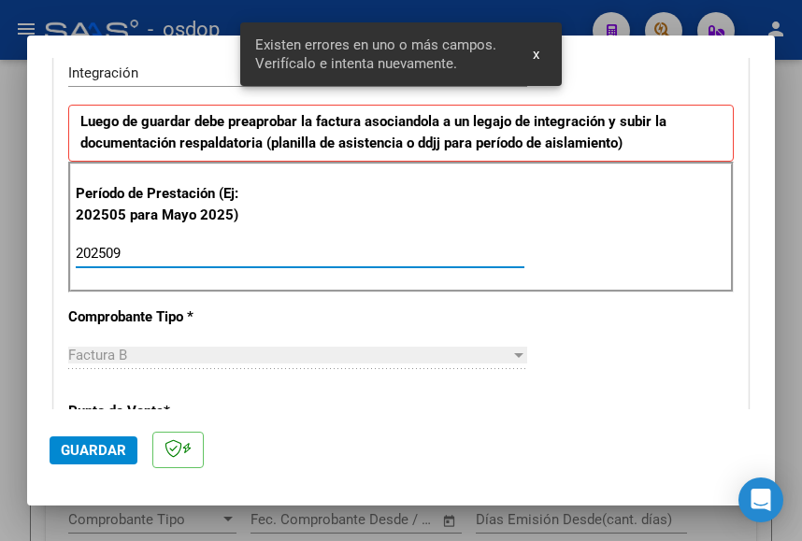
type input "202509"
click at [488, 215] on div "Período de Prestación (Ej: 202505 para Mayo 2025) 202509 Ingrese el Período de …" at bounding box center [400, 227] width 665 height 131
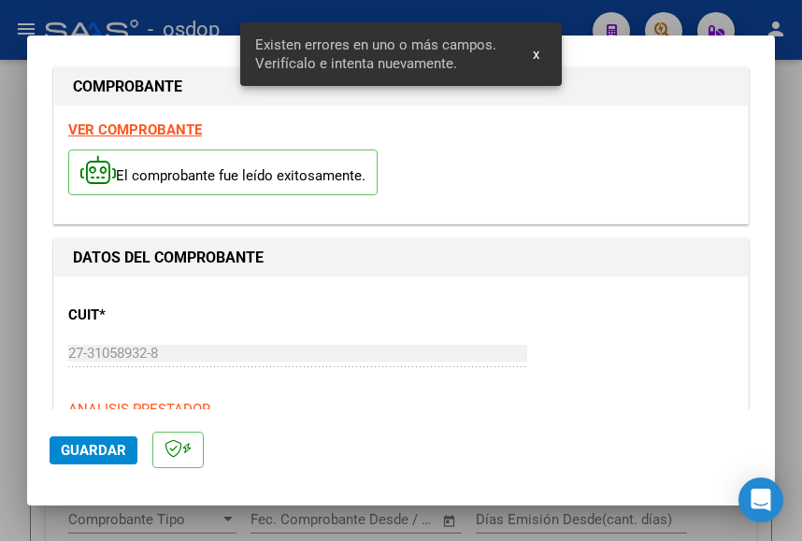
scroll to position [7, 0]
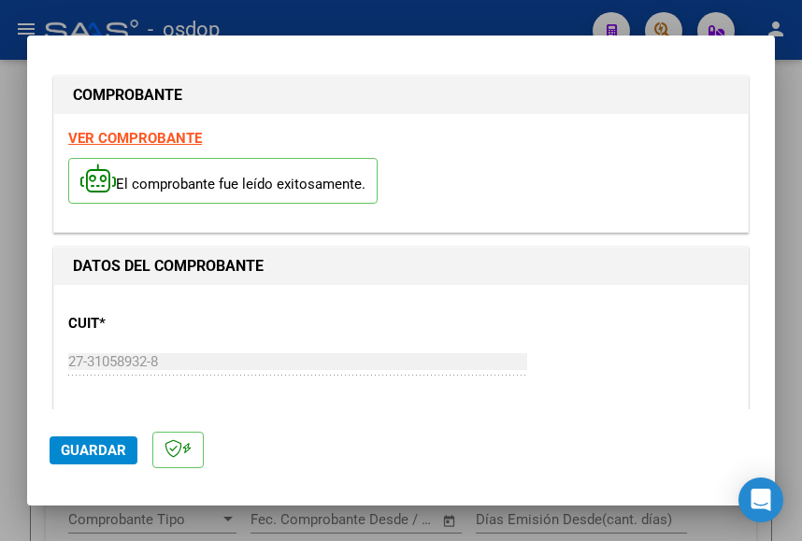
click at [173, 135] on strong "VER COMPROBANTE" at bounding box center [135, 138] width 134 height 17
click at [99, 447] on span "Guardar" at bounding box center [93, 450] width 65 height 17
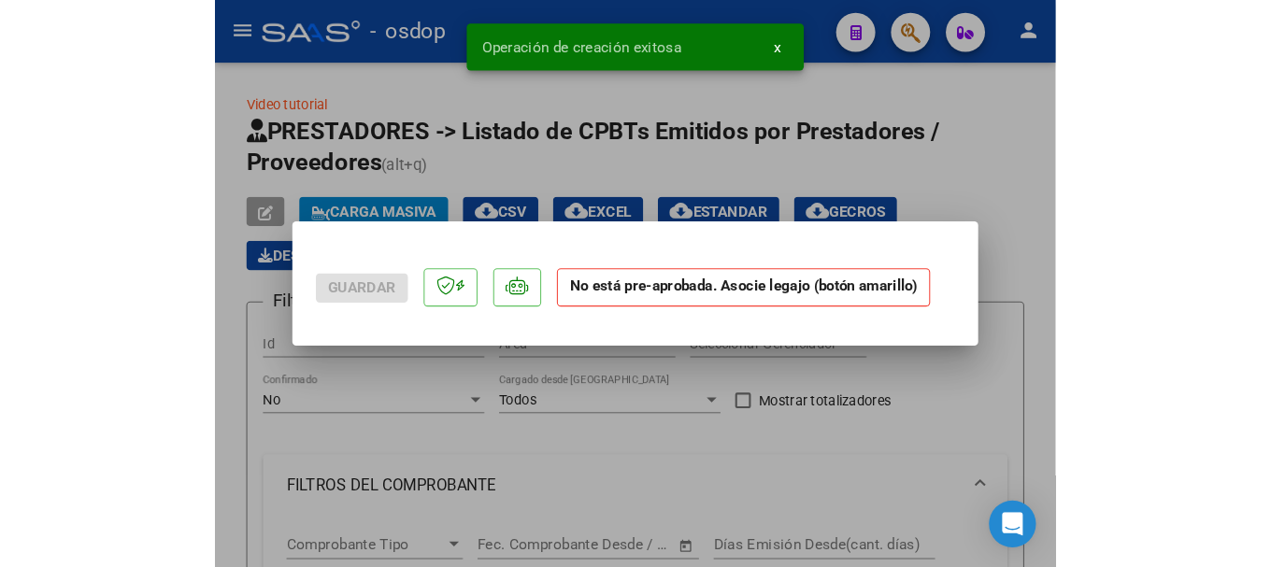
scroll to position [0, 0]
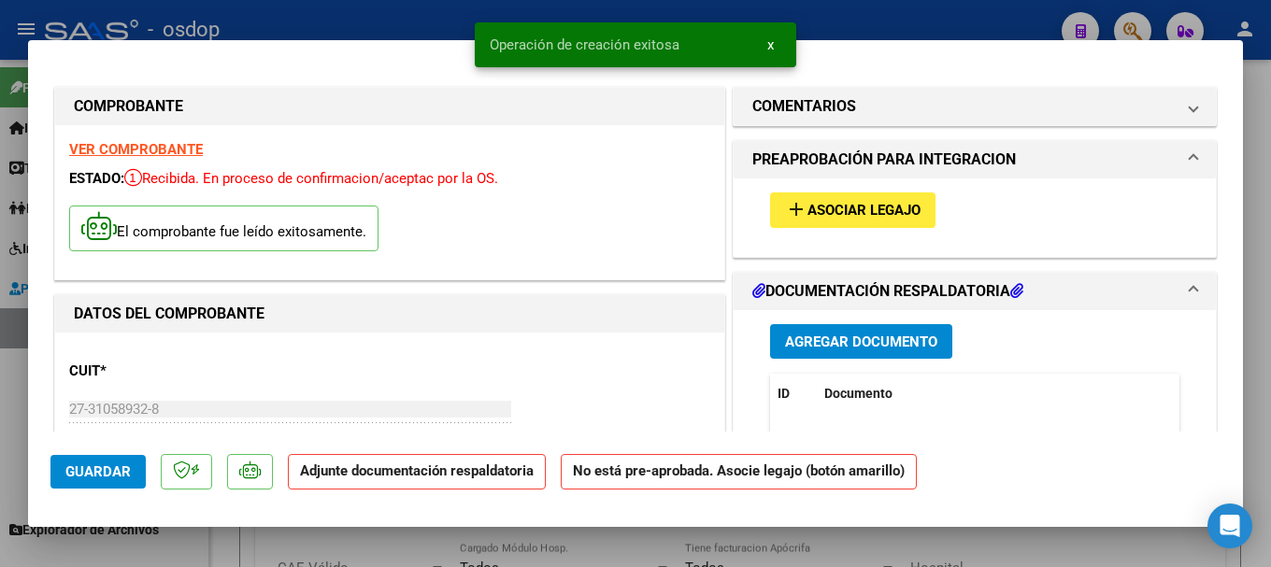
click at [853, 337] on span "Agregar Documento" at bounding box center [861, 342] width 152 height 17
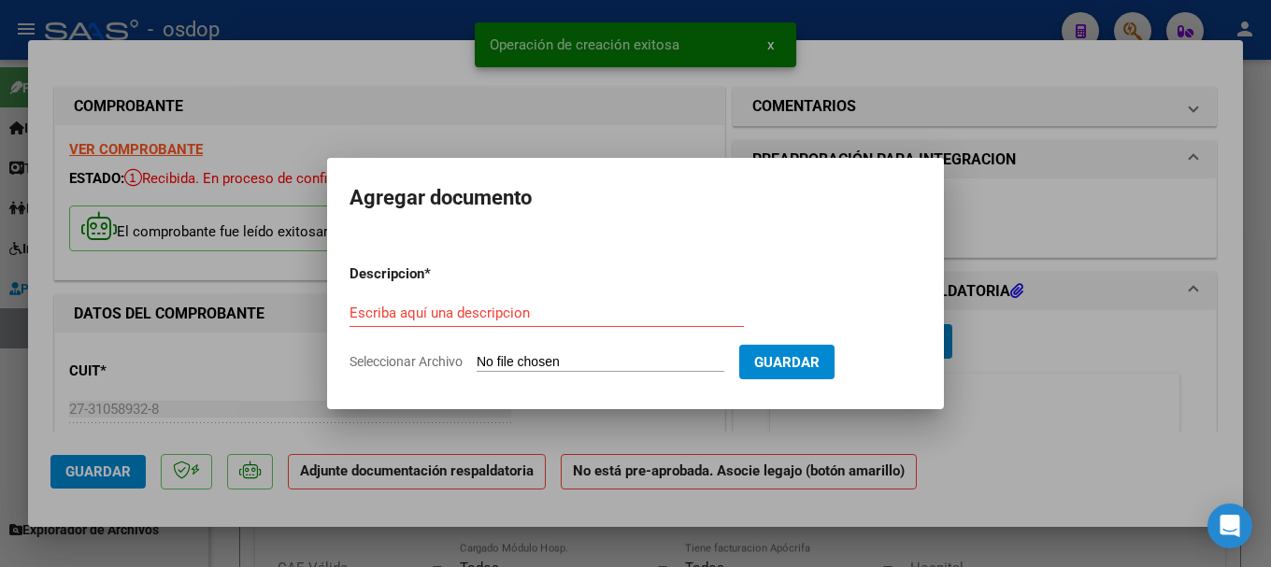
click at [611, 362] on input "Seleccionar Archivo" at bounding box center [600, 363] width 248 height 18
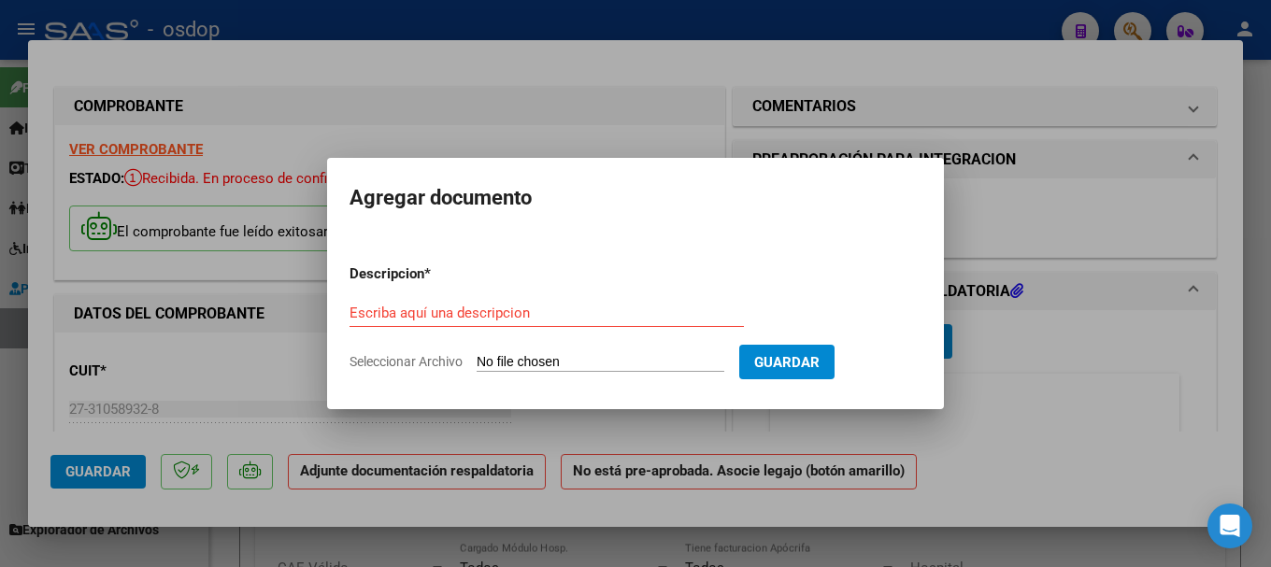
type input "C:\fakepath\GALLI TO PLANILLA DE ASISTENCIA [DATE].pdf"
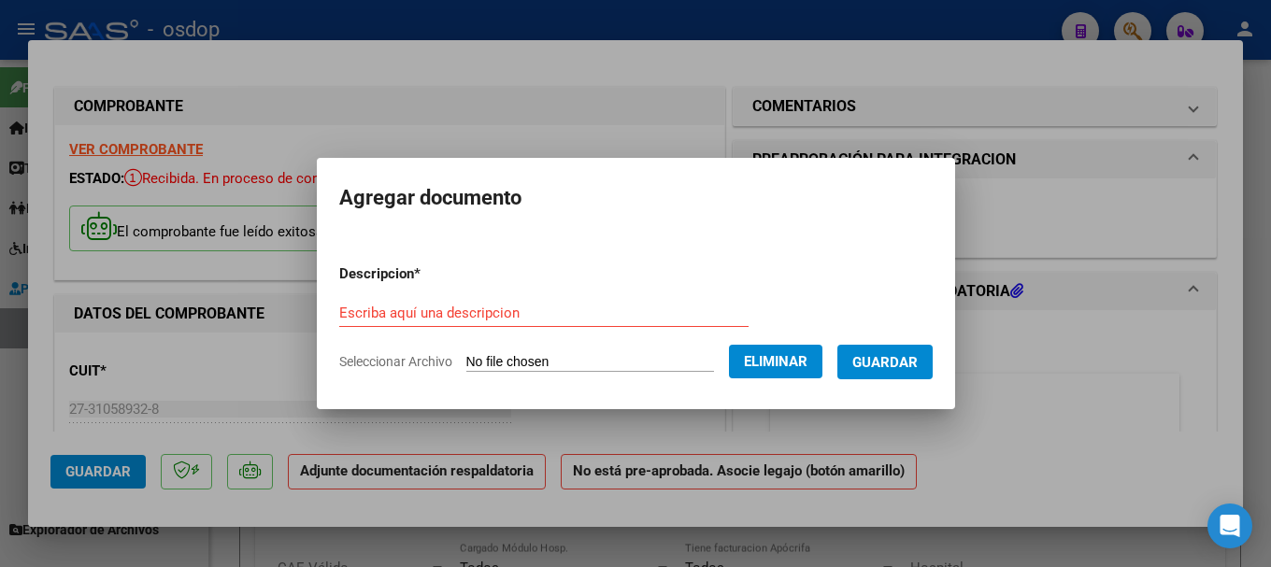
click at [439, 307] on input "Escriba aquí una descripcion" at bounding box center [543, 313] width 409 height 17
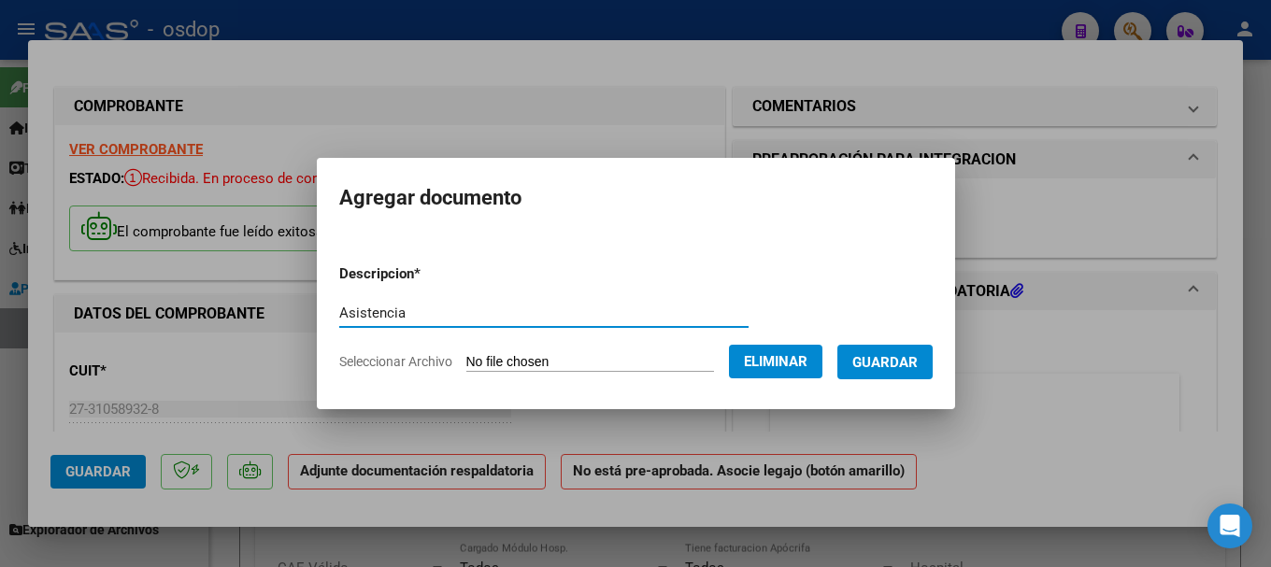
type input "Asistencia"
click at [917, 354] on span "Guardar" at bounding box center [884, 362] width 65 height 17
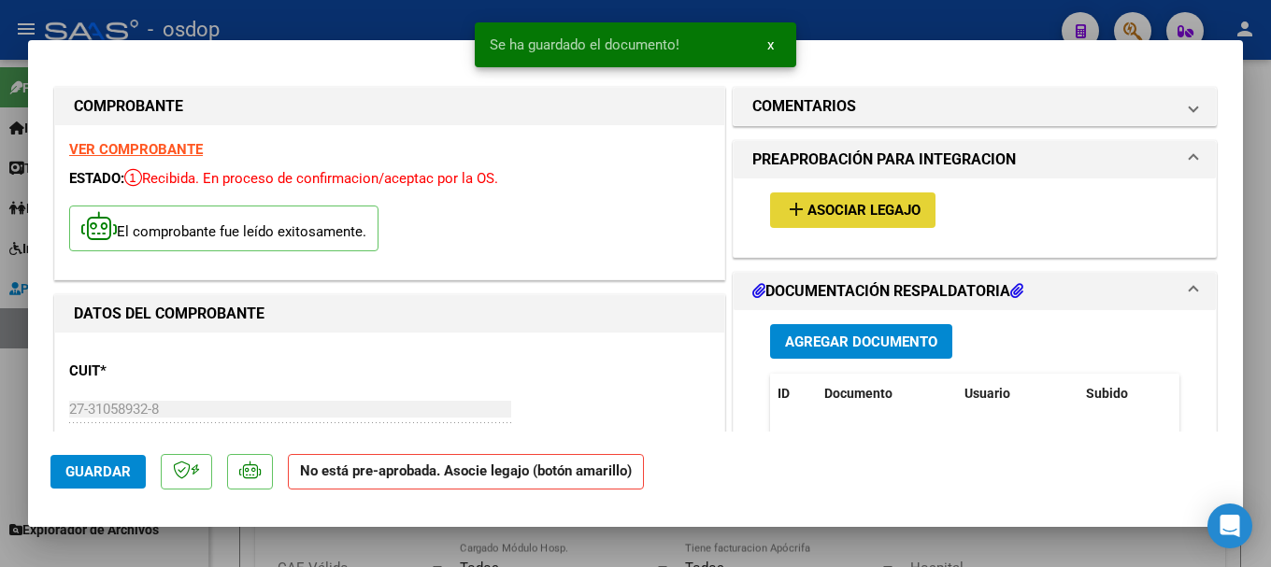
click at [843, 206] on span "Asociar Legajo" at bounding box center [863, 211] width 113 height 17
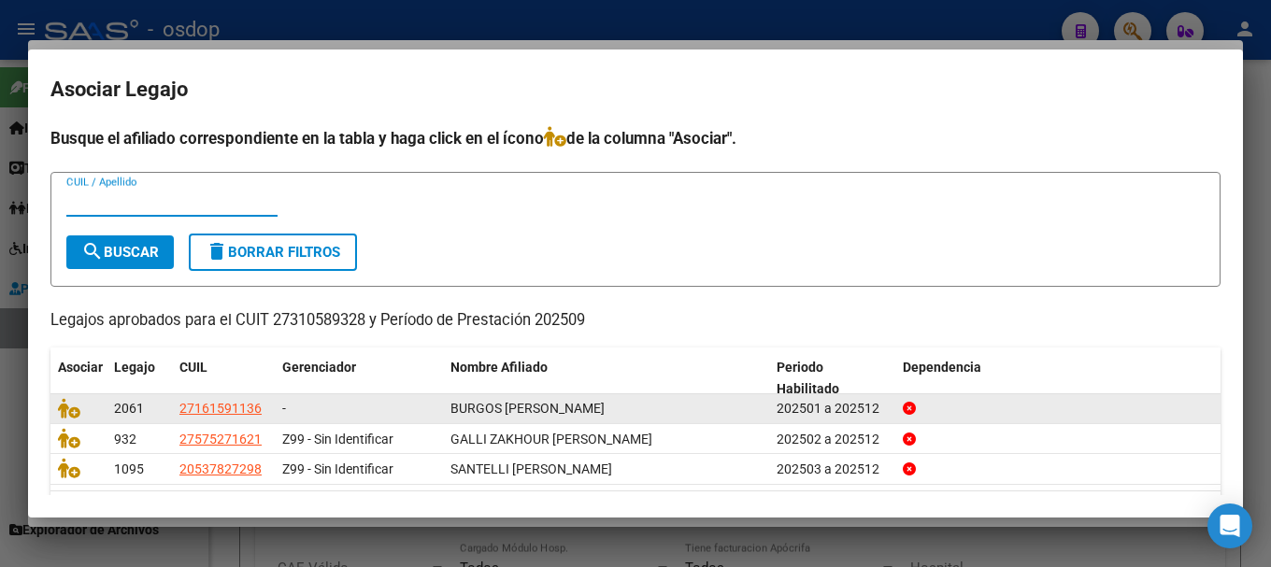
scroll to position [61, 0]
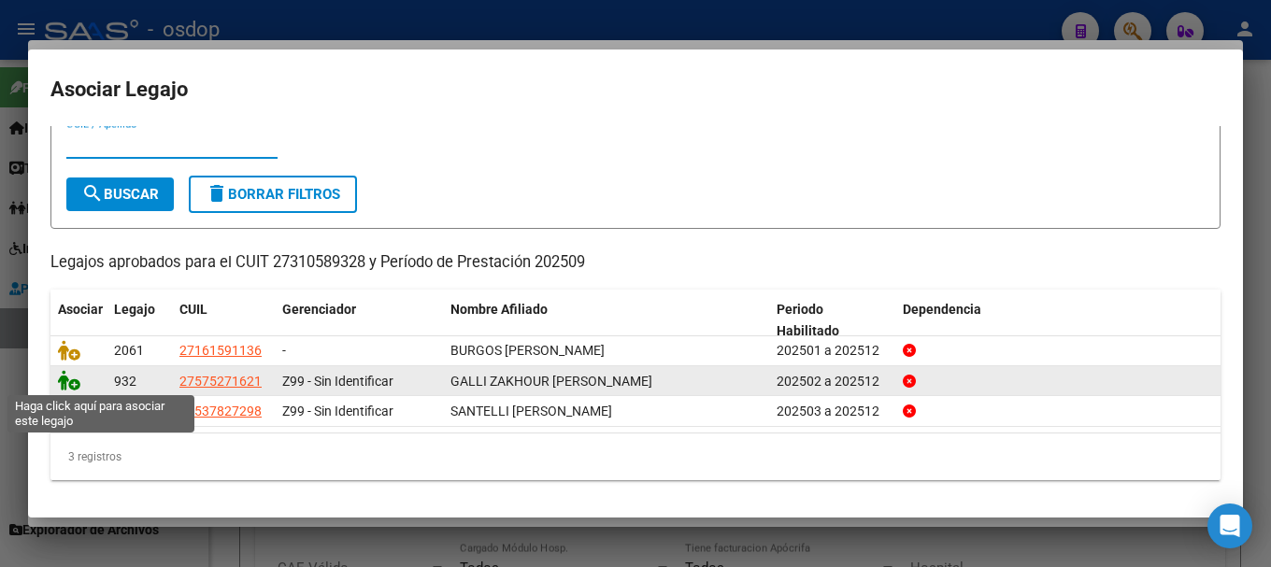
click at [64, 376] on icon at bounding box center [69, 380] width 22 height 21
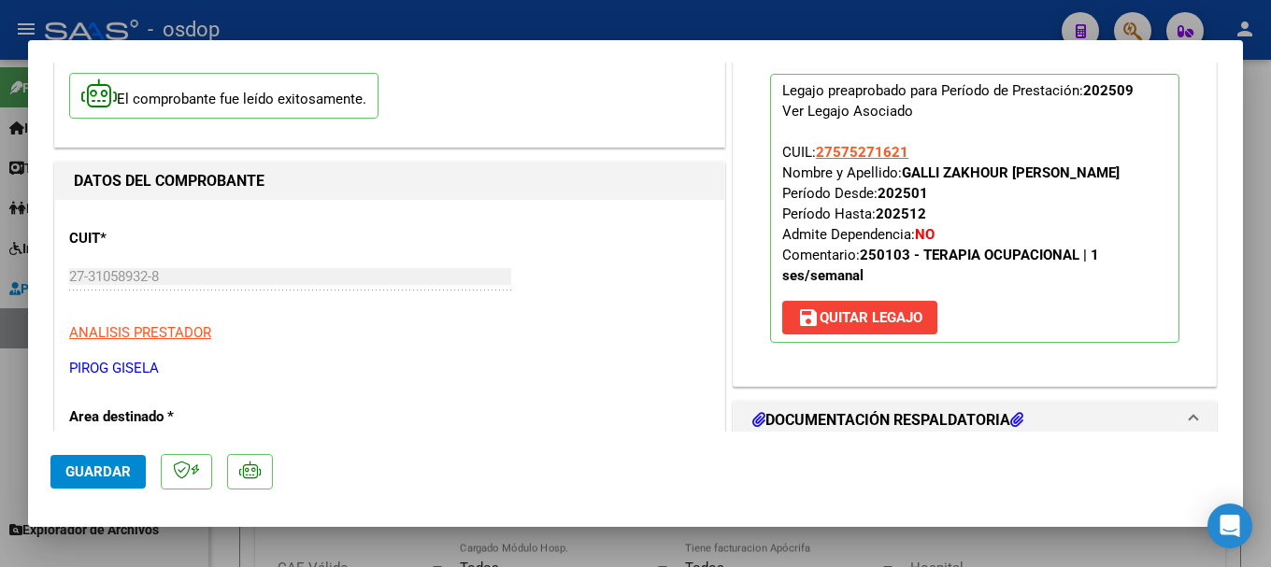
scroll to position [280, 0]
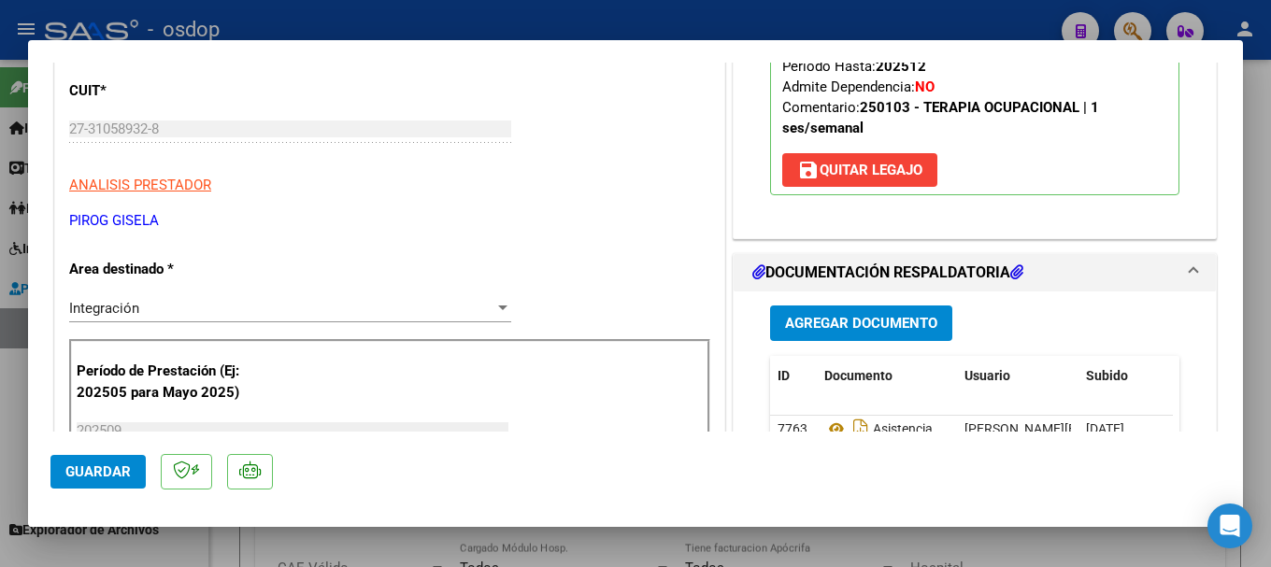
click at [113, 468] on span "Guardar" at bounding box center [97, 471] width 65 height 17
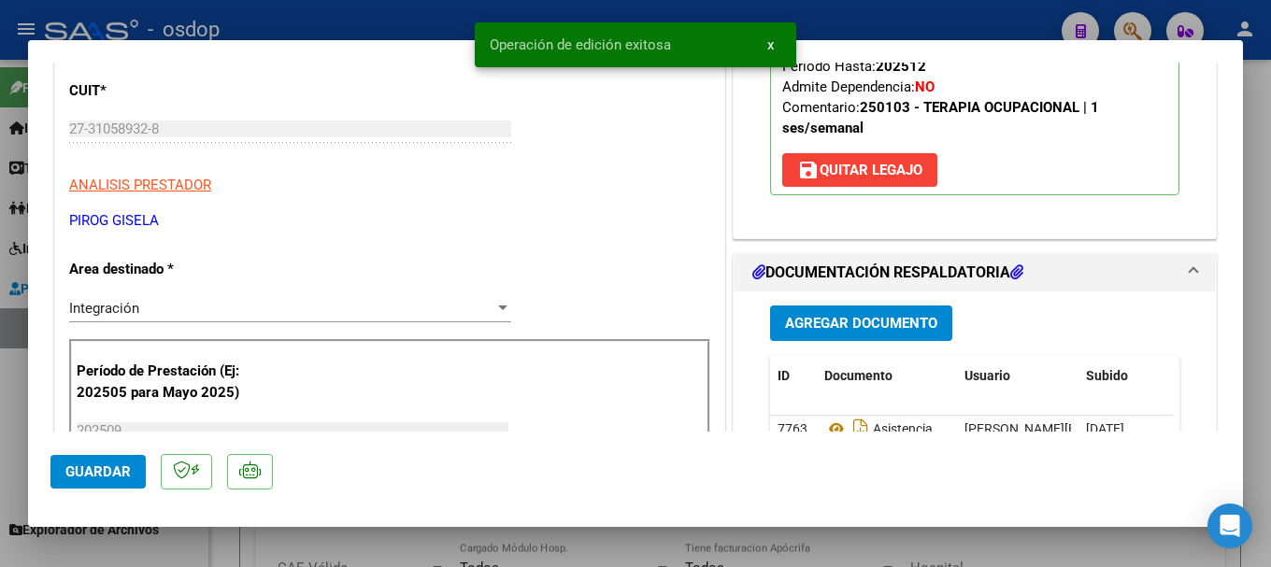
drag, startPoint x: 489, startPoint y: 41, endPoint x: 678, endPoint y: 47, distance: 189.7
click at [678, 47] on snack-bar-container "Operación de edición exitosa x" at bounding box center [635, 44] width 321 height 45
copy span "Operación de edición exitosa"
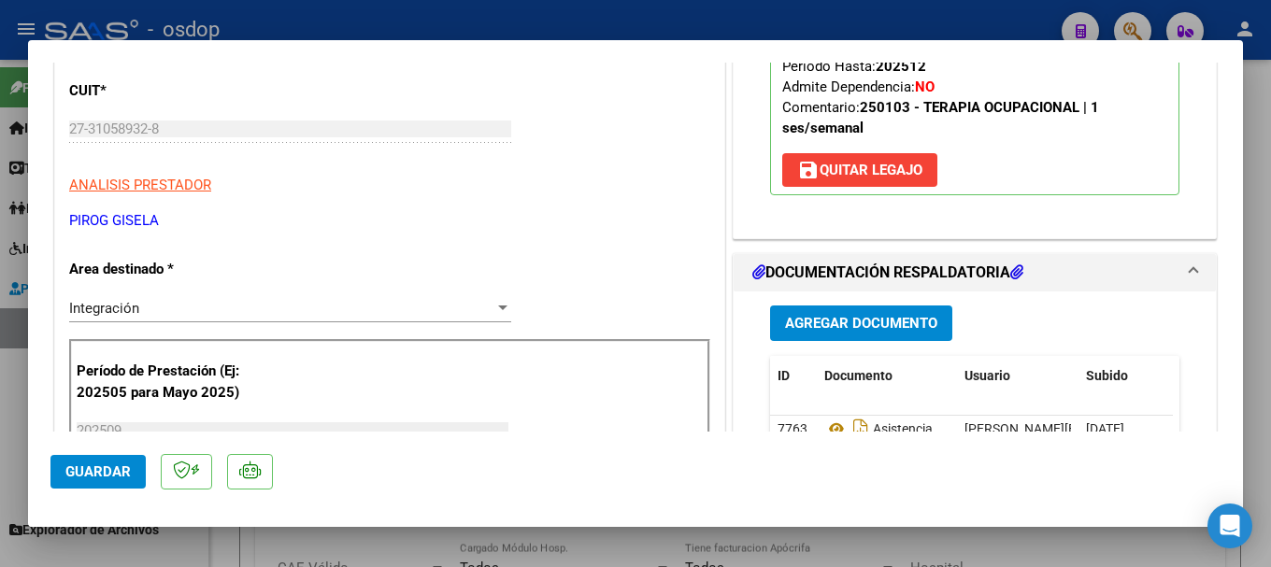
type input "$ 0,00"
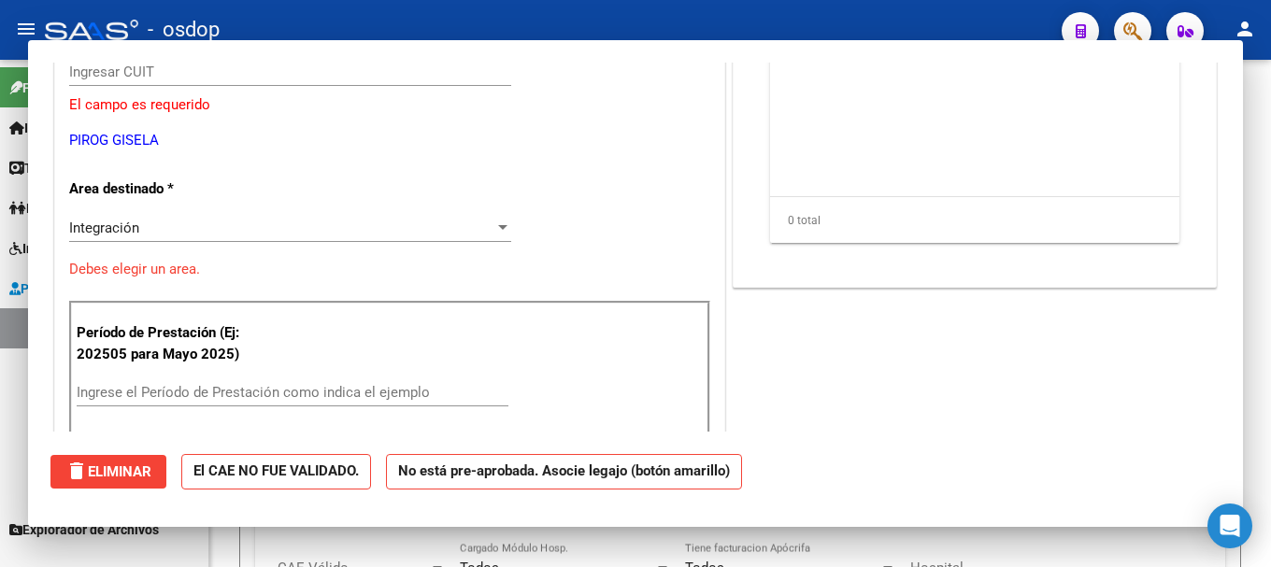
scroll to position [223, 0]
